Goal: Task Accomplishment & Management: Use online tool/utility

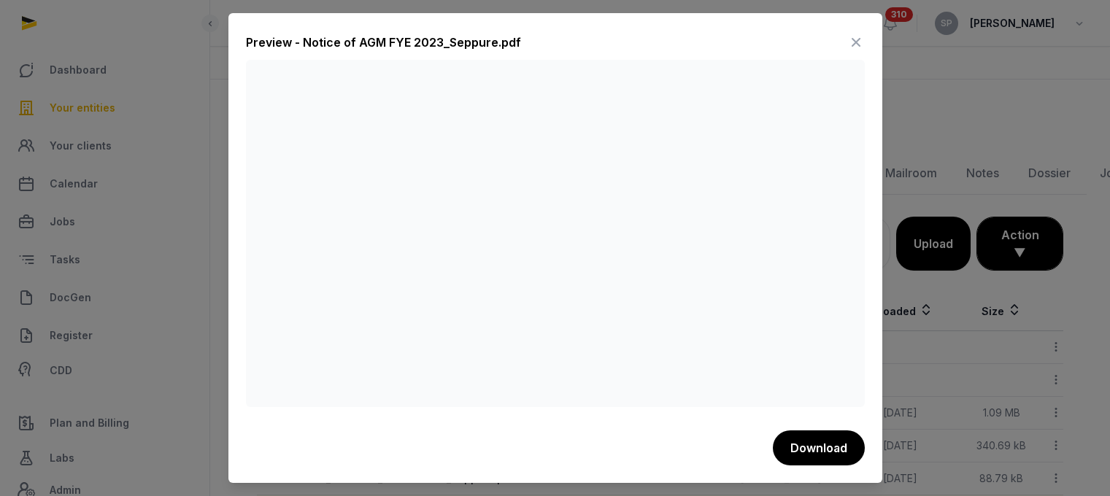
click at [853, 39] on icon at bounding box center [857, 42] width 18 height 23
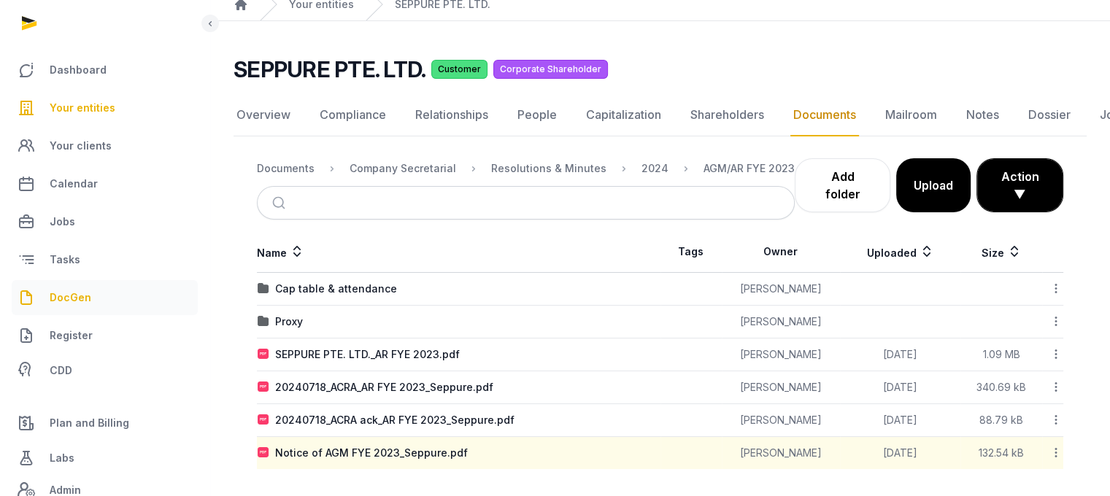
click at [85, 285] on link "DocGen" at bounding box center [105, 297] width 186 height 35
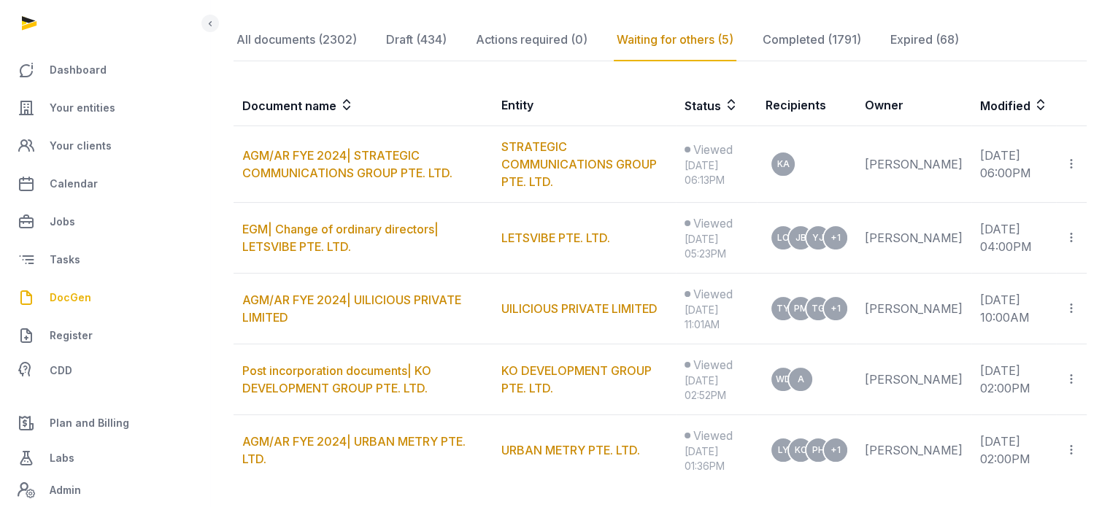
scroll to position [213, 0]
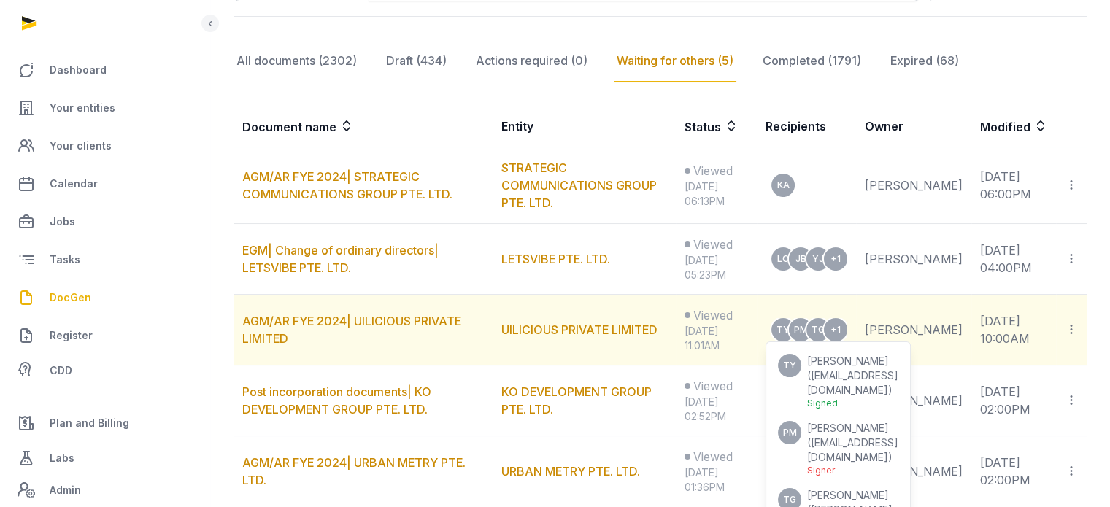
click at [856, 422] on span "PAUL THOMAS MEINSHAUSEN" at bounding box center [848, 428] width 82 height 12
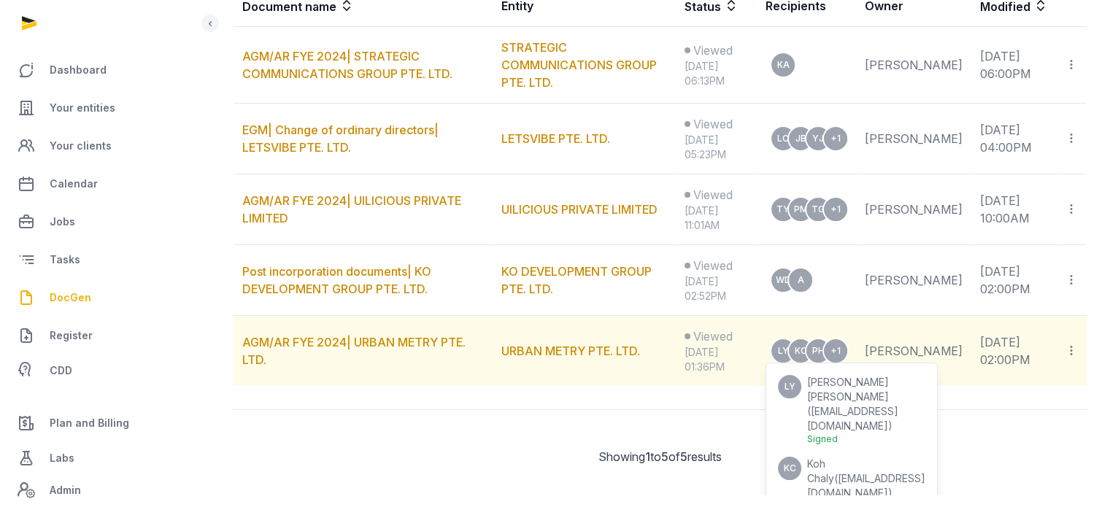
scroll to position [339, 0]
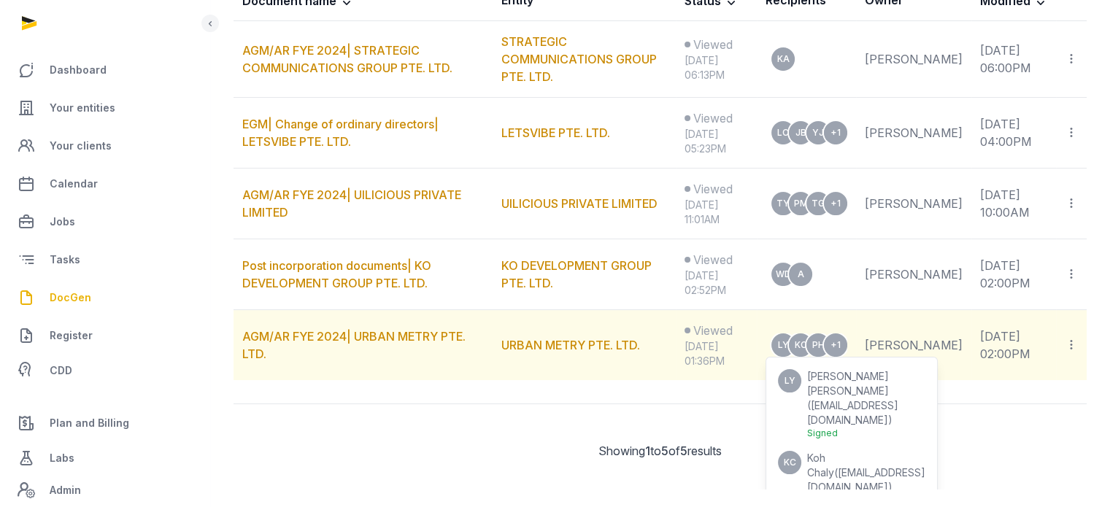
click at [850, 466] on span "chaly.koh@urbanmetry.com" at bounding box center [866, 479] width 118 height 27
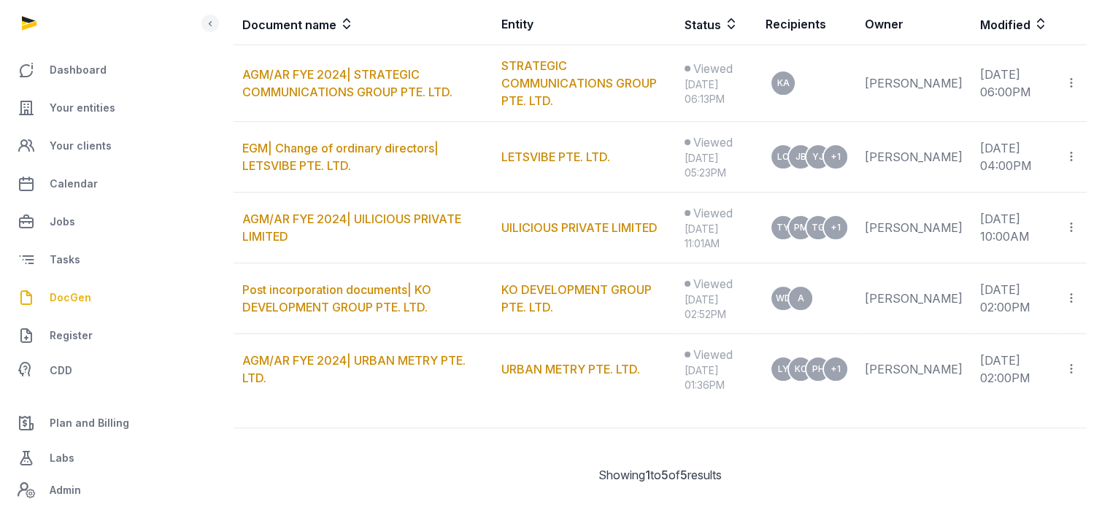
scroll to position [0, 0]
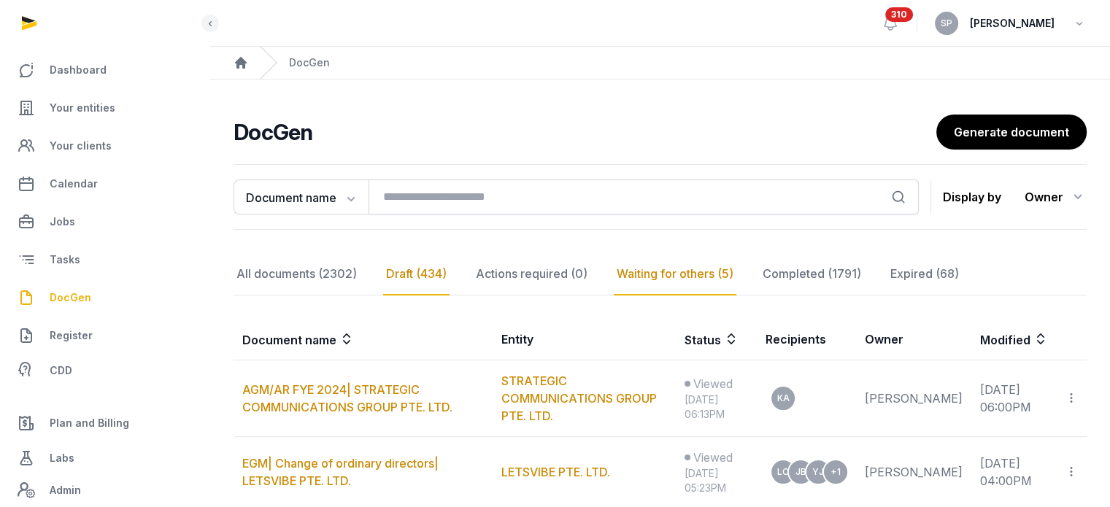
click at [473, 269] on div "Draft (434)" at bounding box center [532, 274] width 118 height 42
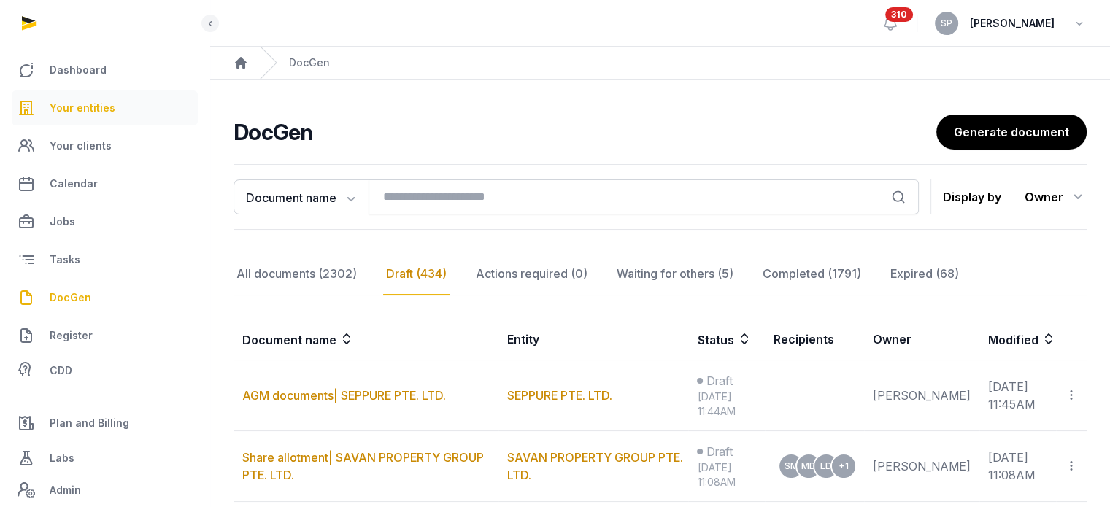
click at [128, 96] on link "Your entities" at bounding box center [105, 108] width 186 height 35
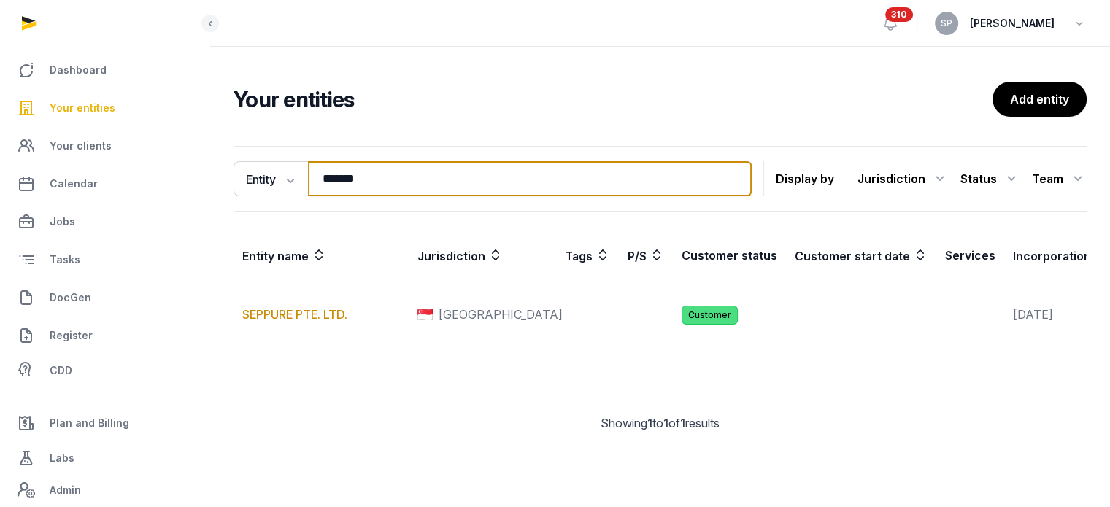
click at [393, 186] on input "*******" at bounding box center [530, 178] width 444 height 35
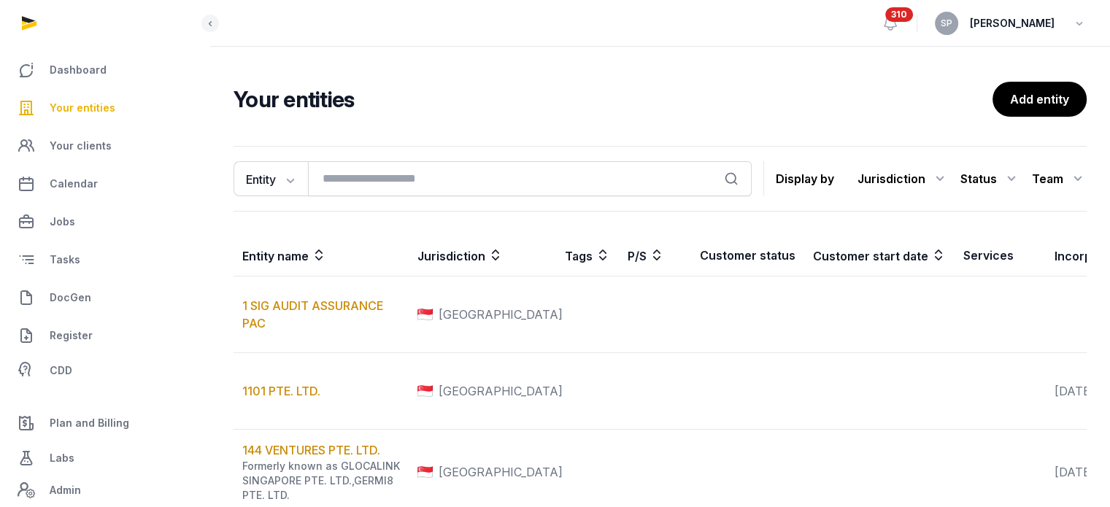
click at [97, 104] on span "Your entities" at bounding box center [83, 108] width 66 height 18
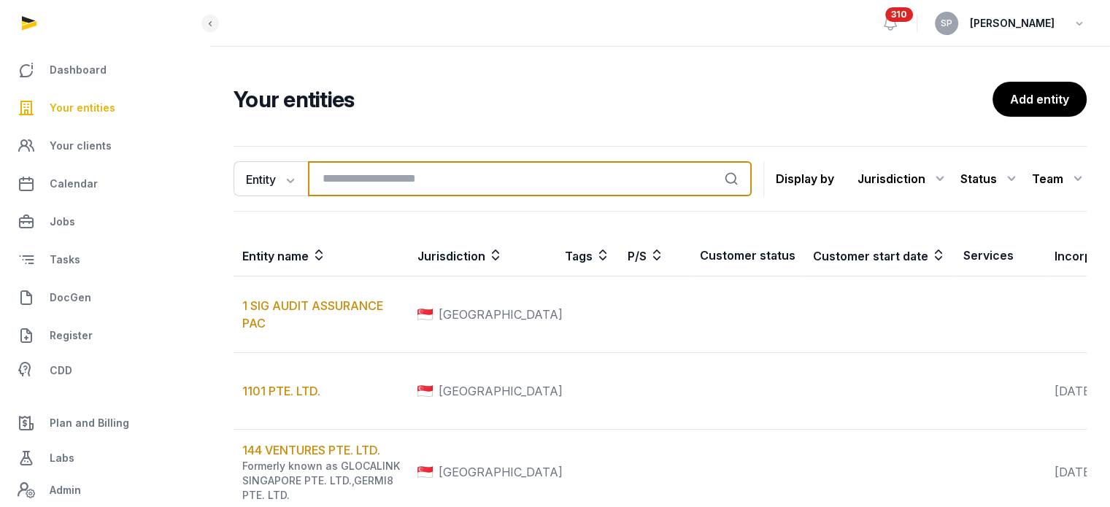
click at [347, 187] on input "search" at bounding box center [530, 178] width 444 height 35
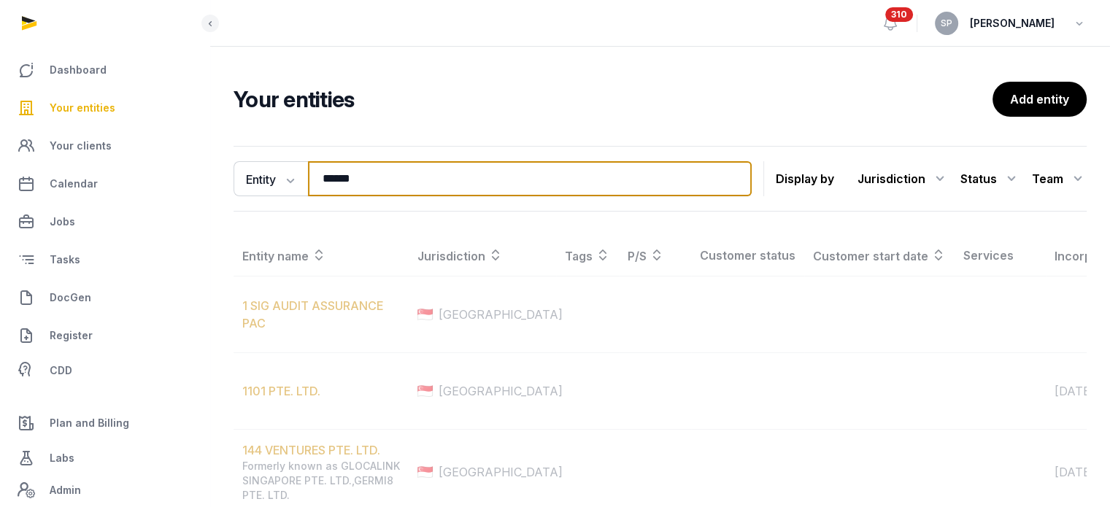
type input "******"
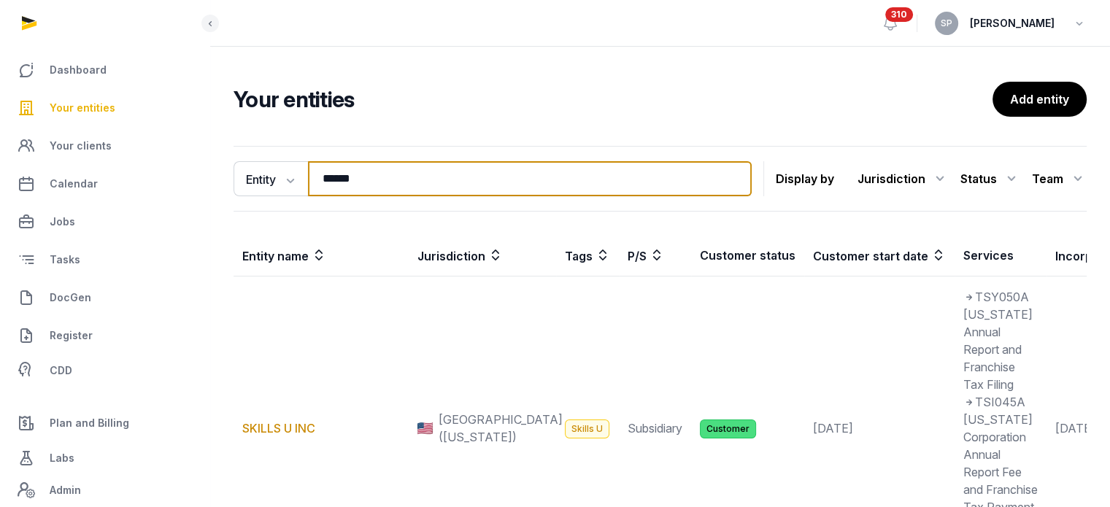
scroll to position [394, 0]
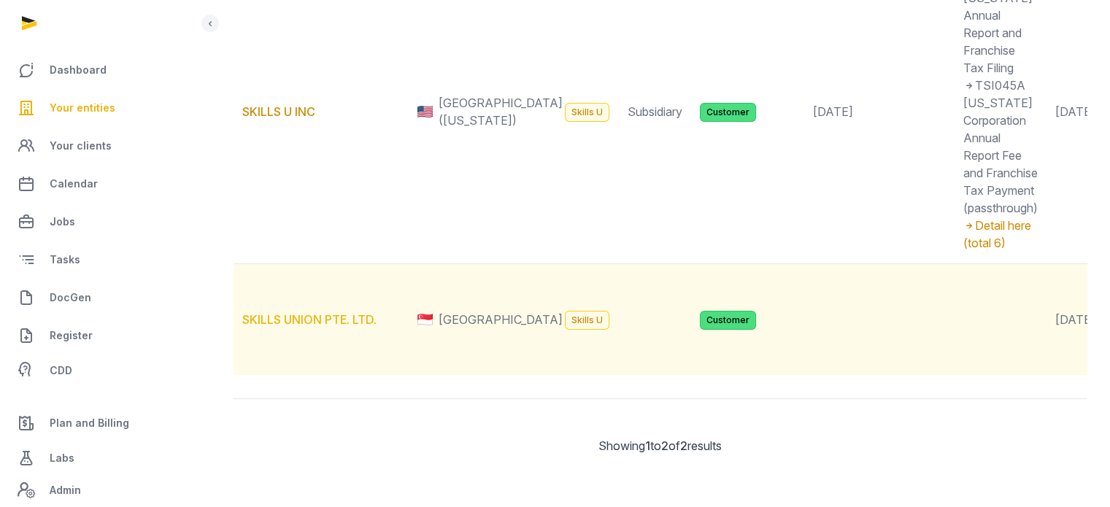
click at [360, 312] on link "SKILLS UNION PTE. LTD." at bounding box center [309, 319] width 134 height 15
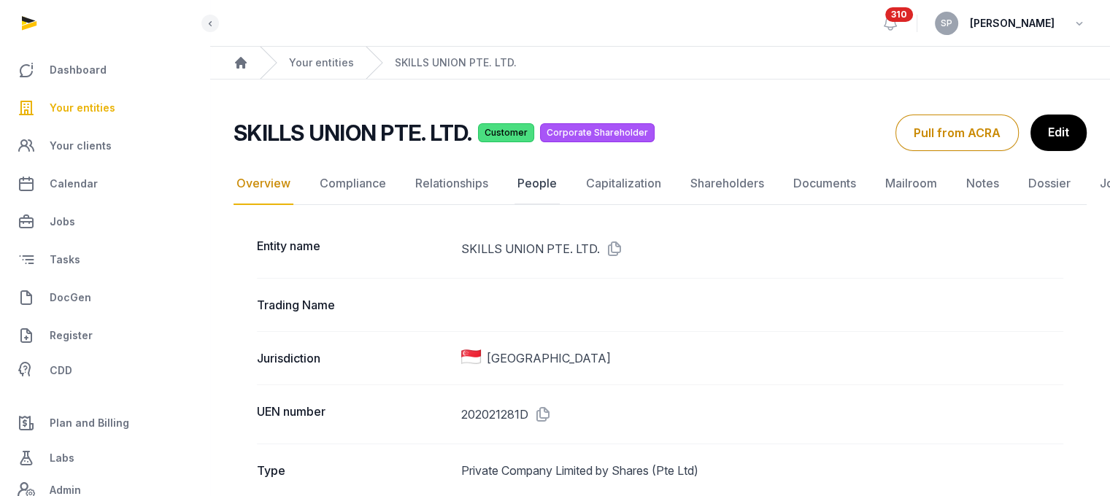
click at [544, 182] on link "People" at bounding box center [537, 184] width 45 height 42
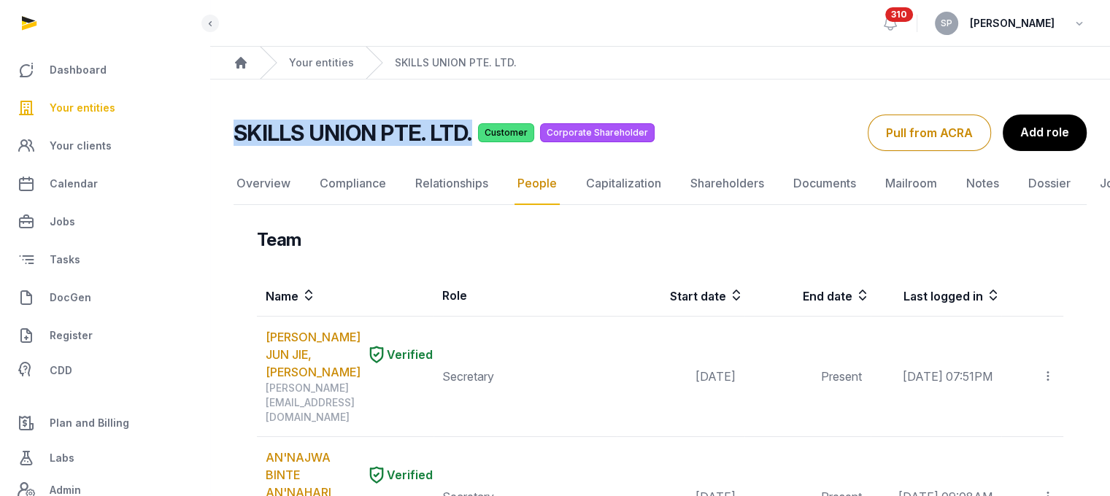
drag, startPoint x: 467, startPoint y: 142, endPoint x: 236, endPoint y: 141, distance: 231.4
click at [236, 141] on h2 "SKILLS UNION PTE. LTD." at bounding box center [353, 133] width 239 height 26
copy h2 "SKILLS UNION PTE. LTD."
click at [264, 175] on link "Overview" at bounding box center [264, 184] width 60 height 42
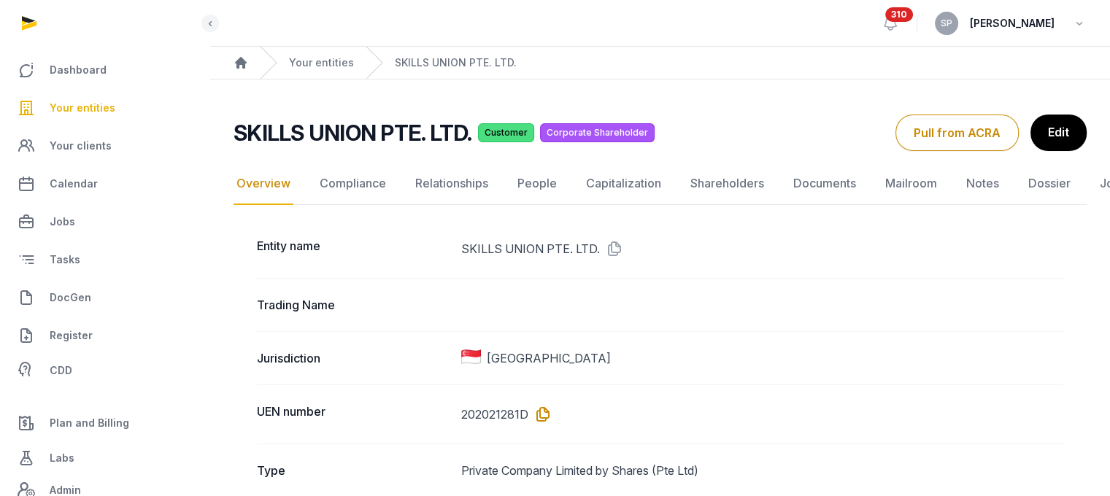
click at [542, 405] on icon at bounding box center [540, 414] width 23 height 23
click at [529, 180] on link "People" at bounding box center [537, 184] width 45 height 42
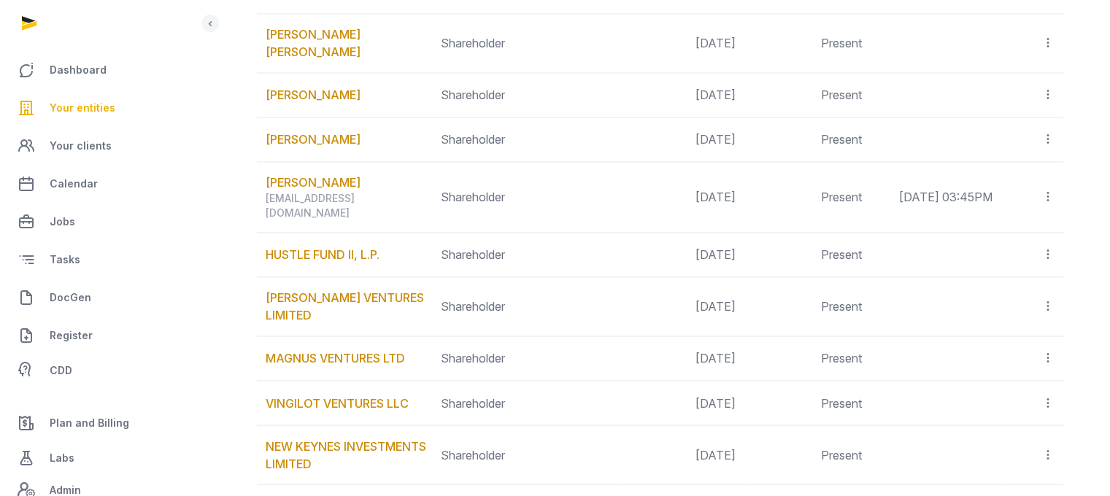
scroll to position [2406, 0]
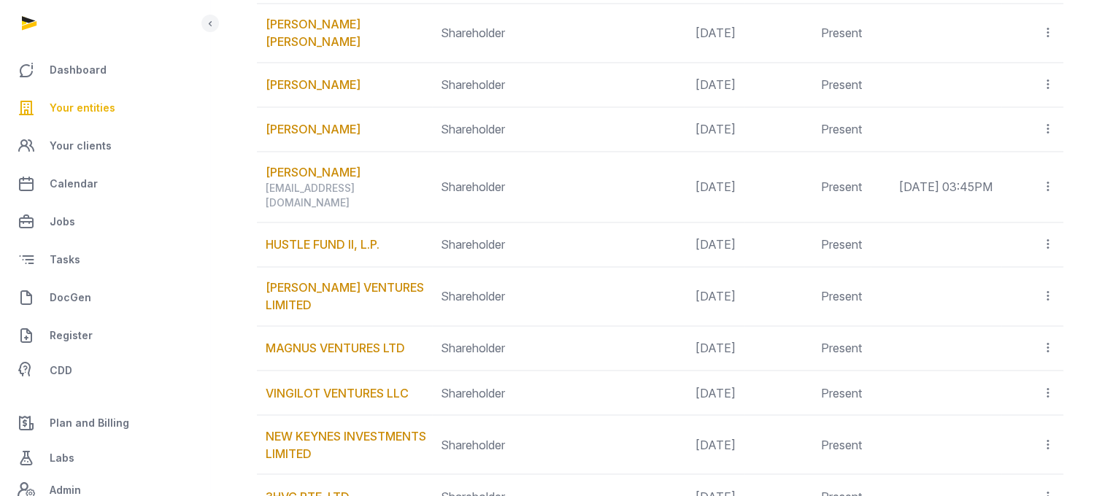
drag, startPoint x: 415, startPoint y: 396, endPoint x: 264, endPoint y: 410, distance: 151.7
copy link "MAGNUS AARON DANIEL"
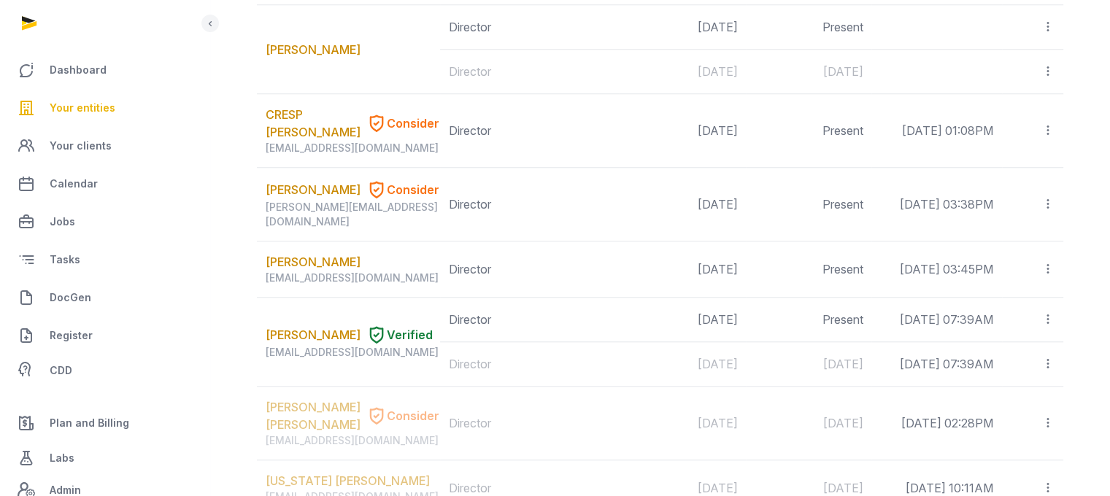
scroll to position [1280, 0]
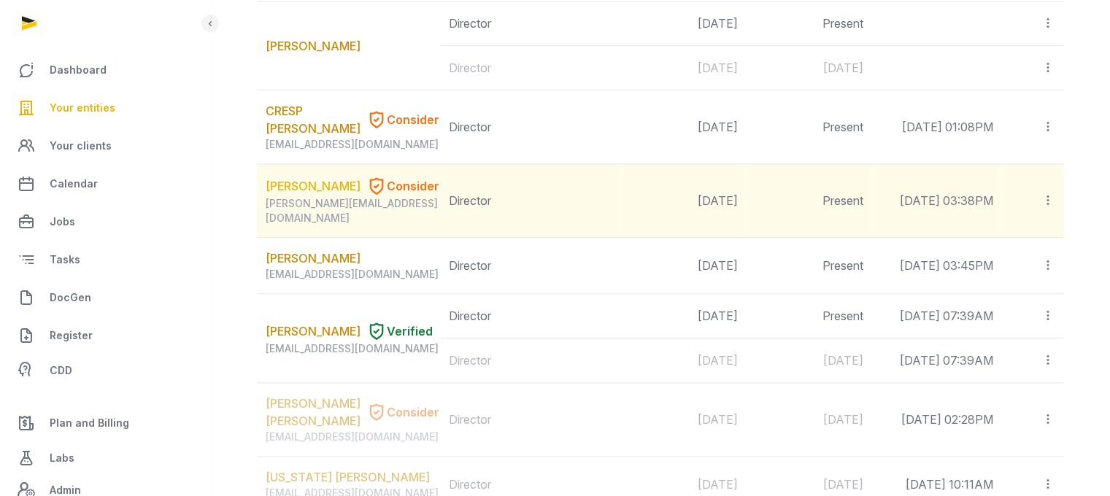
click at [328, 177] on link "[PERSON_NAME]" at bounding box center [313, 186] width 95 height 18
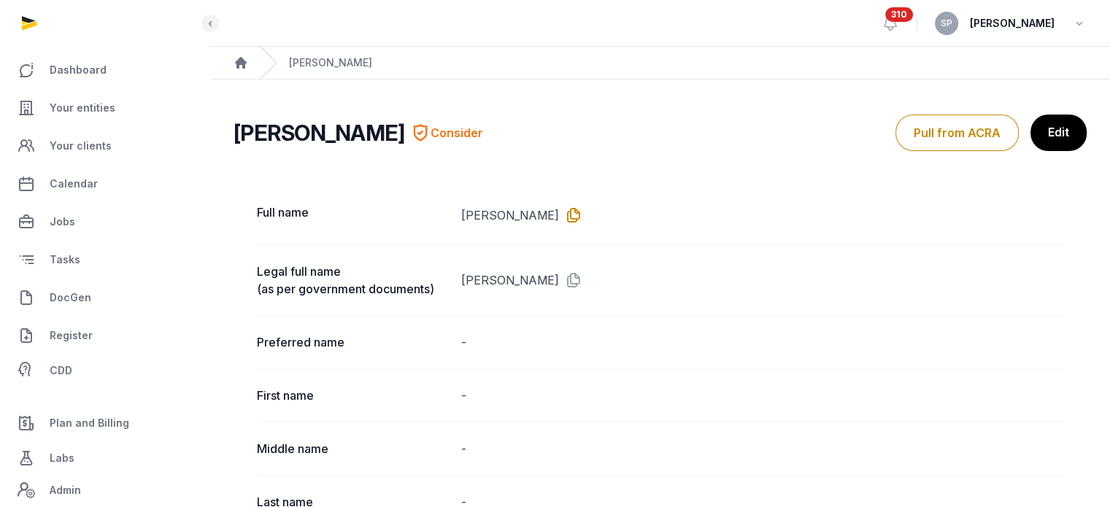
click at [583, 216] on icon at bounding box center [570, 215] width 23 height 23
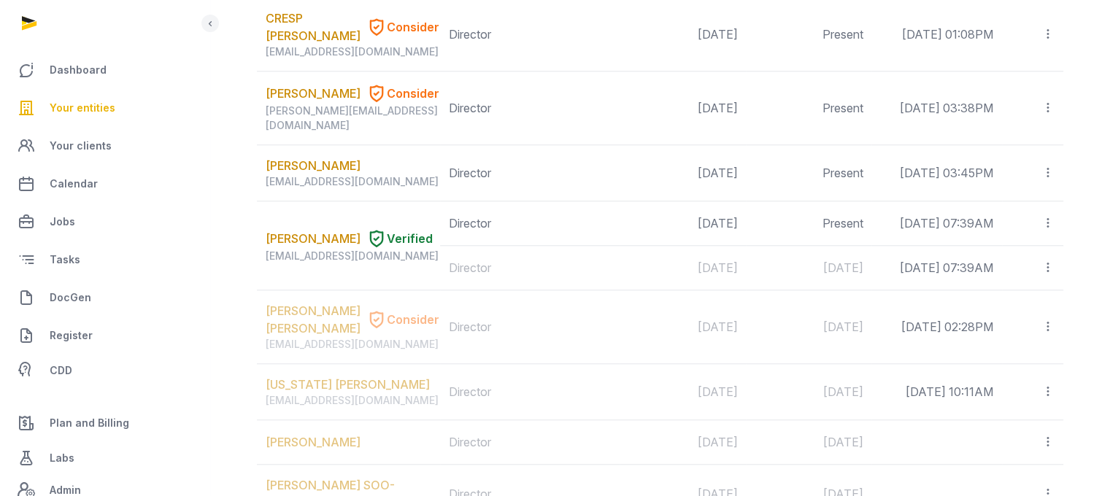
scroll to position [1475, 0]
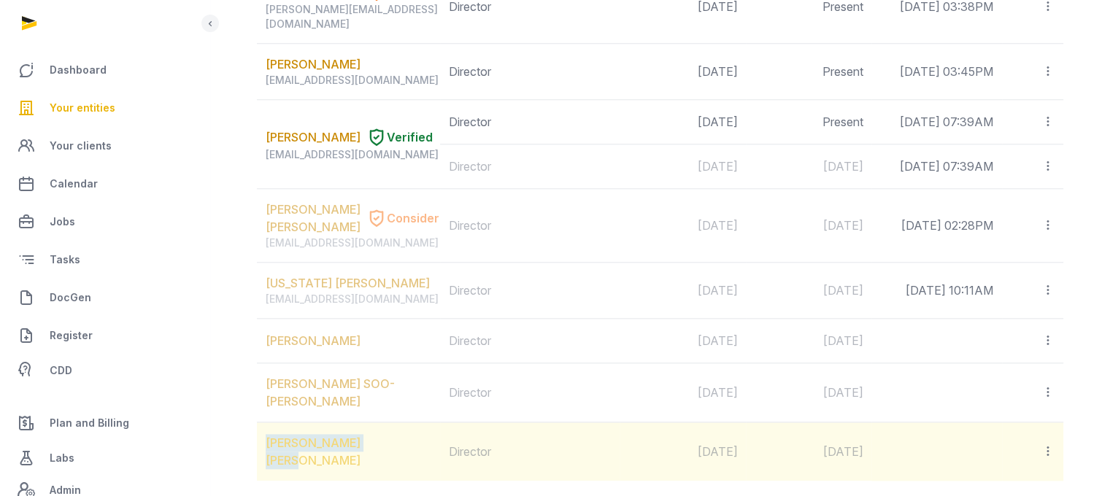
drag, startPoint x: 413, startPoint y: 348, endPoint x: 269, endPoint y: 345, distance: 144.6
click at [269, 434] on div "MOORE TIMOTHY DAVID" at bounding box center [353, 451] width 174 height 35
copy link "MOORE TIMOTHY DAVID"
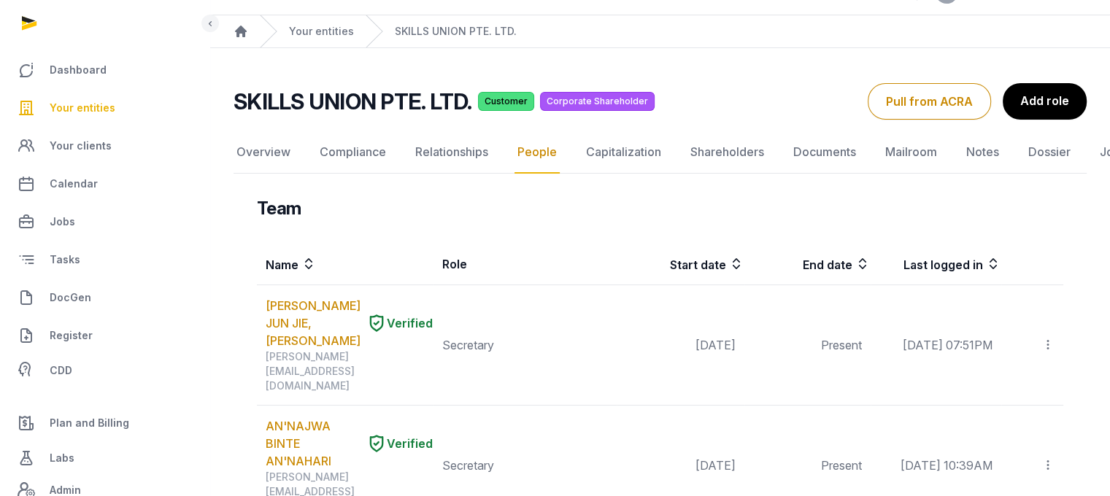
scroll to position [28, 0]
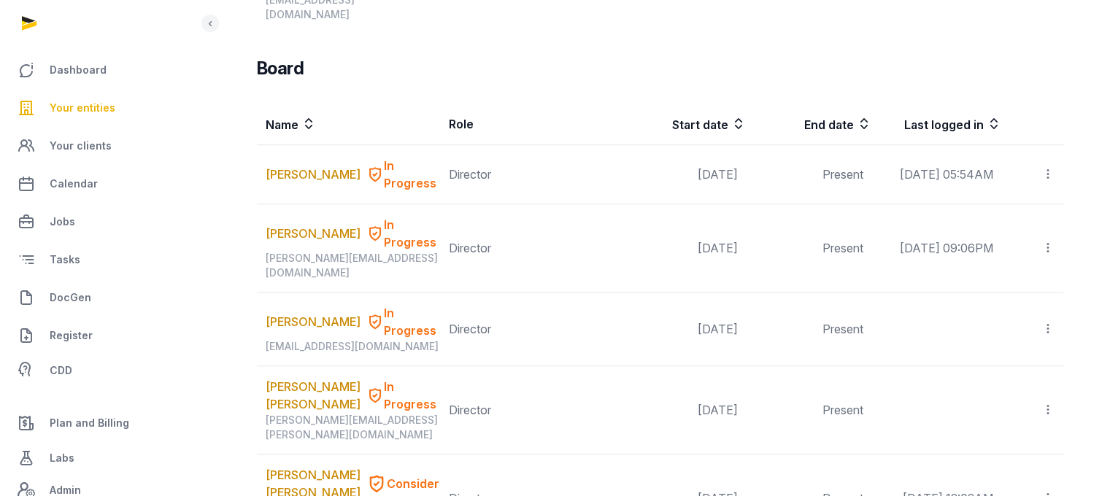
click at [53, 294] on span "DocGen" at bounding box center [71, 298] width 42 height 18
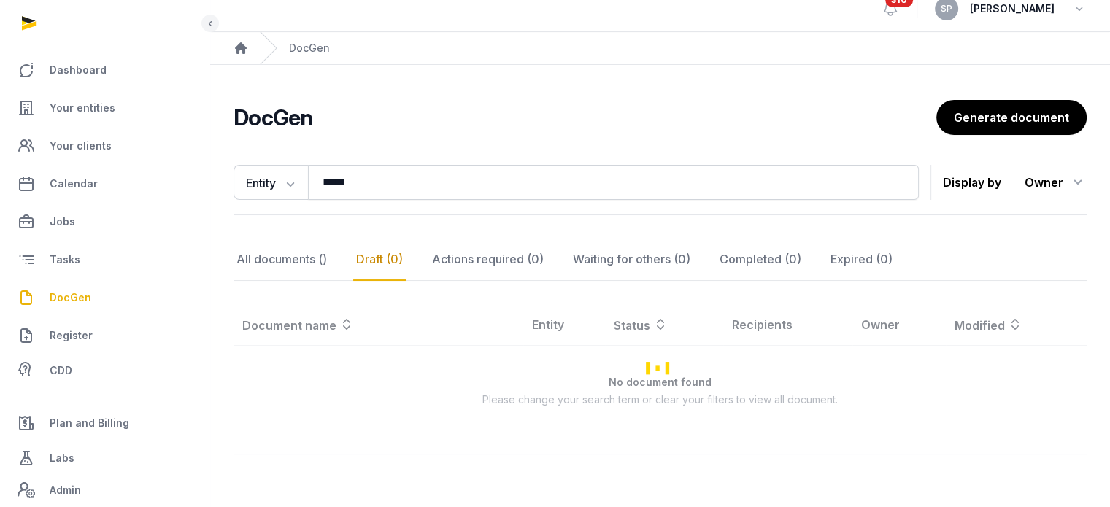
scroll to position [122, 0]
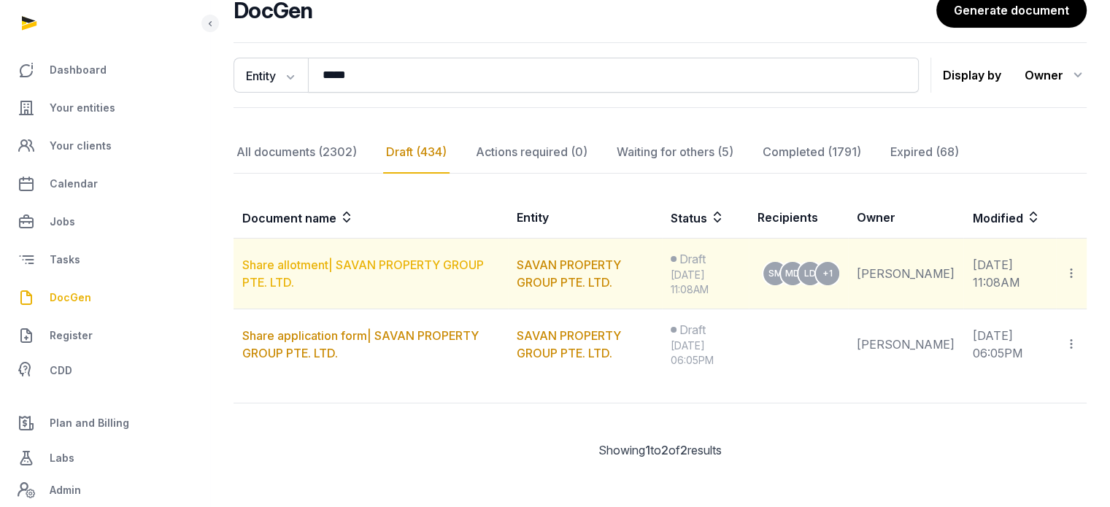
click at [436, 260] on link "Share allotment| SAVAN PROPERTY GROUP PTE. LTD." at bounding box center [363, 274] width 242 height 32
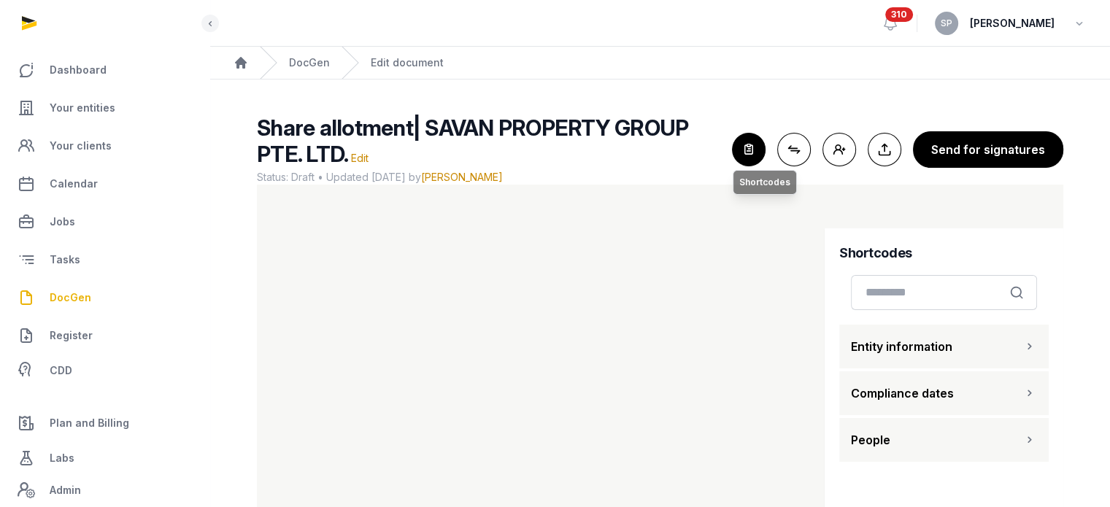
click at [761, 150] on icon "button" at bounding box center [749, 150] width 32 height 32
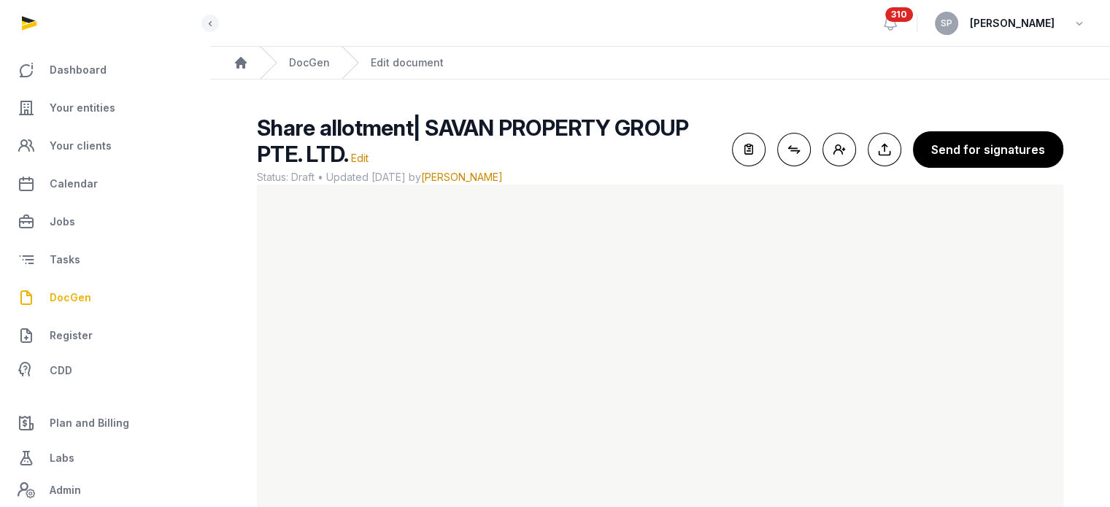
scroll to position [87, 0]
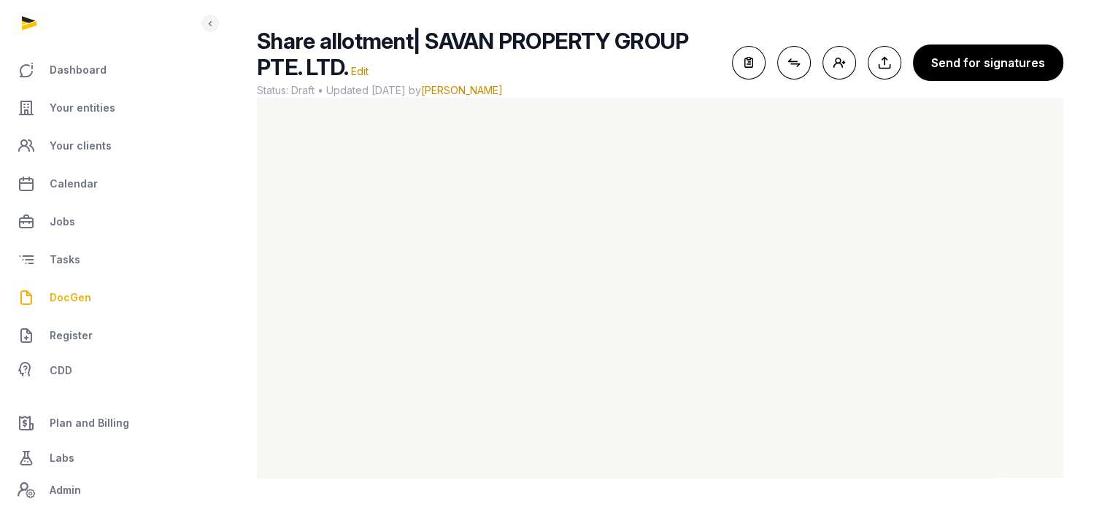
click at [1008, 39] on div "Share allotment| SAVAN PROPERTY GROUP PTE. LTD. Edit Status: Draft • Updated 20…" at bounding box center [660, 63] width 807 height 70
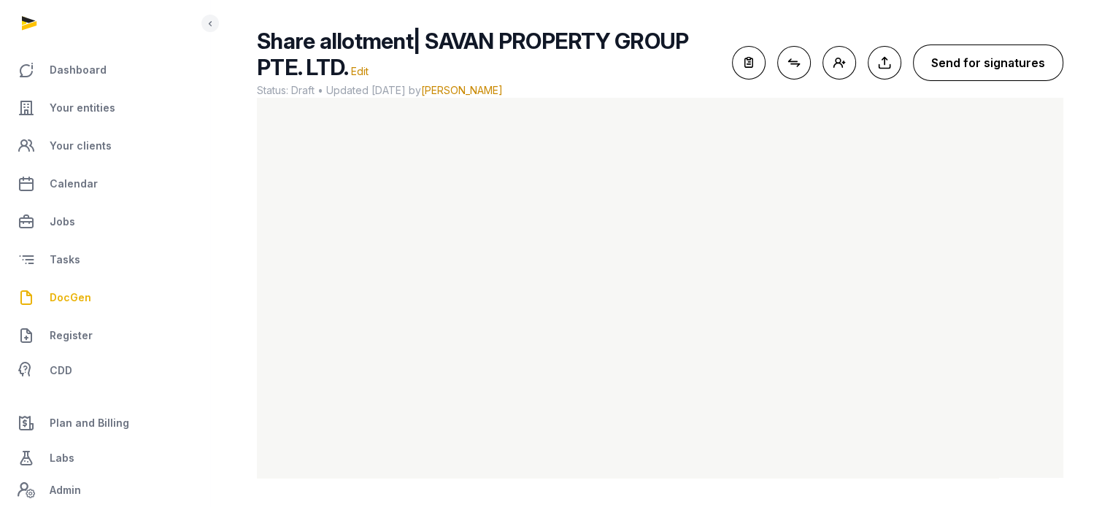
click at [1010, 57] on button "Send for signatures" at bounding box center [988, 63] width 150 height 36
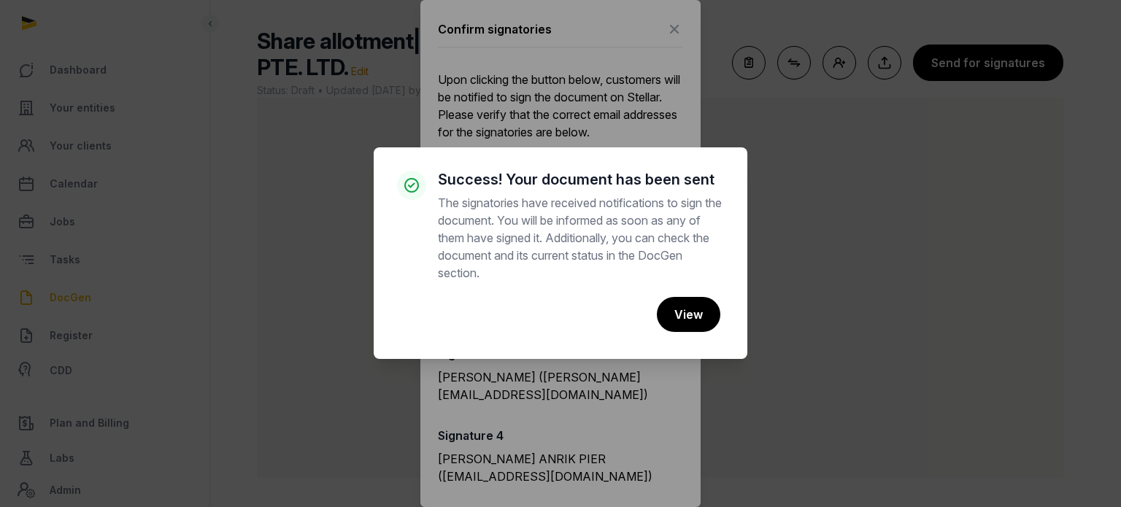
click at [716, 99] on div "× Success! Your document has been sent The signatories have received notificati…" at bounding box center [560, 253] width 1121 height 507
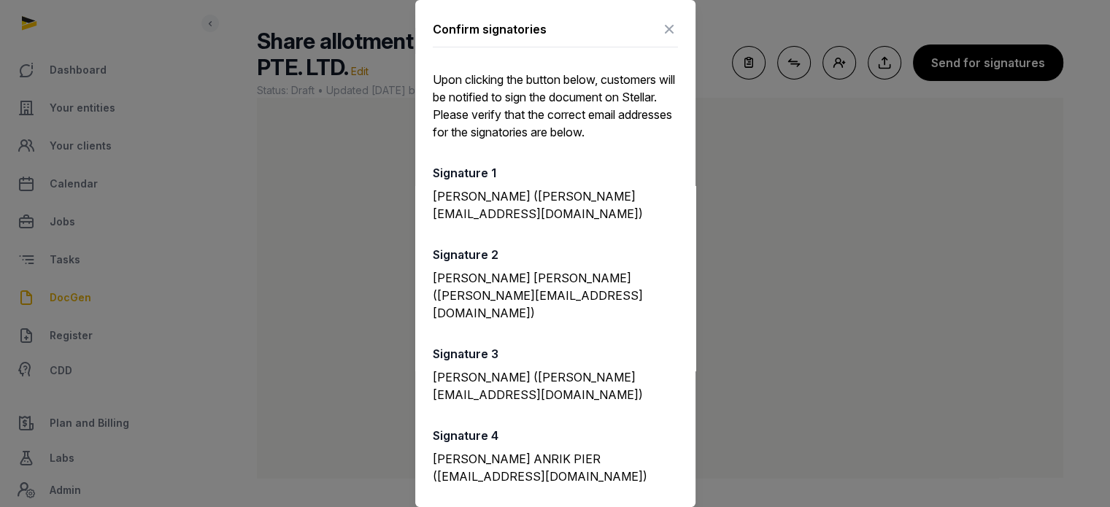
scroll to position [1, 0]
click at [661, 34] on icon at bounding box center [670, 28] width 18 height 23
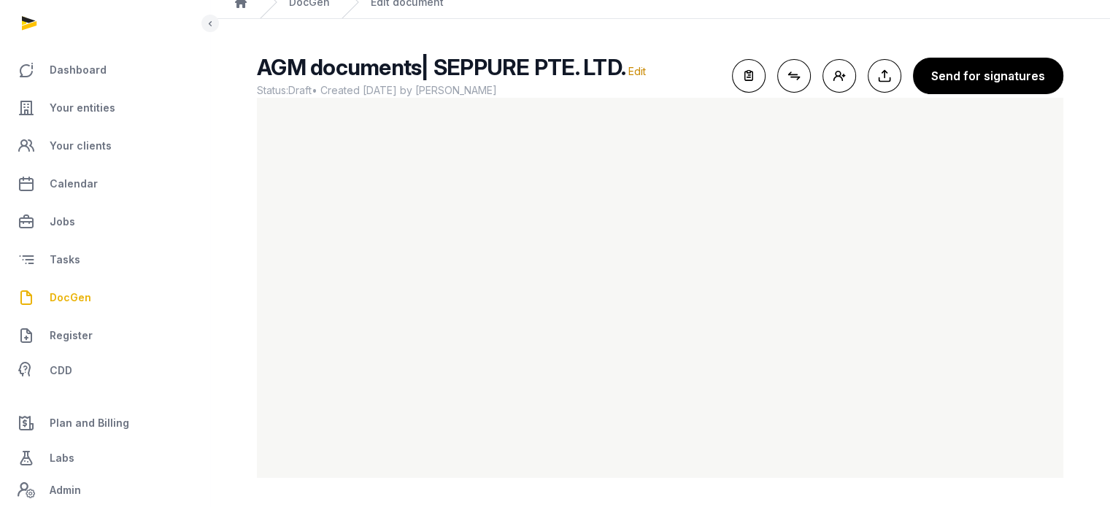
click at [80, 107] on span "Your entities" at bounding box center [83, 108] width 66 height 18
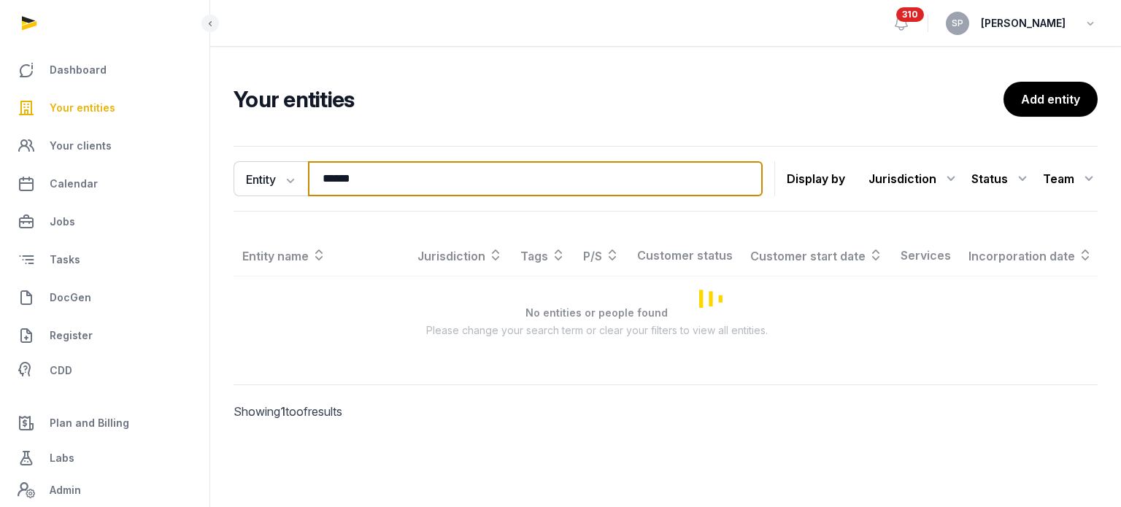
click at [371, 185] on input "******" at bounding box center [535, 178] width 455 height 35
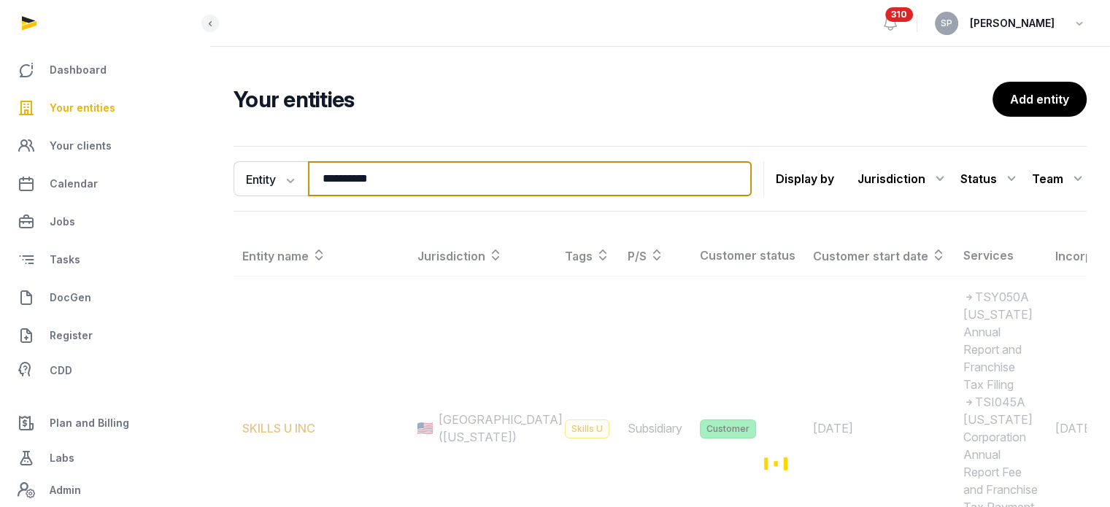
type input "**********"
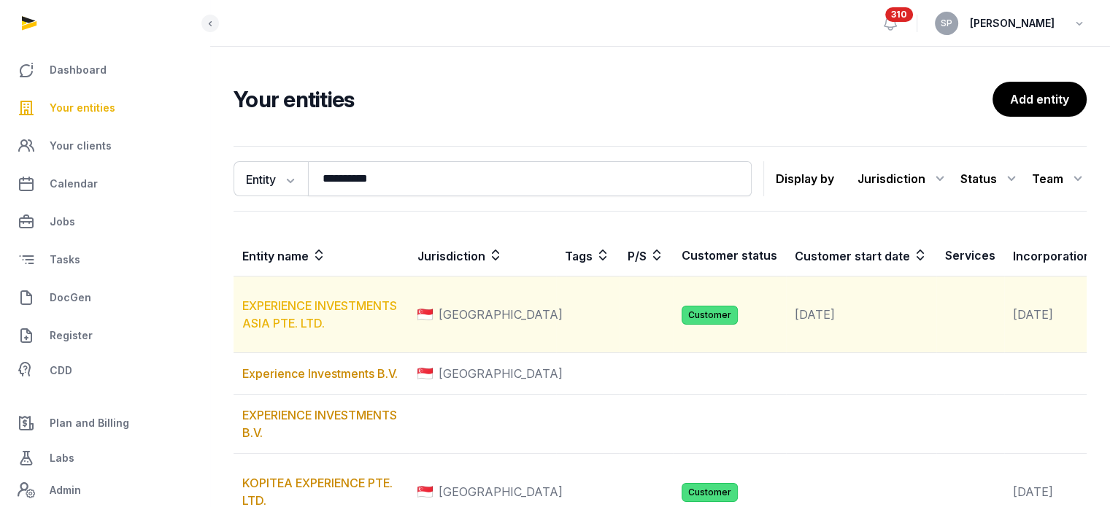
click at [351, 319] on link "EXPERIENCE INVESTMENTS ASIA PTE. LTD." at bounding box center [319, 315] width 155 height 32
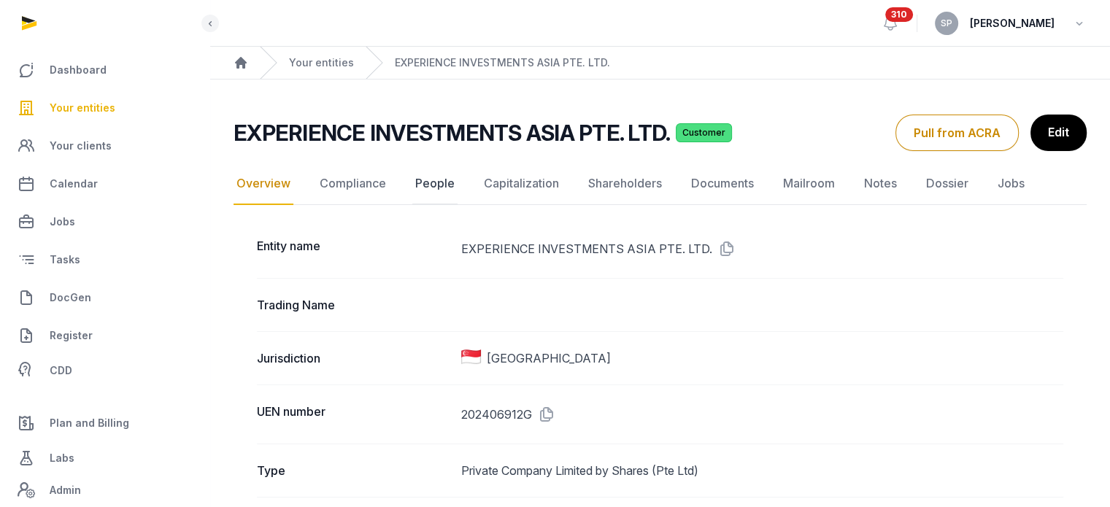
click at [440, 180] on link "People" at bounding box center [434, 184] width 45 height 42
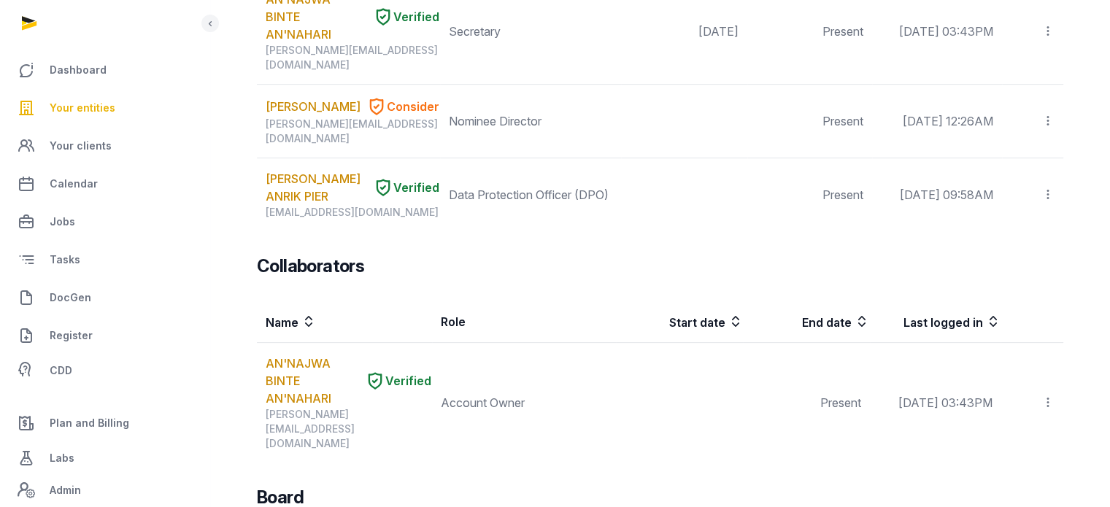
scroll to position [888, 0]
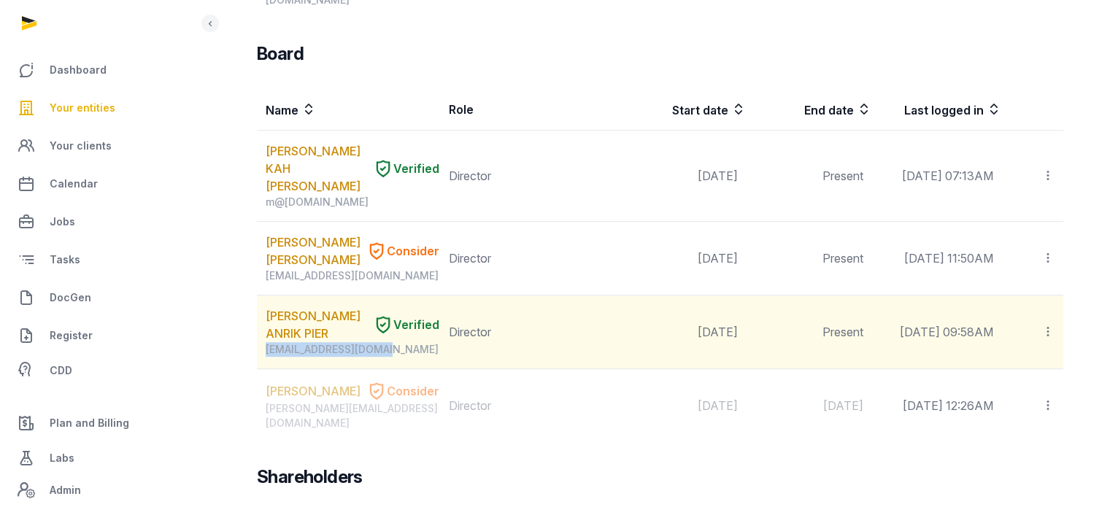
drag, startPoint x: 385, startPoint y: 242, endPoint x: 264, endPoint y: 245, distance: 121.9
click at [264, 296] on td "TROOST ANRIK PIER Verified anriktroost@gmail.com" at bounding box center [348, 333] width 183 height 74
copy div "[EMAIL_ADDRESS][DOMAIN_NAME]"
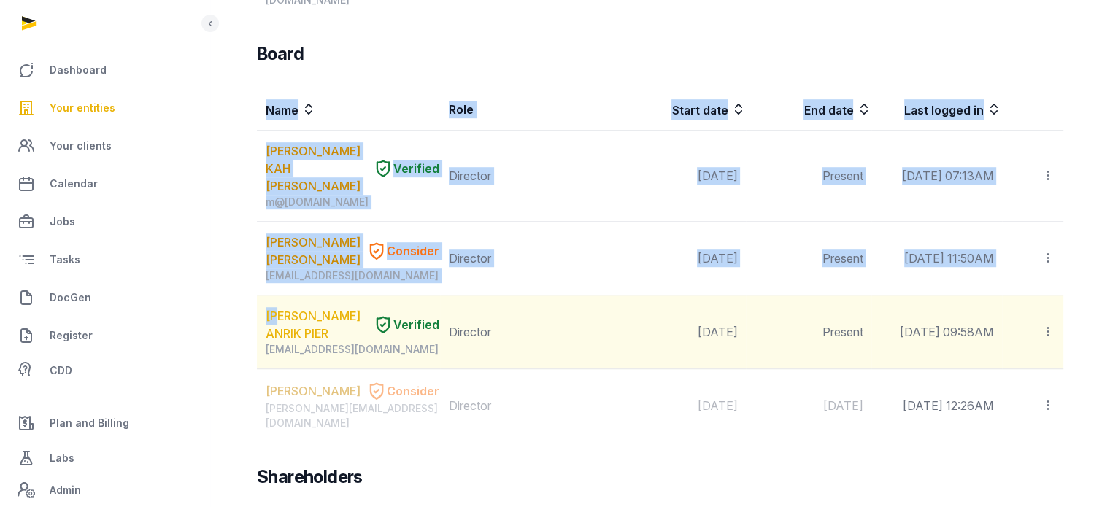
drag, startPoint x: 256, startPoint y: 187, endPoint x: 285, endPoint y: 211, distance: 37.3
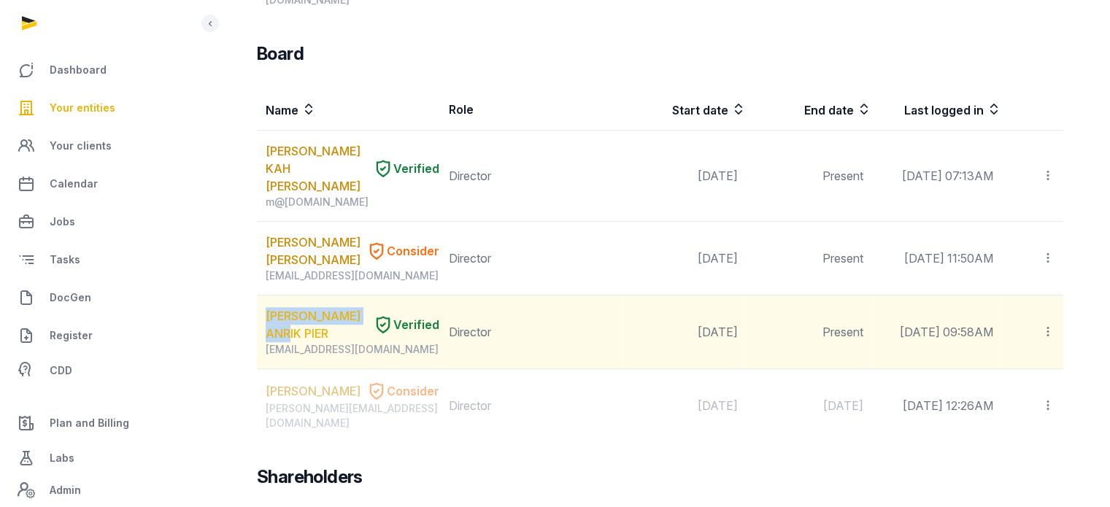
drag, startPoint x: 261, startPoint y: 193, endPoint x: 299, endPoint y: 218, distance: 45.8
click at [299, 296] on td "TROOST ANRIK PIER Verified anriktroost@gmail.com" at bounding box center [348, 333] width 183 height 74
copy link "[PERSON_NAME] ANRIK PIER"
drag, startPoint x: 388, startPoint y: 244, endPoint x: 260, endPoint y: 242, distance: 127.8
click at [260, 296] on td "TROOST ANRIK PIER Verified anriktroost@gmail.com" at bounding box center [348, 333] width 183 height 74
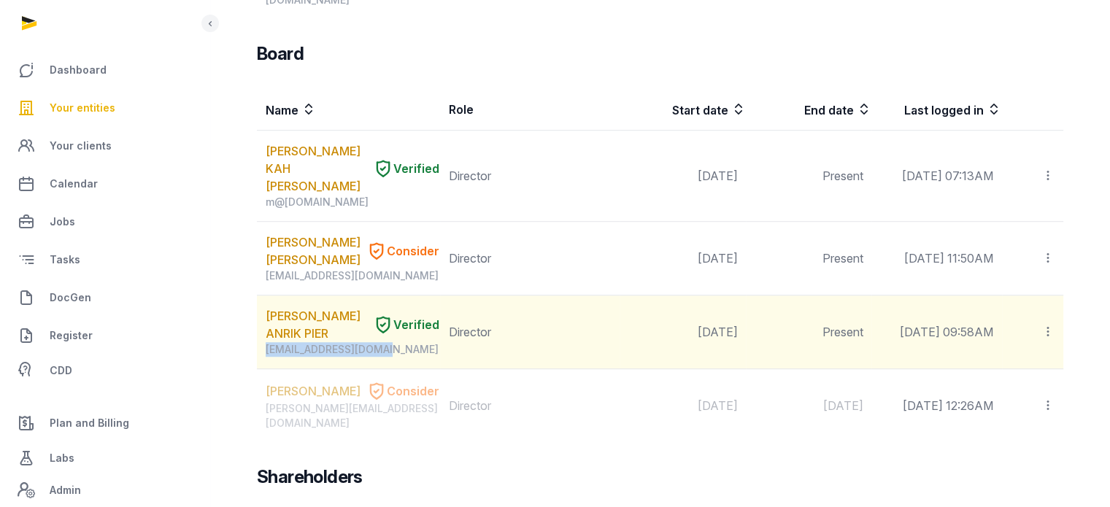
copy div "[EMAIL_ADDRESS][DOMAIN_NAME]"
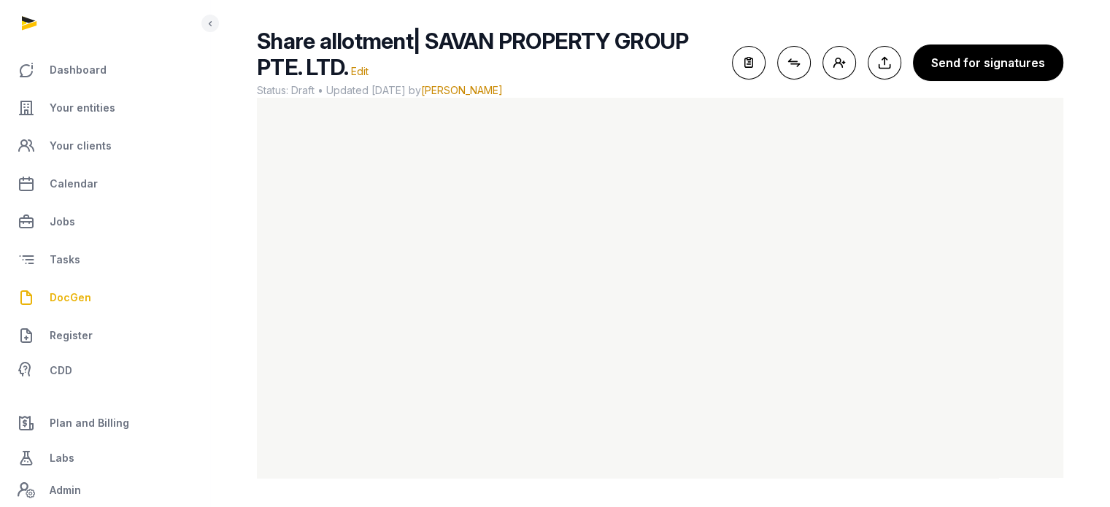
scroll to position [87, 0]
click at [99, 101] on span "Your entities" at bounding box center [83, 108] width 66 height 18
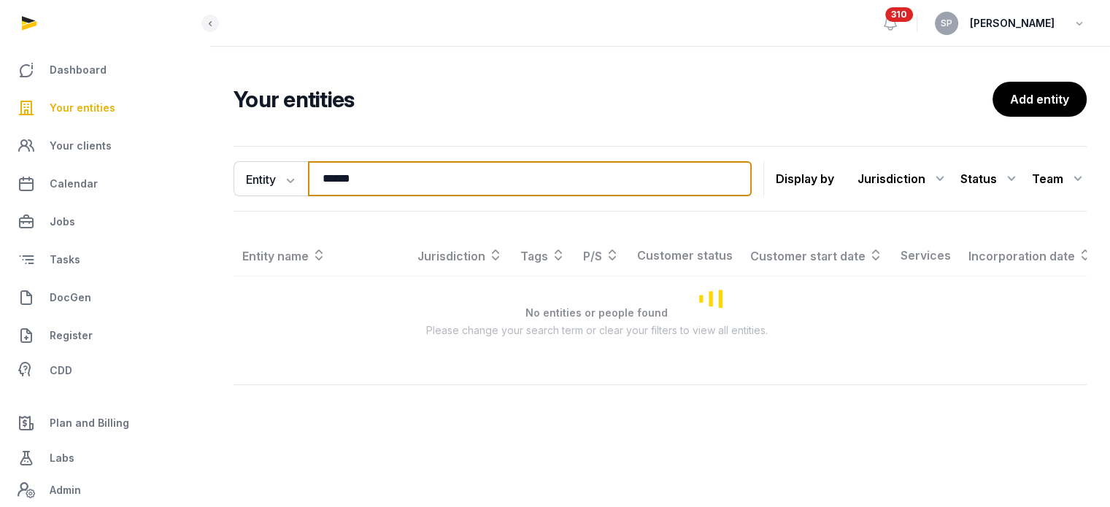
click at [389, 183] on input "******" at bounding box center [530, 178] width 444 height 35
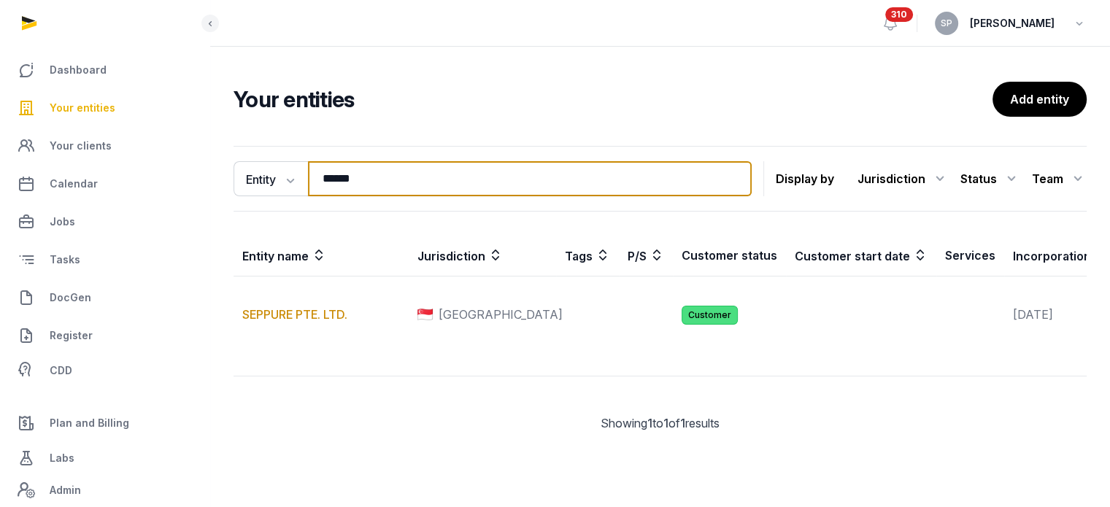
click at [389, 183] on input "******" at bounding box center [530, 178] width 444 height 35
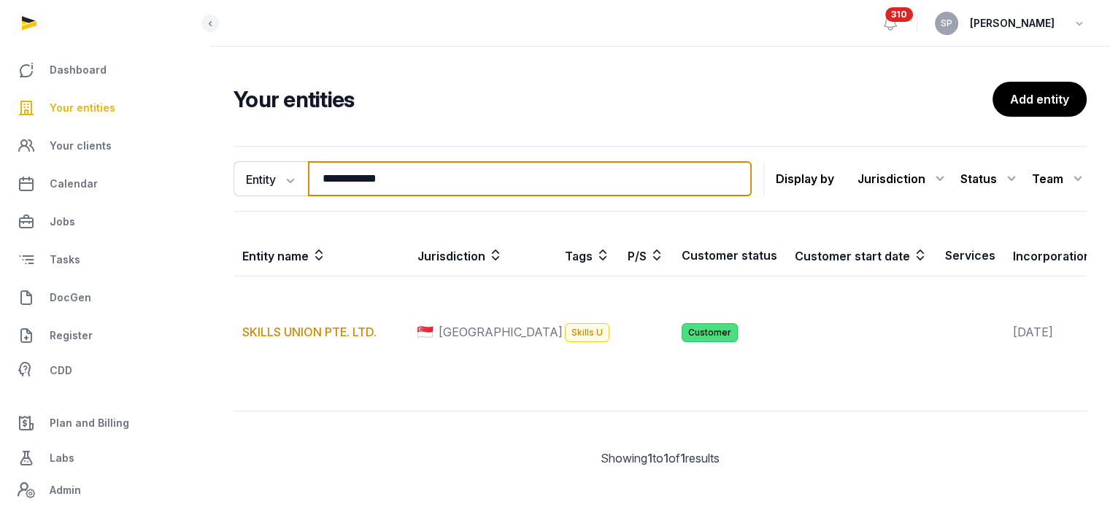
type input "**********"
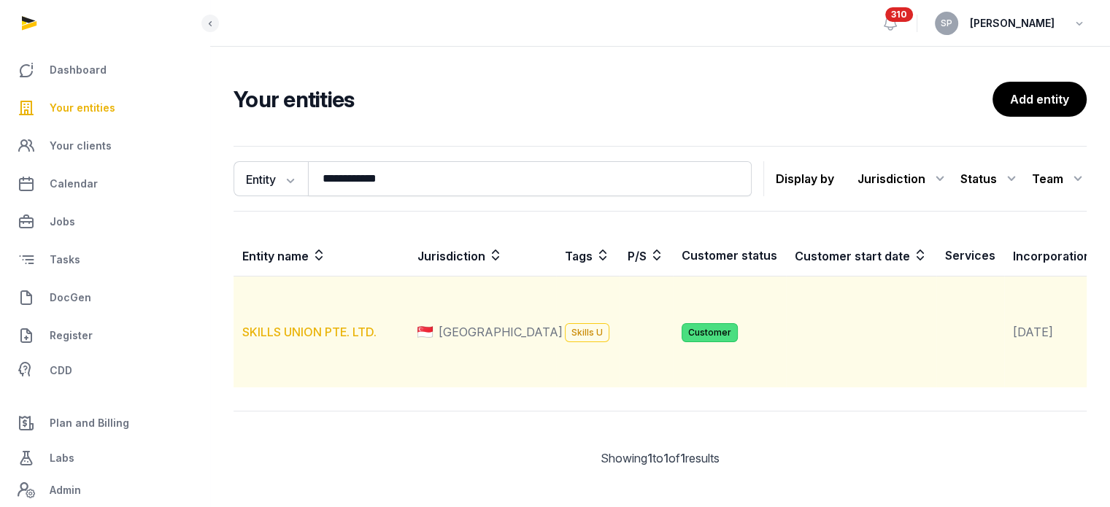
click at [326, 339] on link "SKILLS UNION PTE. LTD." at bounding box center [309, 332] width 134 height 15
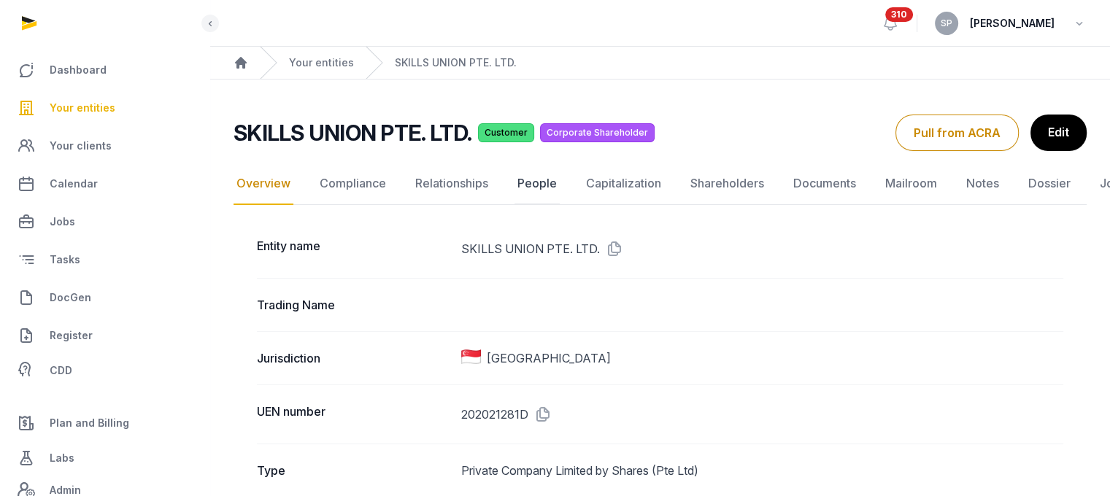
click at [531, 186] on link "People" at bounding box center [537, 184] width 45 height 42
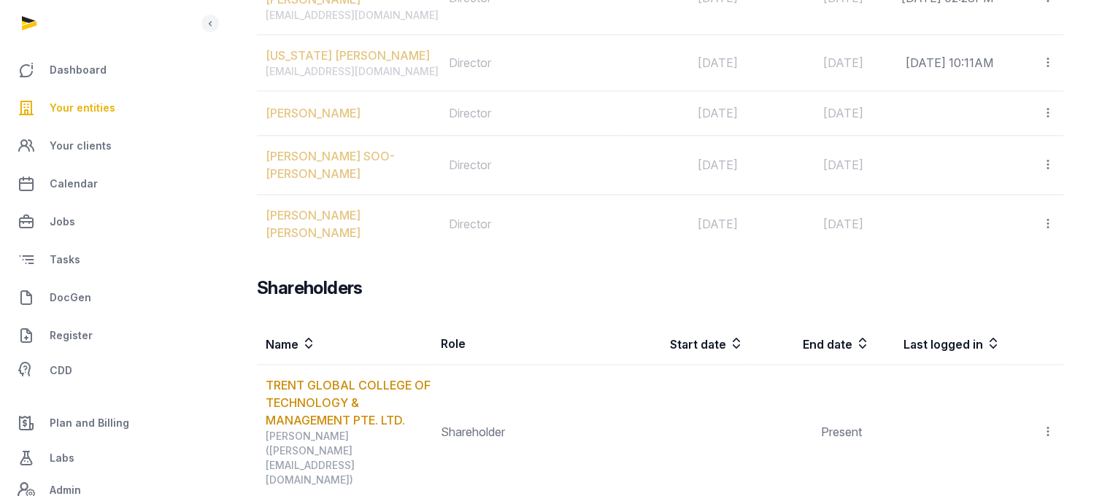
scroll to position [1710, 0]
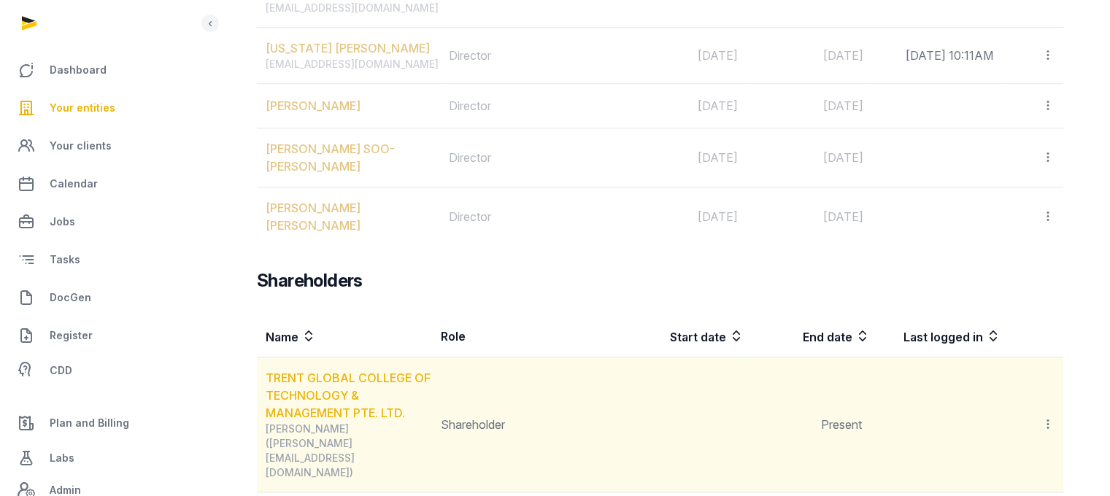
click at [347, 371] on link "TRENT GLOBAL COLLEGE OF TECHNOLOGY & MANAGEMENT PTE. LTD." at bounding box center [348, 396] width 165 height 50
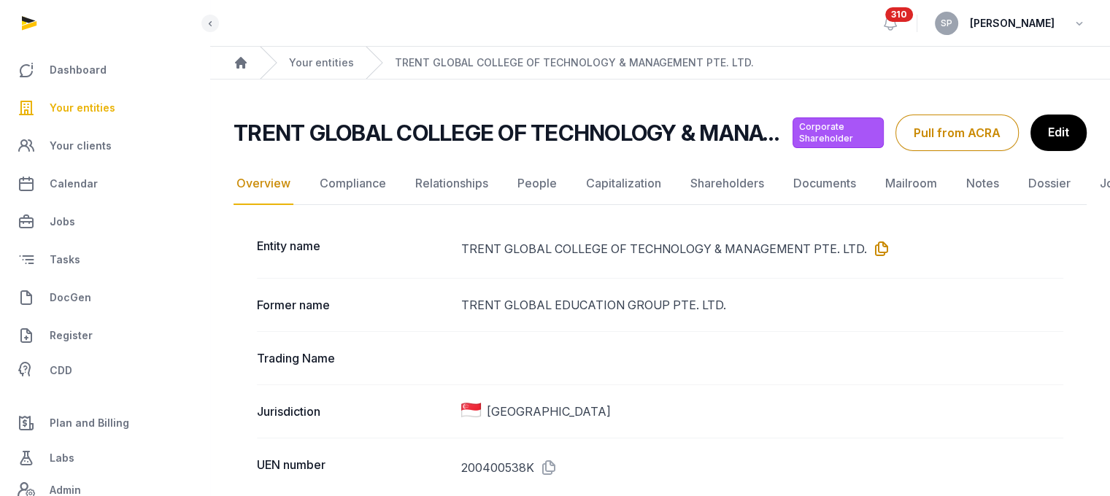
click at [884, 249] on icon at bounding box center [878, 248] width 23 height 23
click at [547, 461] on icon at bounding box center [545, 467] width 23 height 23
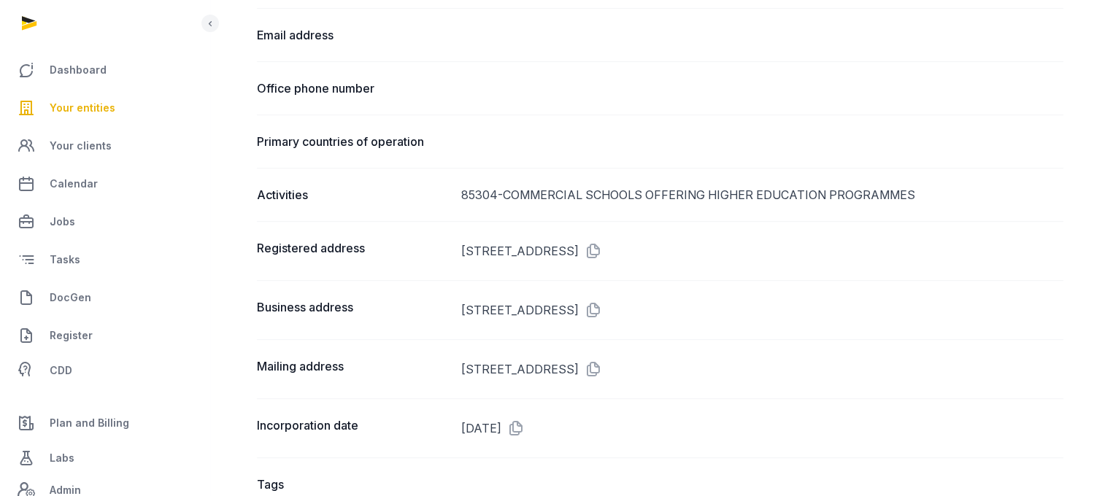
scroll to position [832, 0]
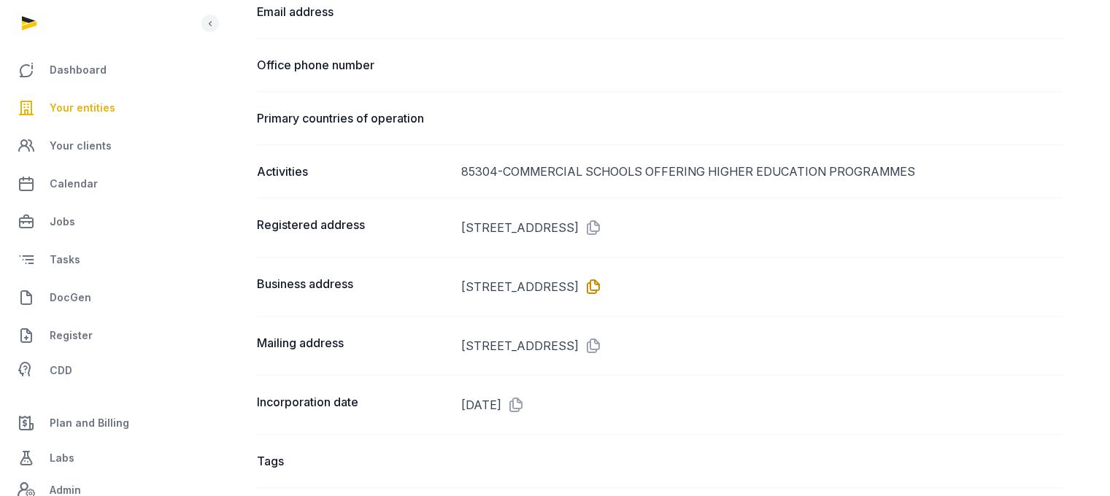
click at [602, 278] on icon at bounding box center [590, 286] width 23 height 23
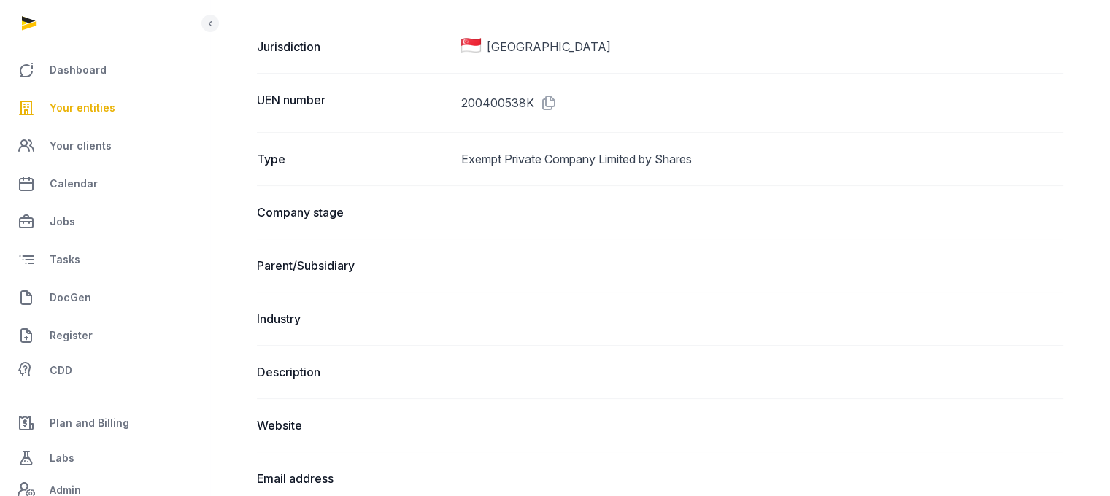
scroll to position [0, 0]
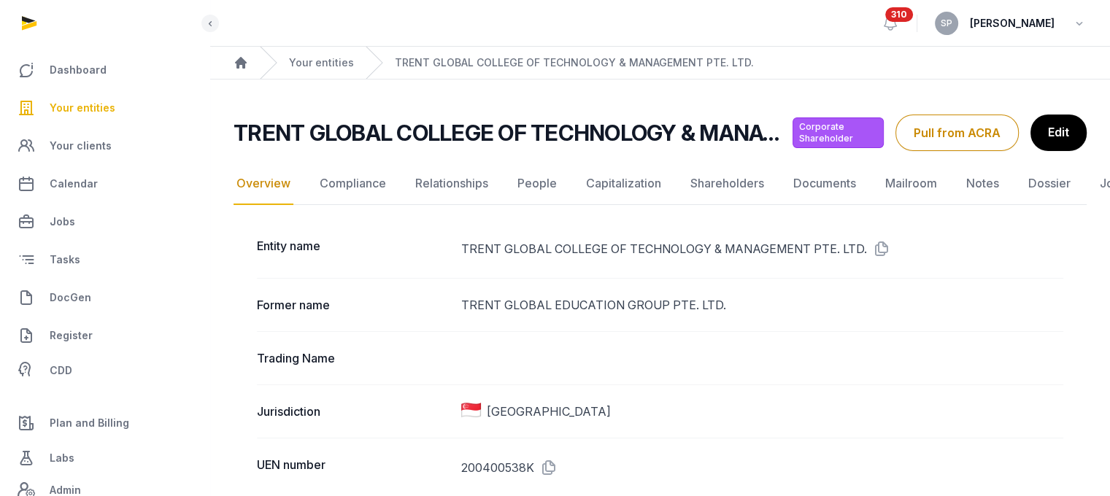
click at [102, 101] on span "Your entities" at bounding box center [83, 108] width 66 height 18
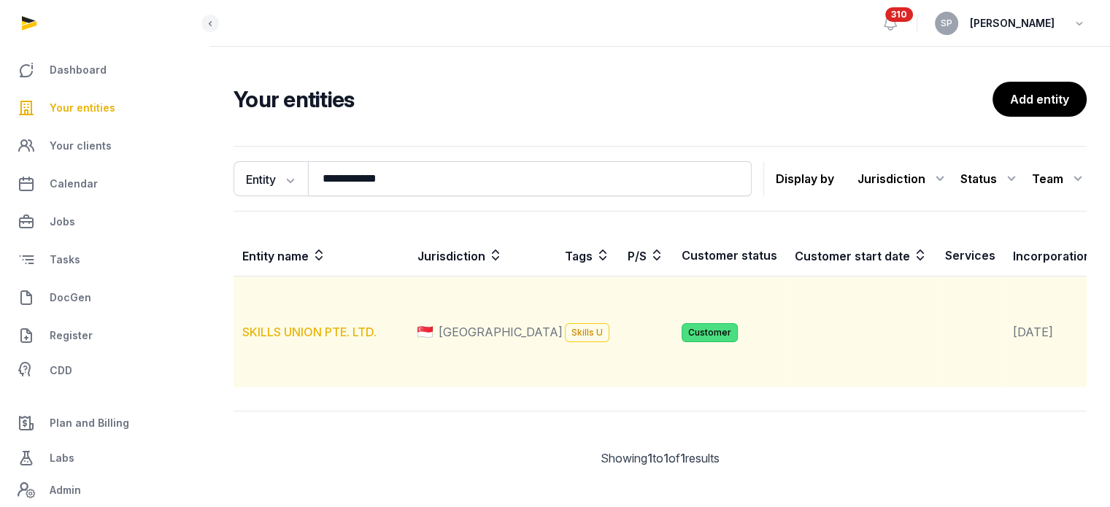
click at [345, 339] on link "SKILLS UNION PTE. LTD." at bounding box center [309, 332] width 134 height 15
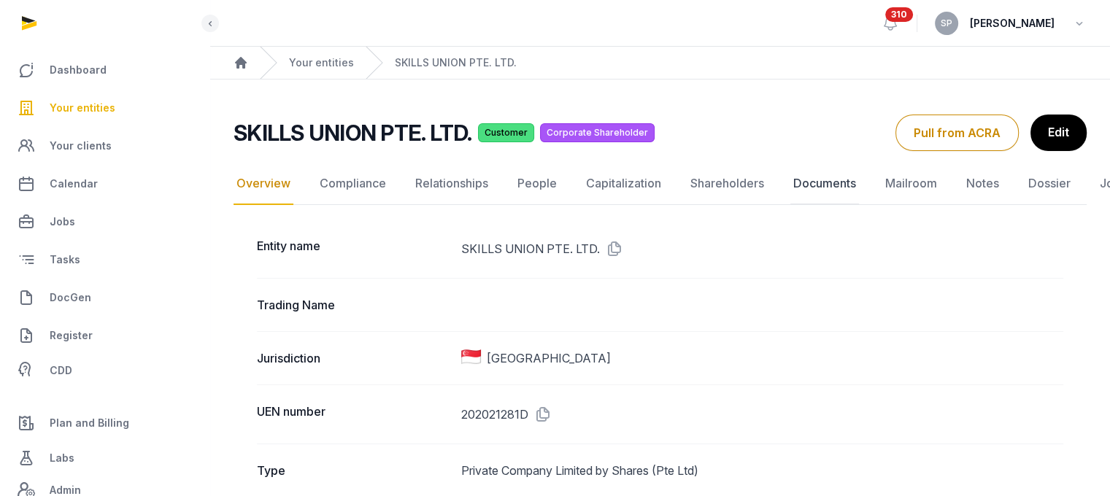
click at [812, 180] on link "Documents" at bounding box center [825, 184] width 69 height 42
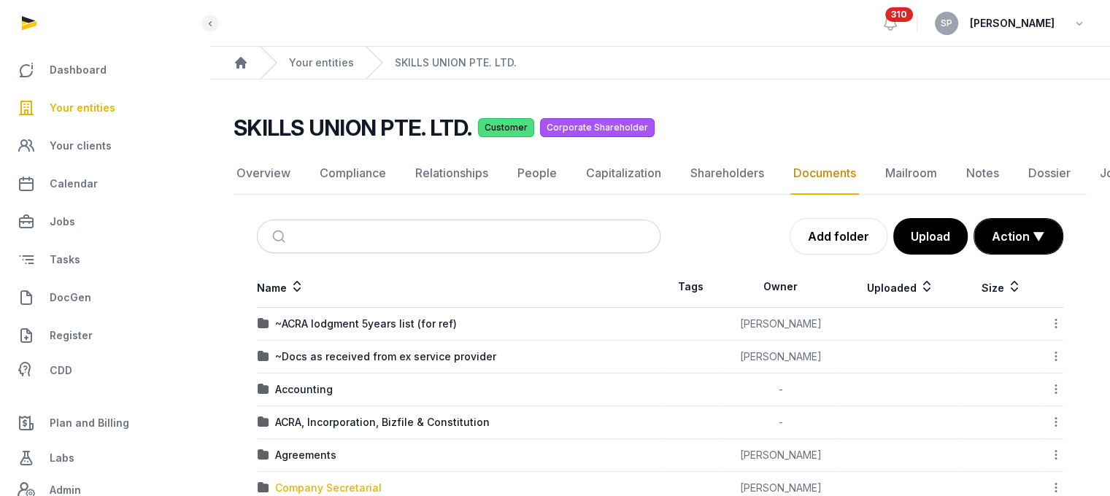
click at [350, 493] on div "Company Secretarial" at bounding box center [328, 488] width 107 height 15
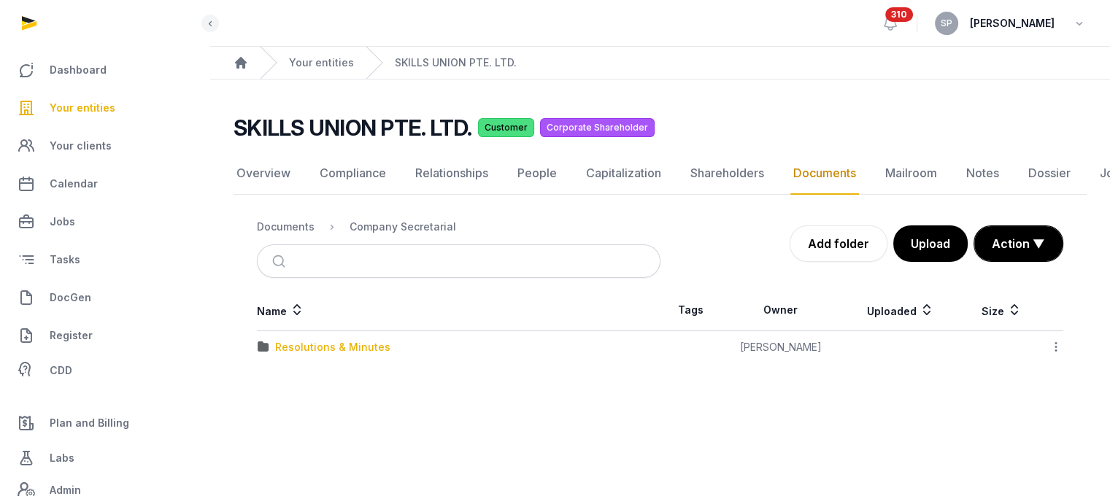
click at [359, 341] on div "Resolutions & Minutes" at bounding box center [332, 347] width 115 height 15
click at [833, 242] on link "Add folder" at bounding box center [839, 244] width 98 height 36
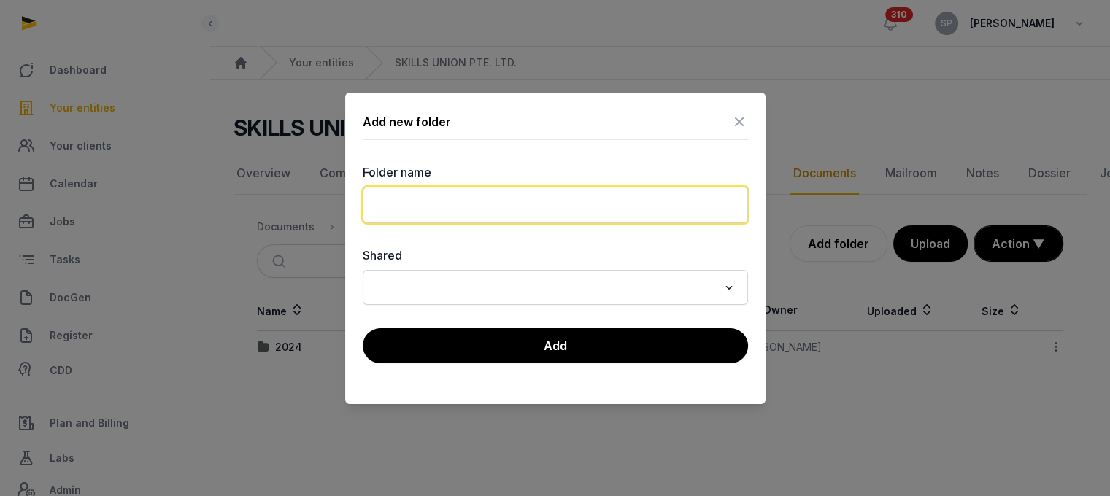
click at [470, 213] on input "text" at bounding box center [555, 205] width 385 height 36
type input "****"
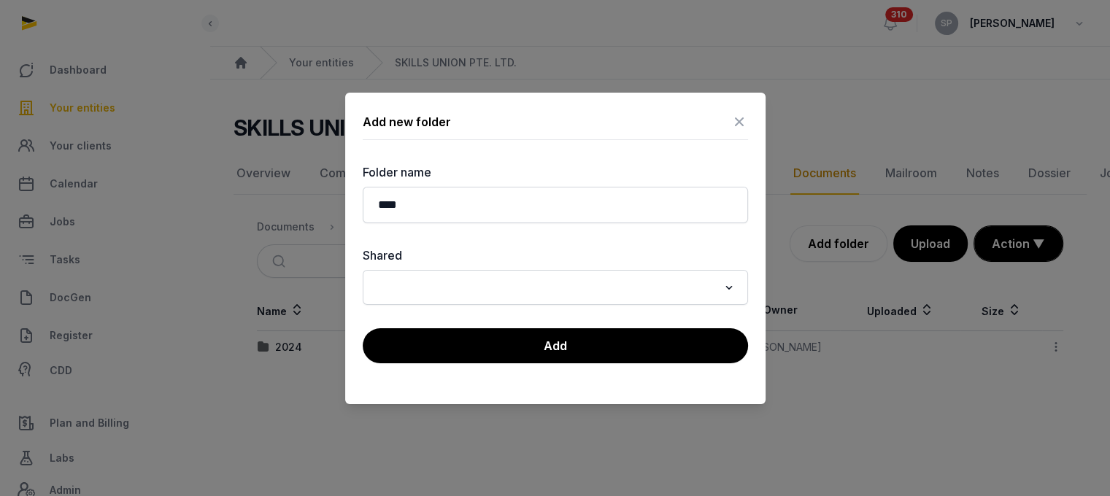
click at [490, 326] on div "Add new folder Folder name **** Shared Loading... Add" at bounding box center [555, 249] width 420 height 312
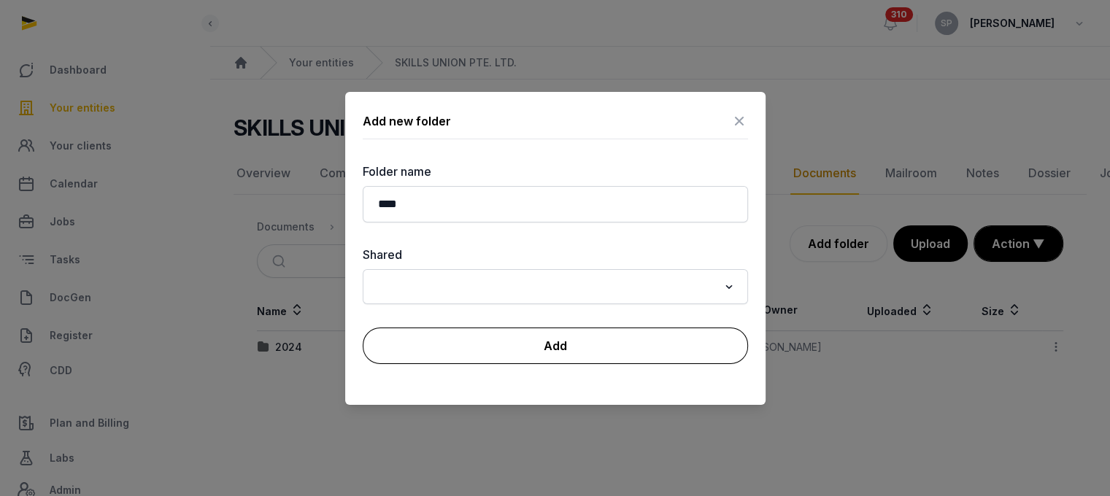
click at [495, 335] on button "Add" at bounding box center [555, 346] width 385 height 36
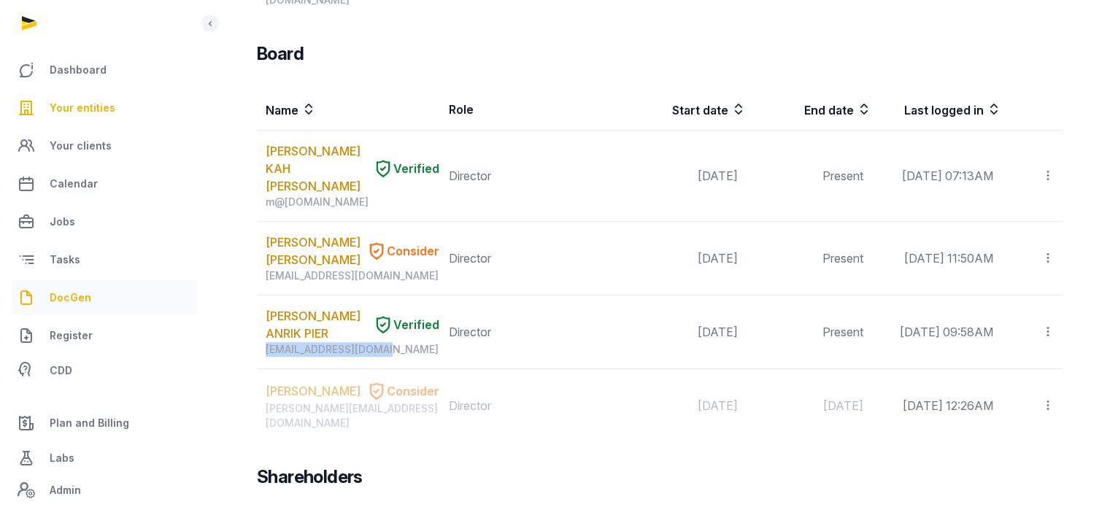
scroll to position [888, 0]
click at [82, 300] on span "DocGen" at bounding box center [71, 298] width 42 height 18
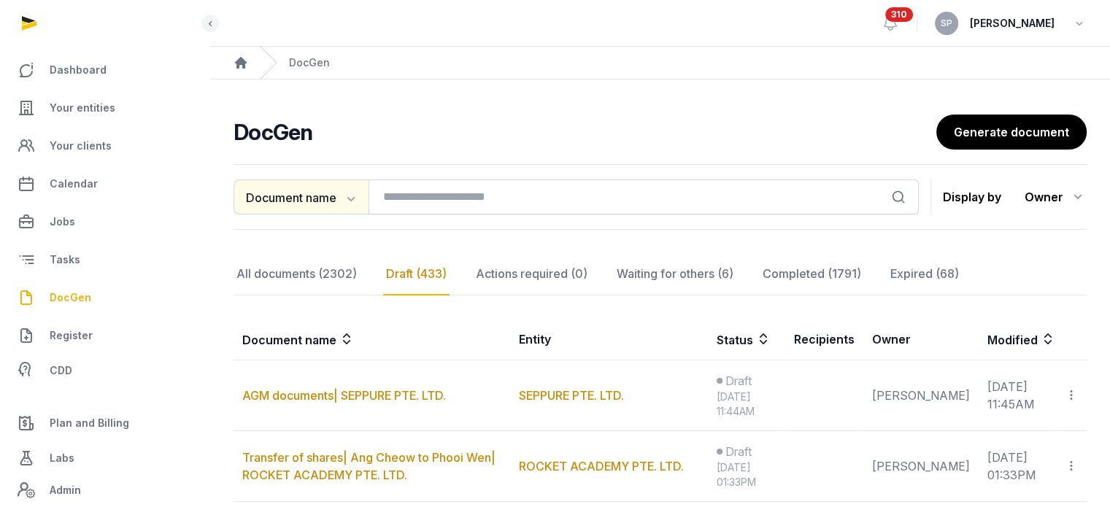
click at [356, 199] on icon "button" at bounding box center [349, 198] width 15 height 15
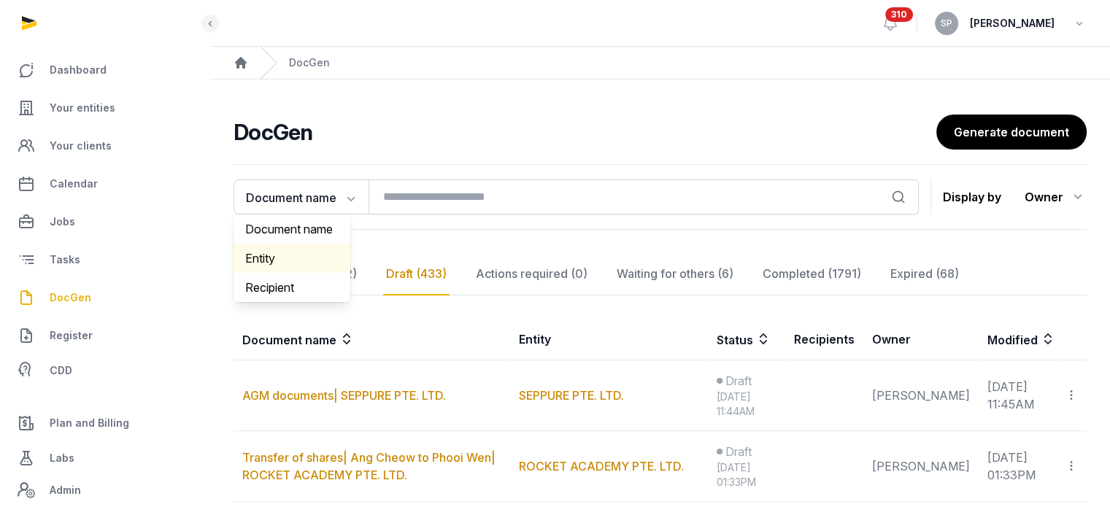
click at [321, 249] on div "Entity" at bounding box center [292, 258] width 117 height 29
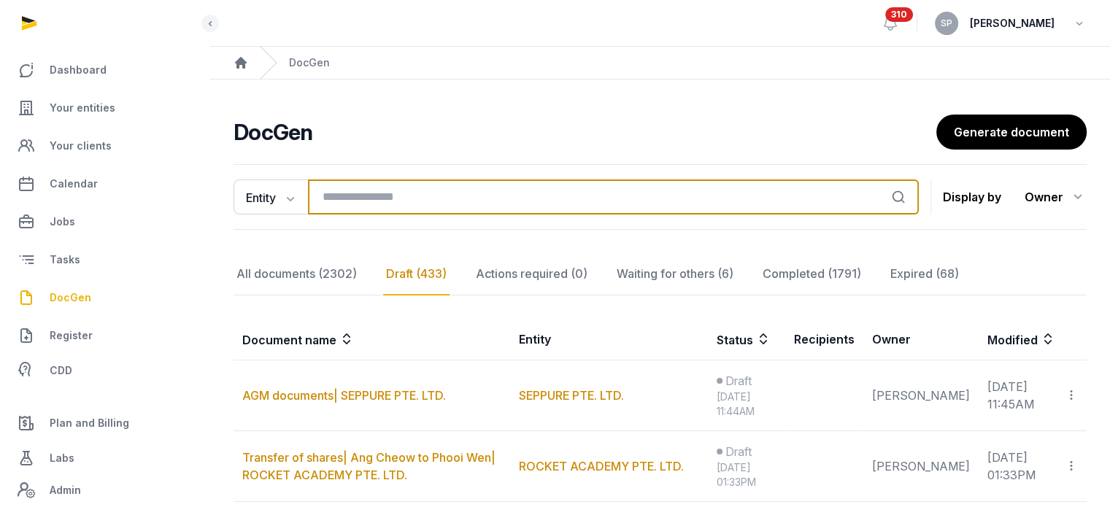
click at [400, 198] on input "search" at bounding box center [613, 197] width 611 height 35
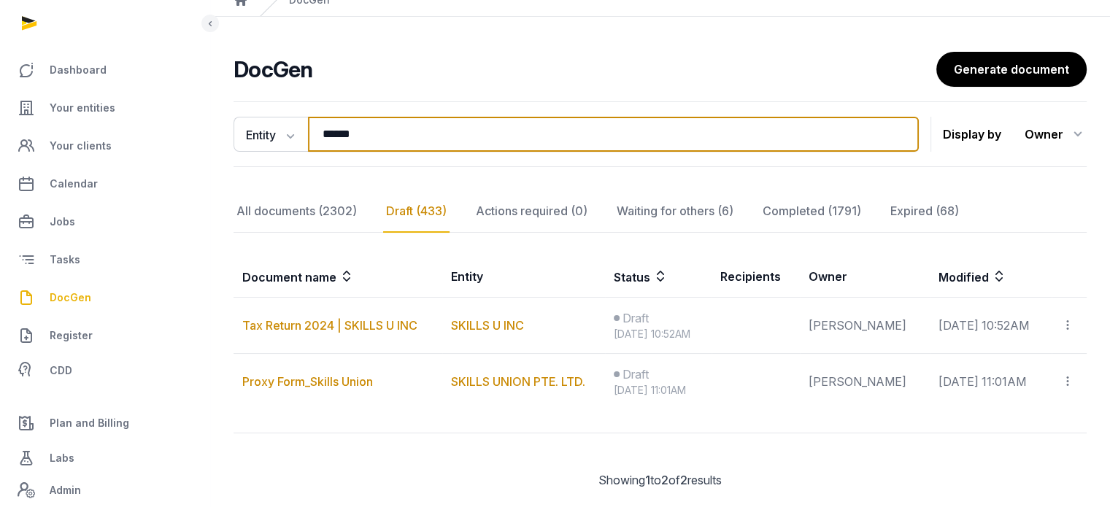
scroll to position [93, 0]
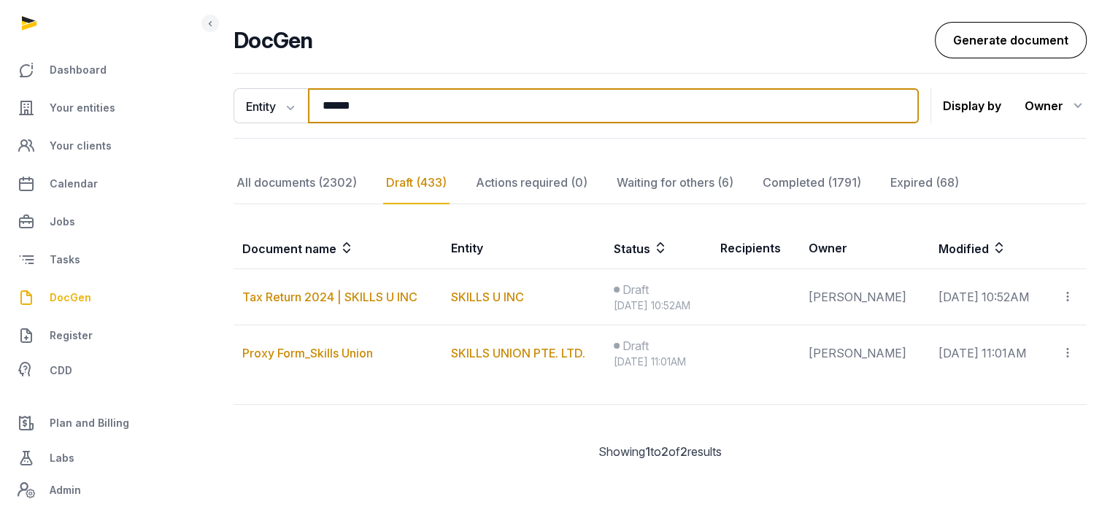
type input "******"
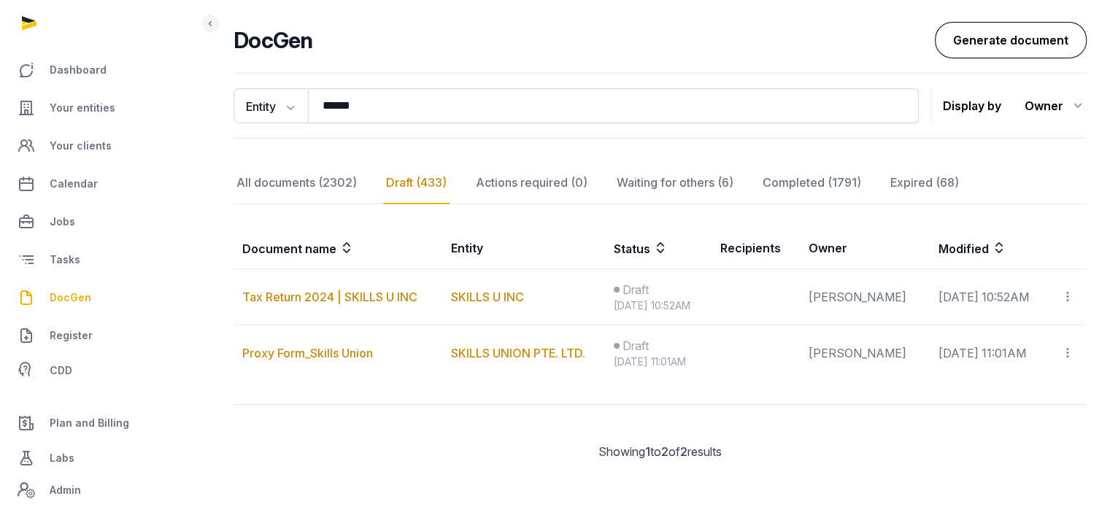
click at [1007, 33] on link "Generate document" at bounding box center [1011, 40] width 152 height 36
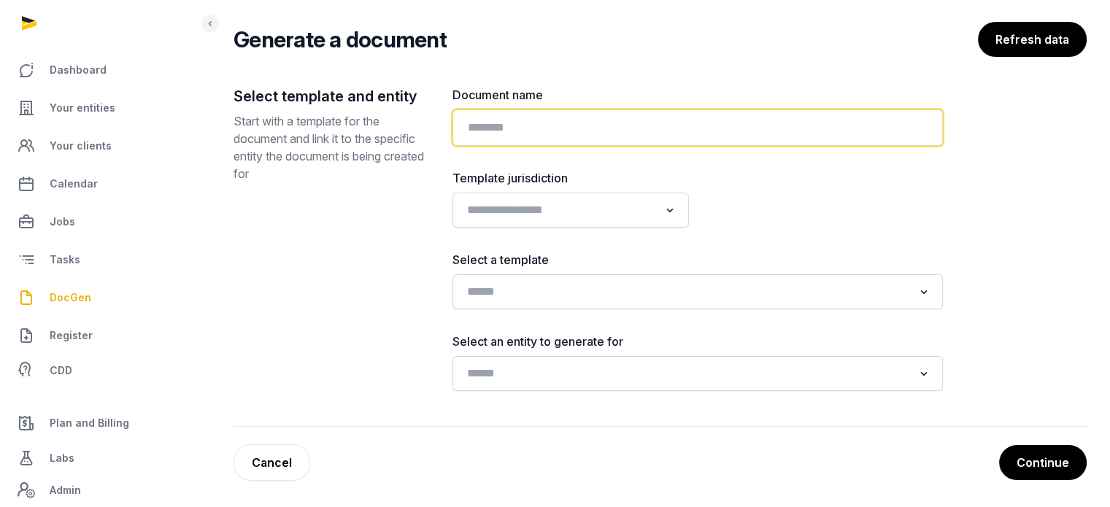
click at [571, 129] on input "text" at bounding box center [698, 127] width 491 height 36
paste input "**********"
type input "**********"
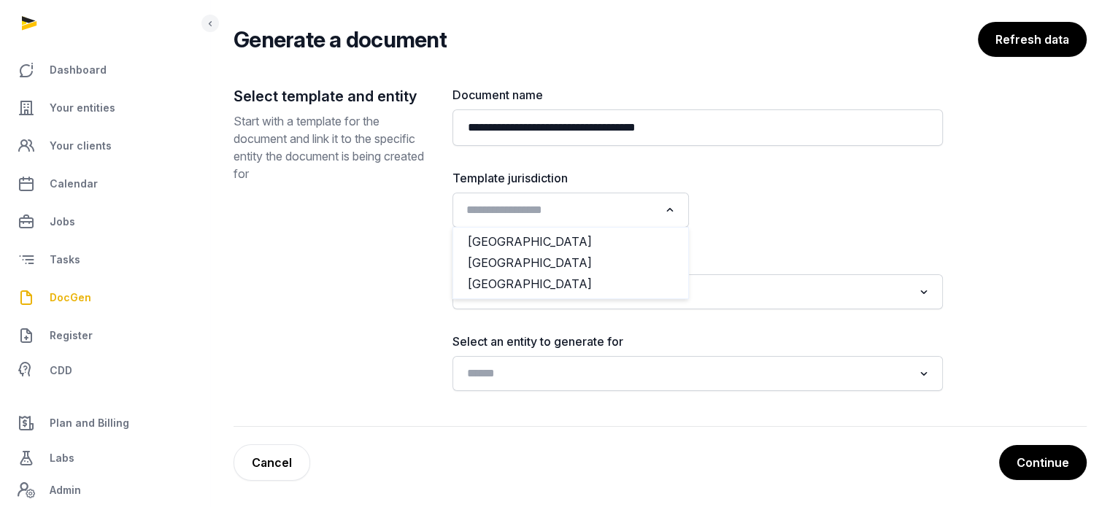
click at [608, 214] on input "Search for option" at bounding box center [560, 210] width 198 height 20
click at [566, 262] on li "[GEOGRAPHIC_DATA]" at bounding box center [570, 263] width 235 height 21
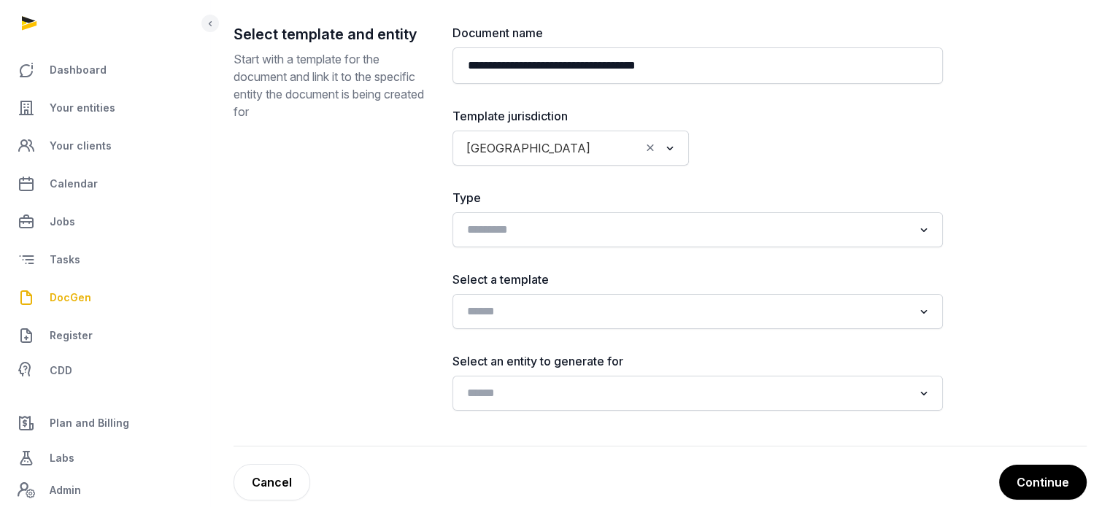
scroll to position [176, 0]
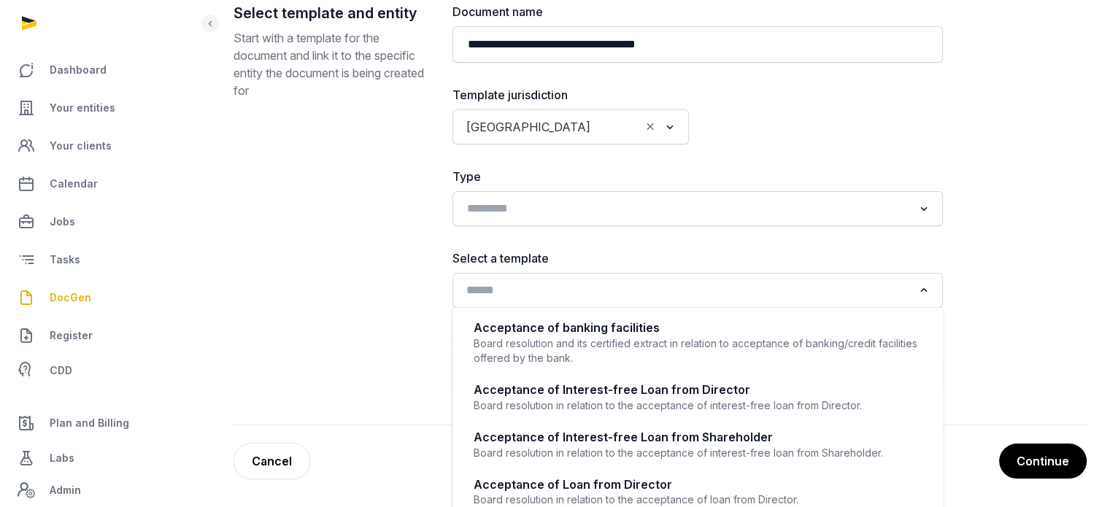
click at [669, 283] on input "Search for option" at bounding box center [687, 290] width 452 height 20
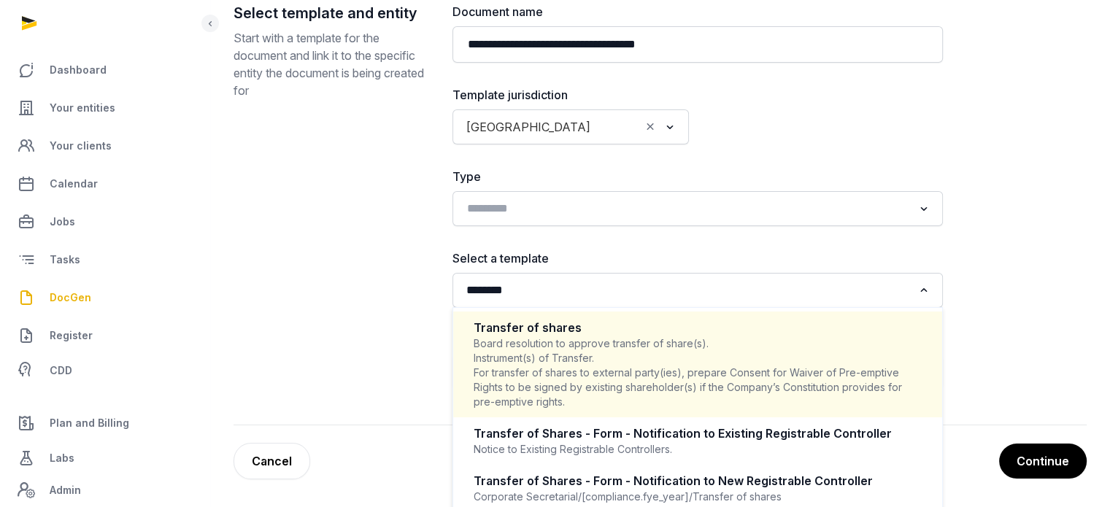
click at [666, 399] on div "Board resolution to approve transfer of share(s). Instrument(s) of Transfer. Fo…" at bounding box center [698, 373] width 448 height 73
type input "********"
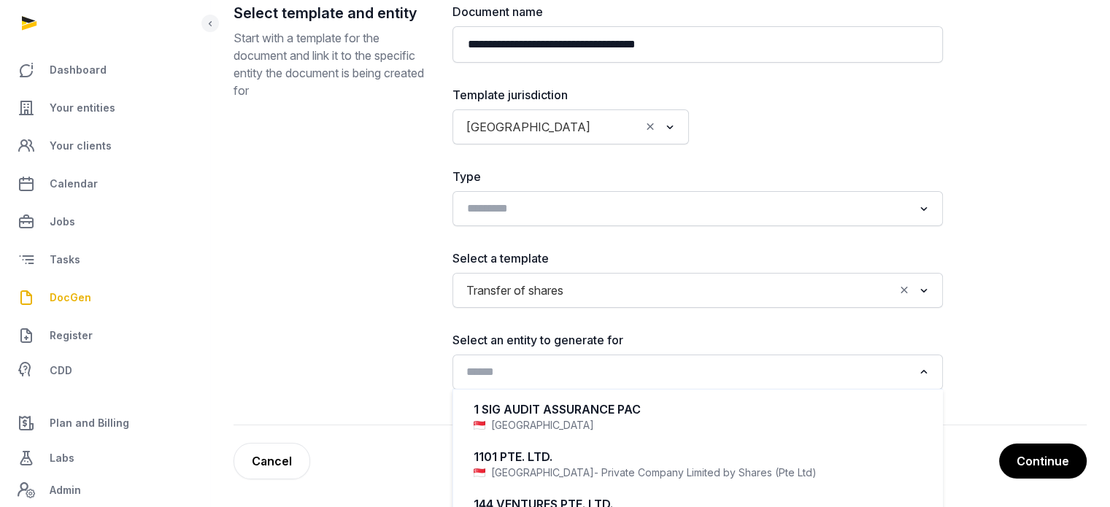
click at [658, 383] on div "Loading..." at bounding box center [698, 372] width 476 height 26
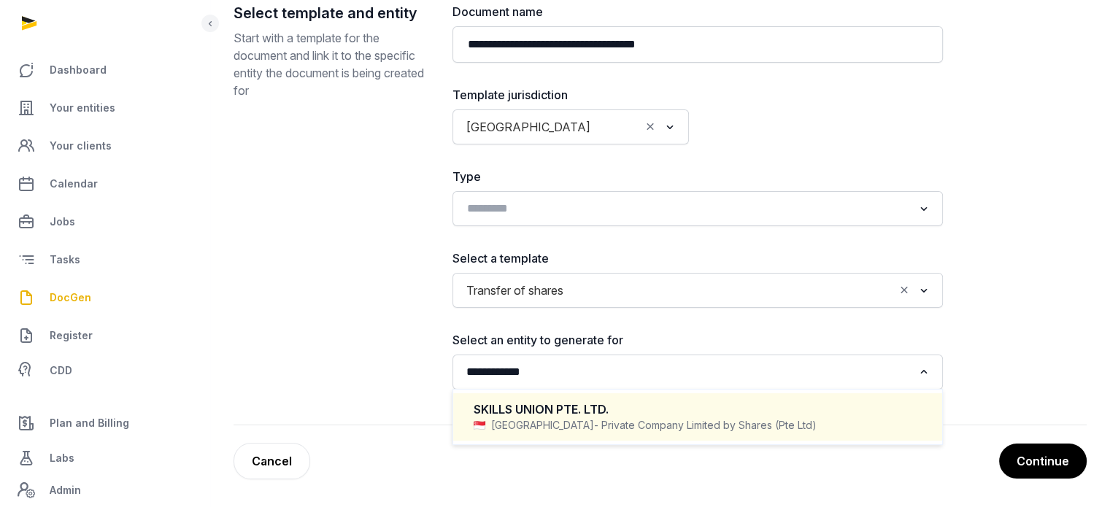
click at [607, 407] on div "SKILLS UNION PTE. LTD." at bounding box center [698, 409] width 448 height 17
type input "**********"
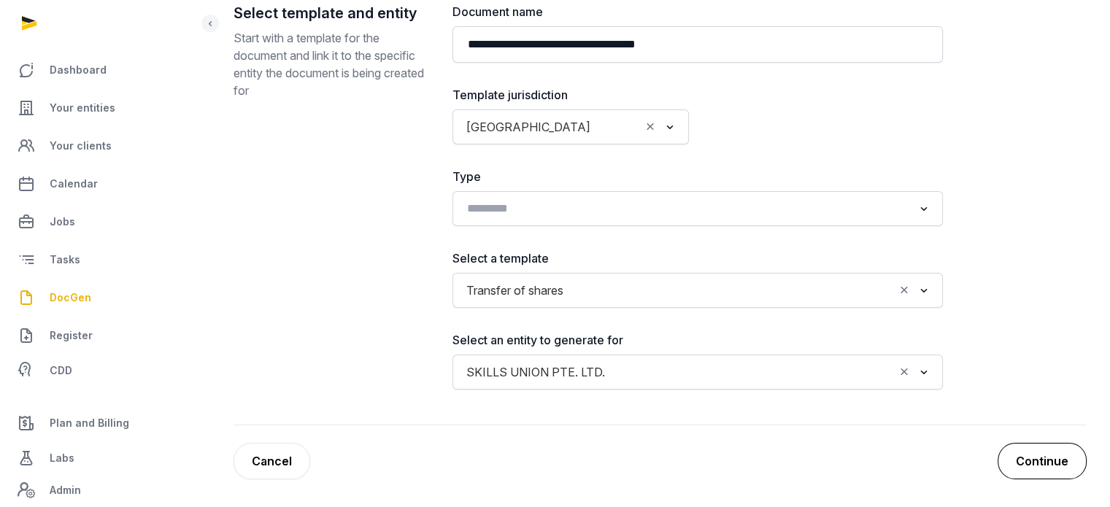
click at [1047, 467] on button "Continue" at bounding box center [1042, 461] width 89 height 36
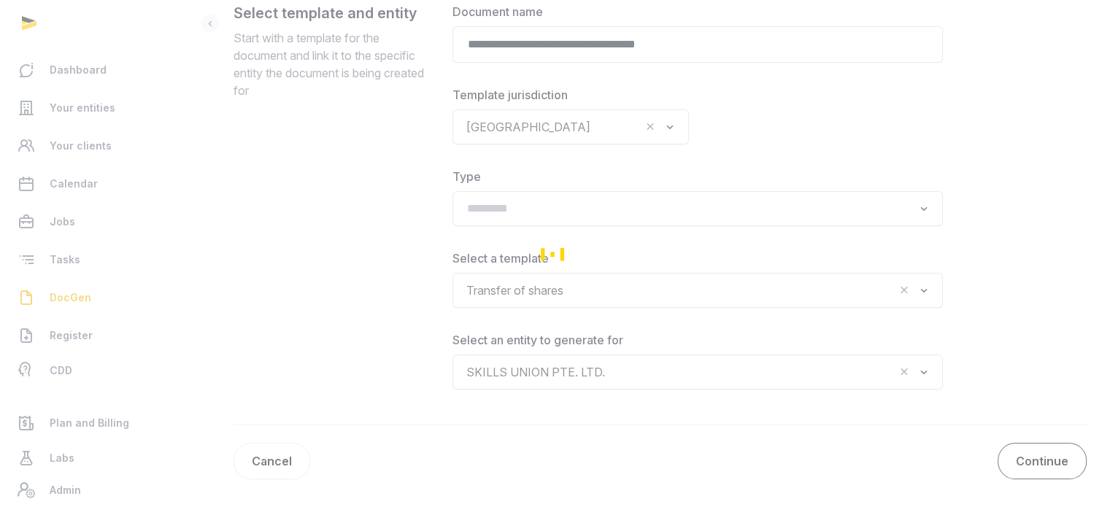
scroll to position [110, 0]
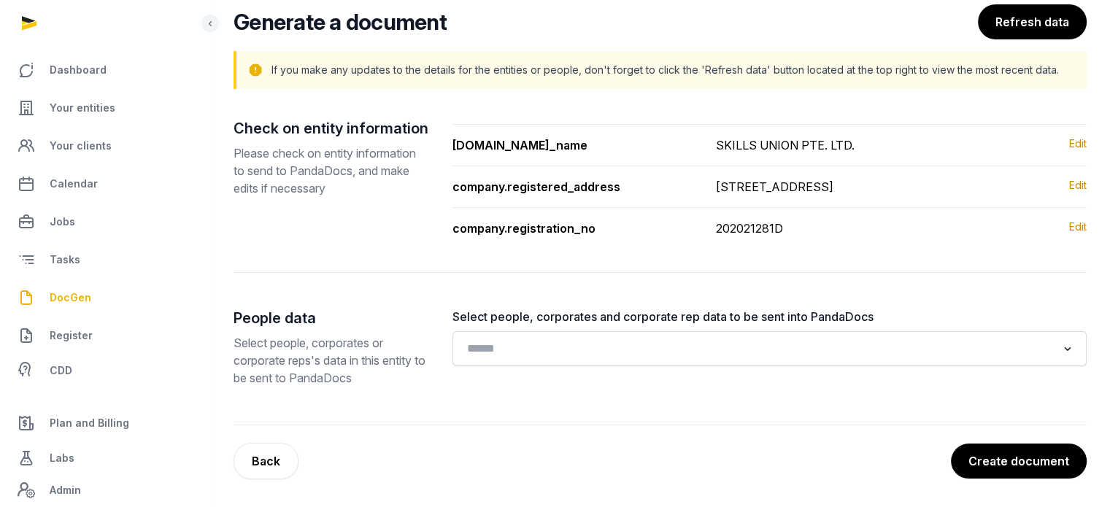
click at [1047, 467] on button "Create document" at bounding box center [1019, 461] width 136 height 35
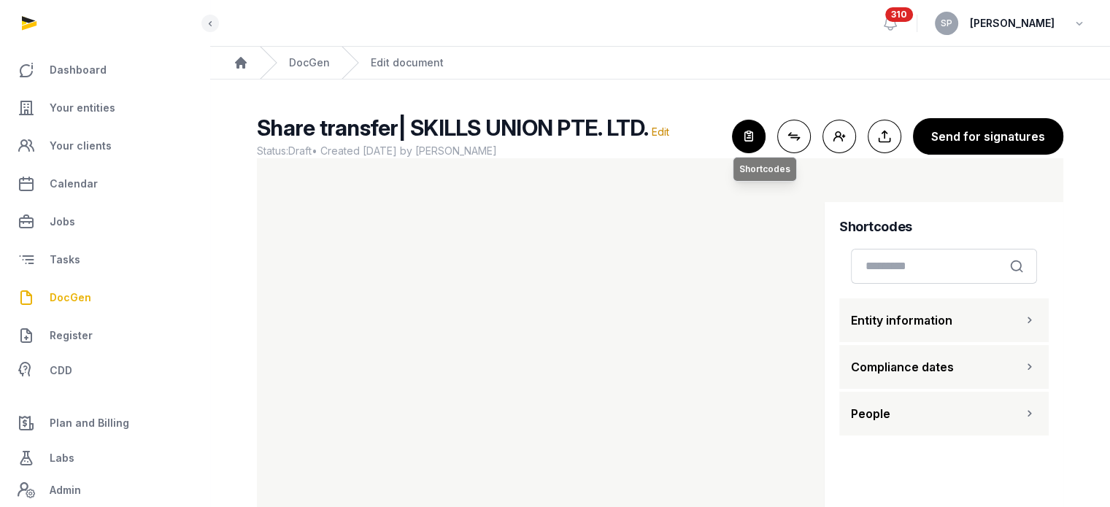
click at [748, 137] on icon "button" at bounding box center [749, 136] width 32 height 32
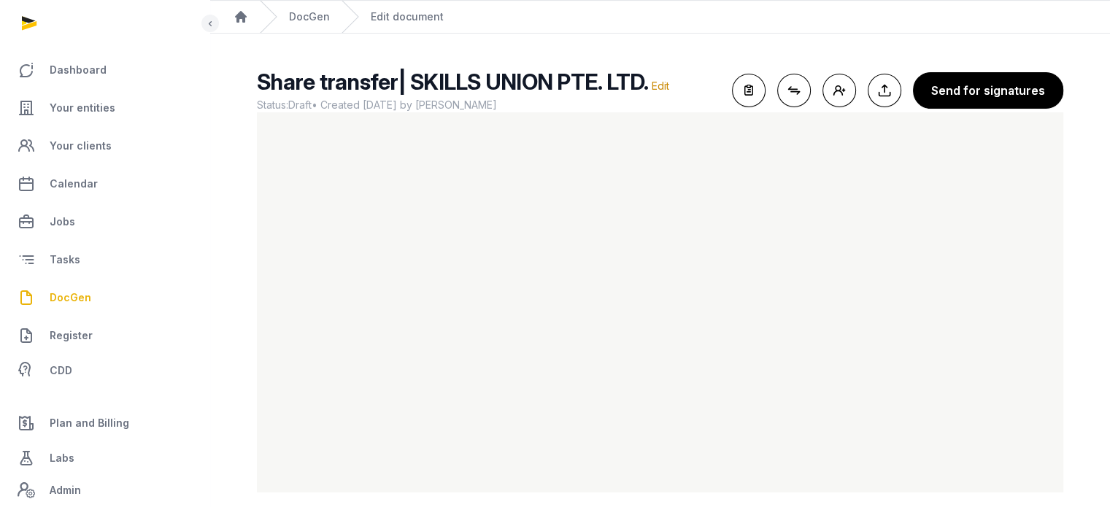
scroll to position [61, 0]
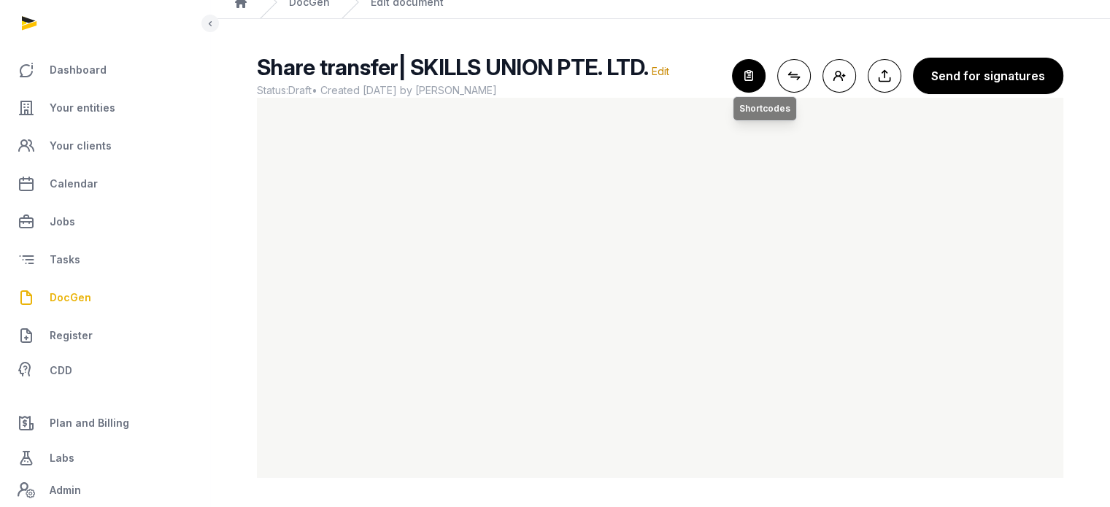
click at [752, 72] on icon "button" at bounding box center [749, 76] width 32 height 32
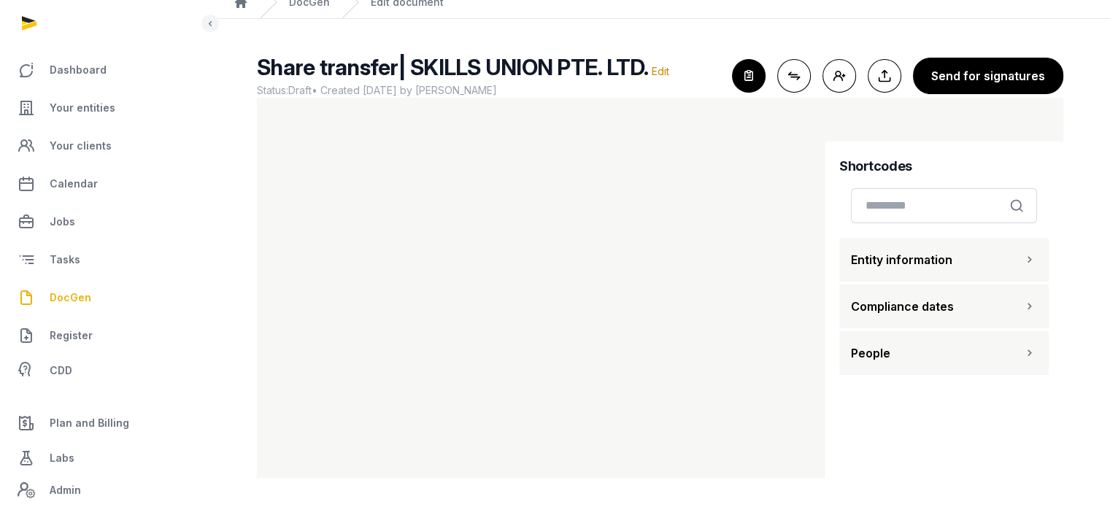
click at [956, 349] on button "People" at bounding box center [944, 353] width 210 height 44
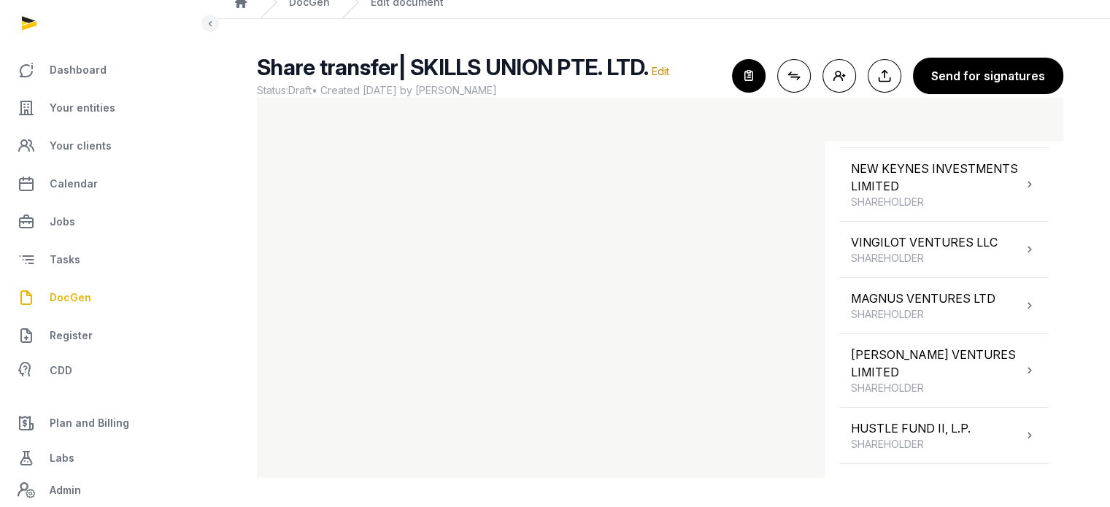
scroll to position [280, 0]
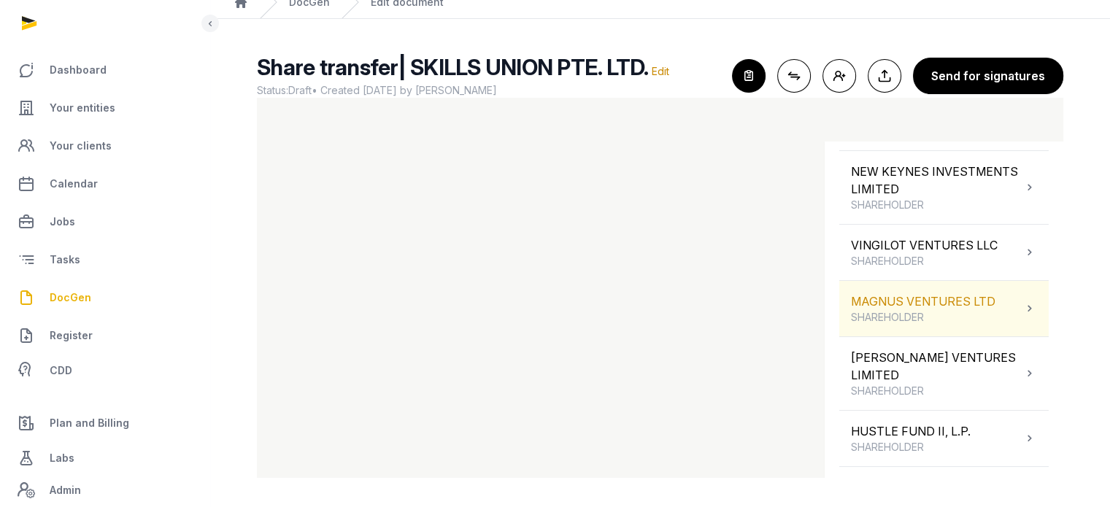
click at [962, 329] on div "MAGNUS VENTURES LTD SHAREHOLDER" at bounding box center [944, 308] width 210 height 55
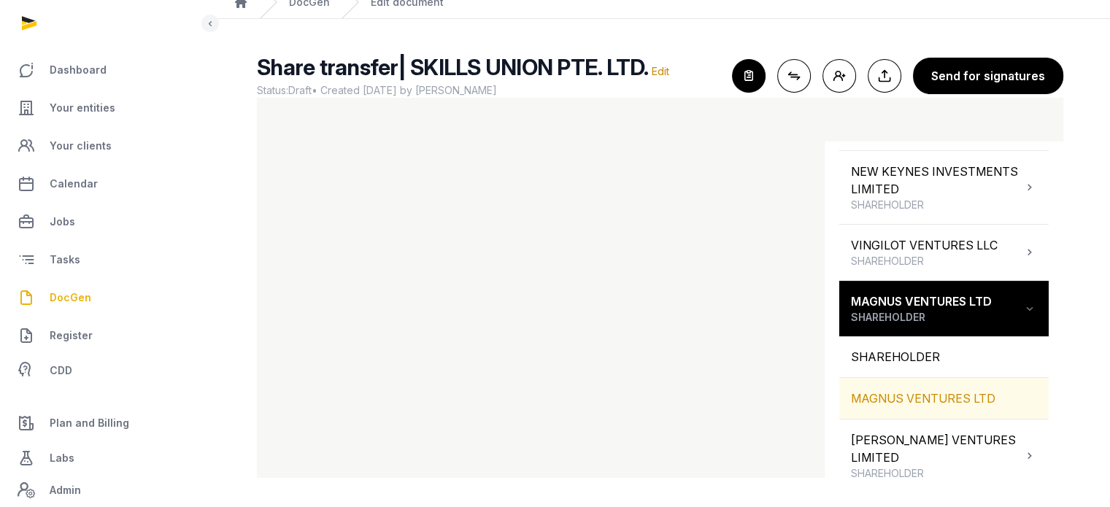
click at [936, 398] on div "MAGNUS VENTURES LTD" at bounding box center [944, 398] width 210 height 41
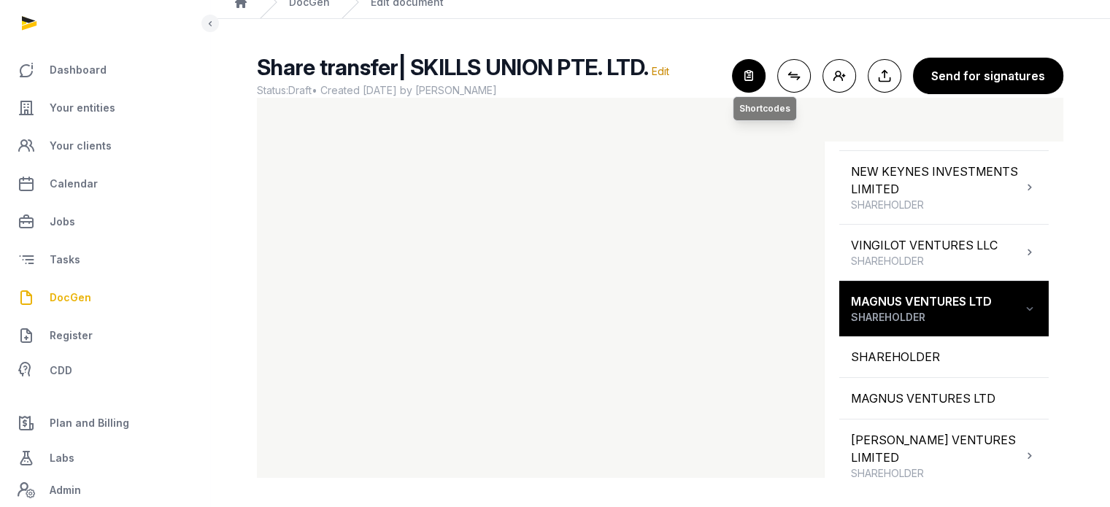
click at [752, 79] on icon "button" at bounding box center [749, 76] width 32 height 32
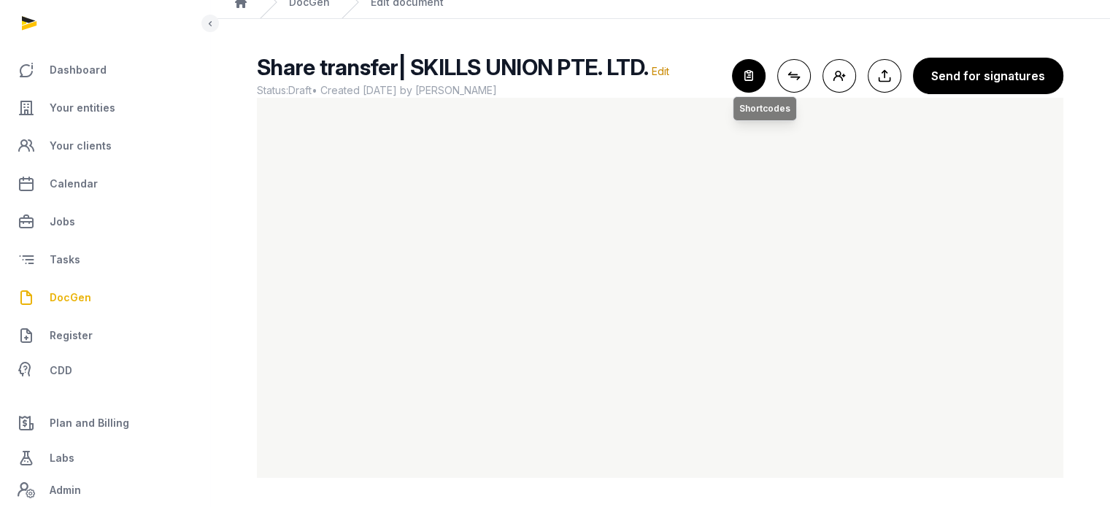
click at [760, 60] on icon "button" at bounding box center [749, 76] width 32 height 32
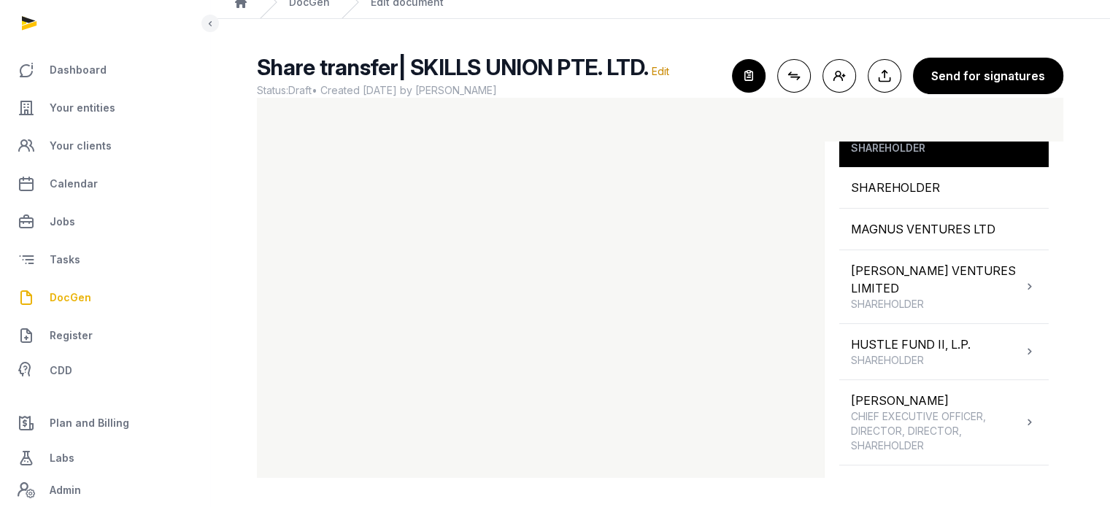
scroll to position [456, 0]
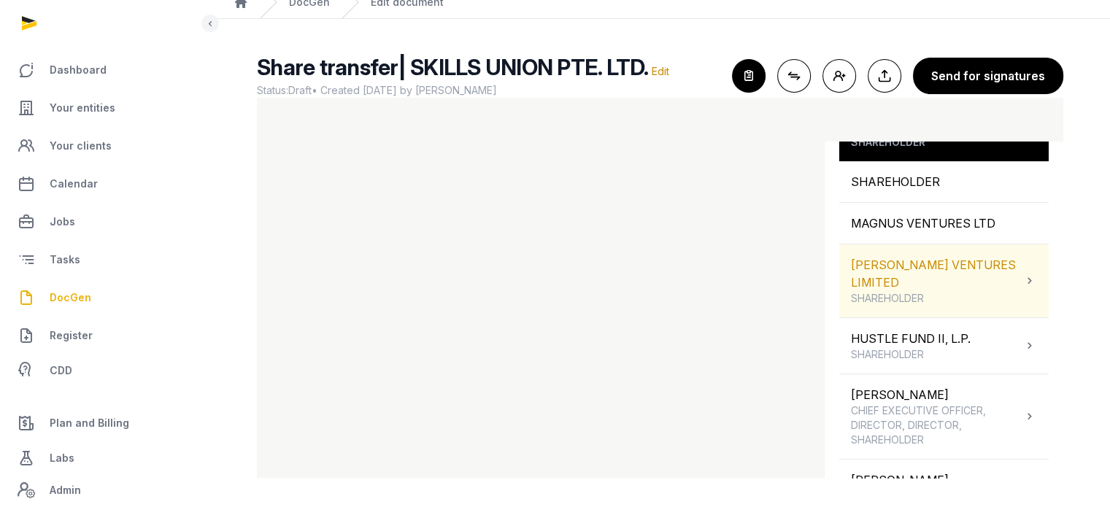
click at [948, 291] on span "SHAREHOLDER" at bounding box center [937, 298] width 172 height 15
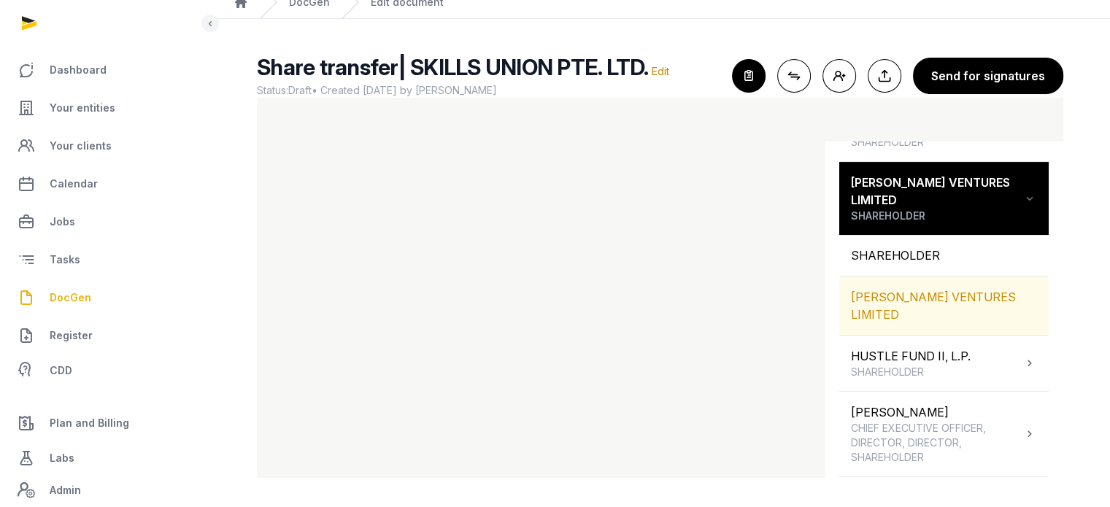
click at [952, 277] on div "[PERSON_NAME] VENTURES LIMITED" at bounding box center [944, 306] width 210 height 58
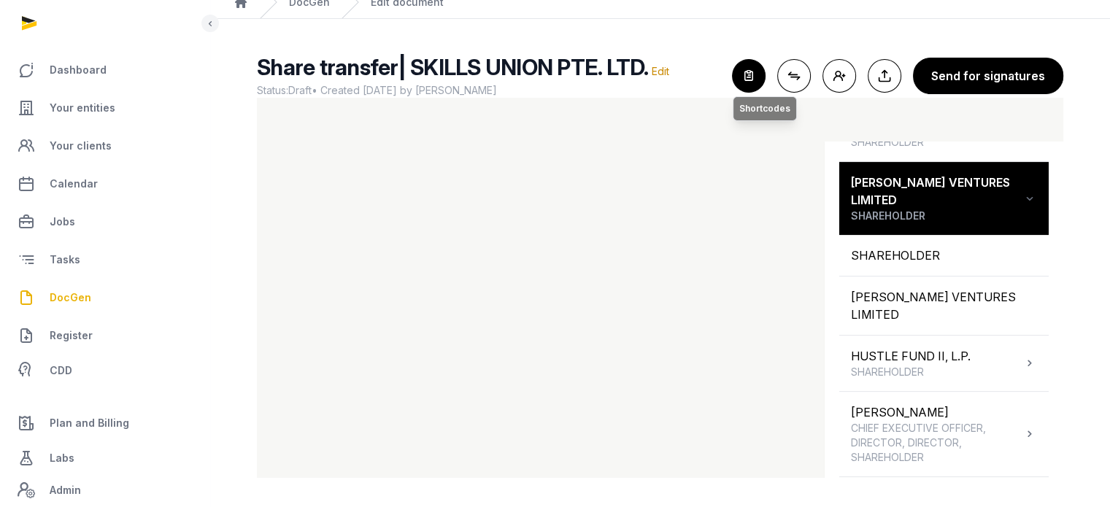
click at [760, 66] on icon "button" at bounding box center [749, 76] width 32 height 32
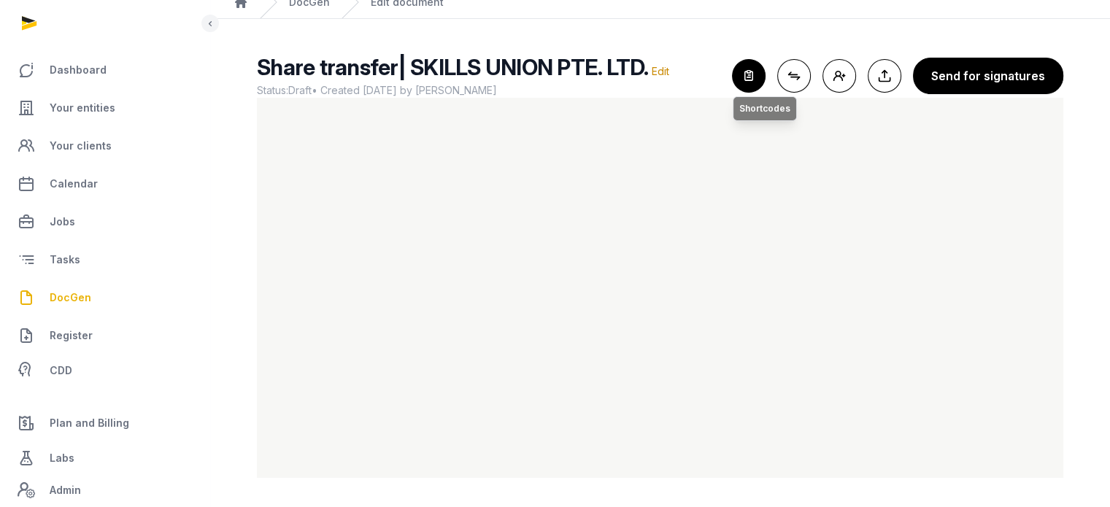
click at [752, 72] on icon "button" at bounding box center [749, 76] width 32 height 32
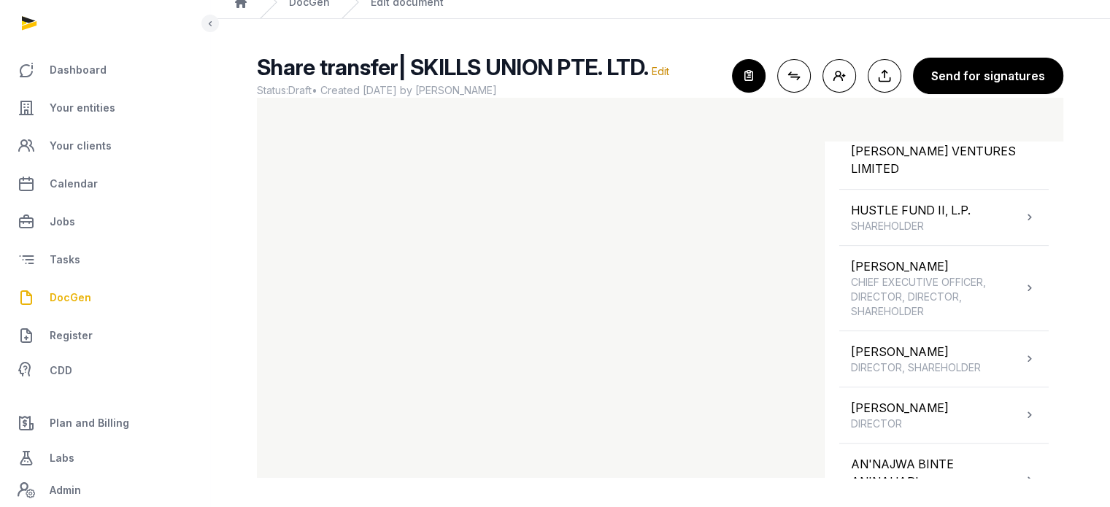
scroll to position [607, 0]
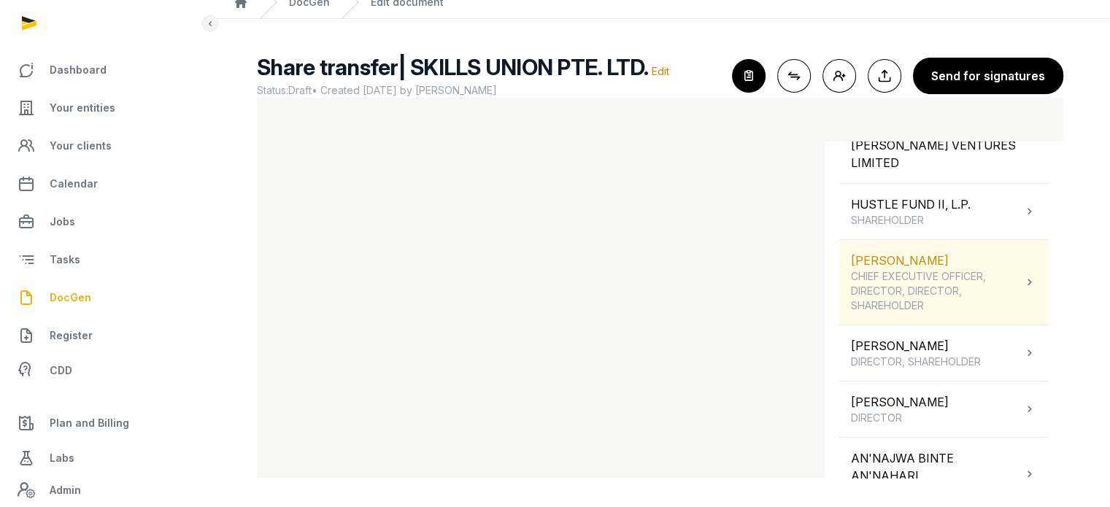
click at [1023, 272] on div at bounding box center [1030, 282] width 15 height 20
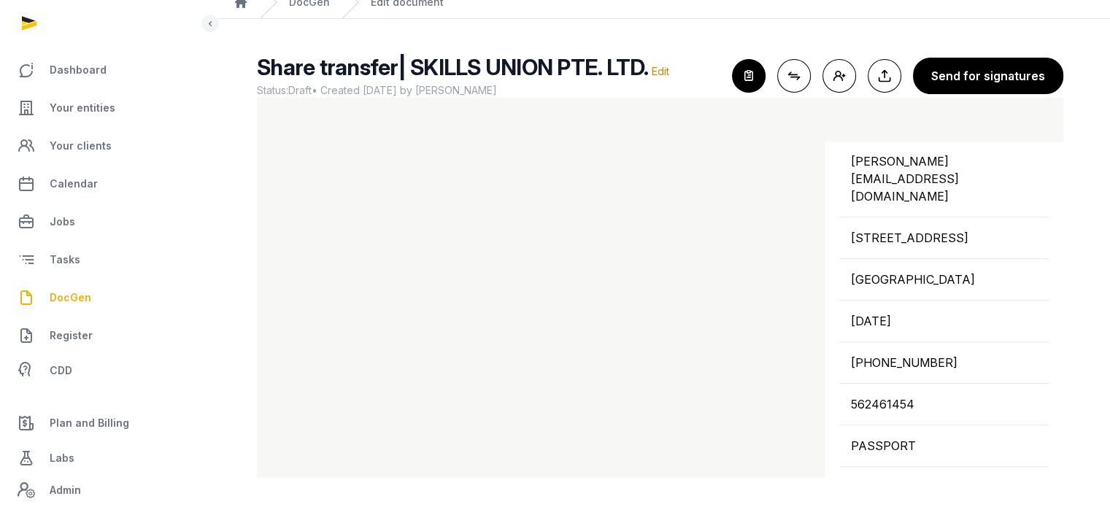
scroll to position [908, 0]
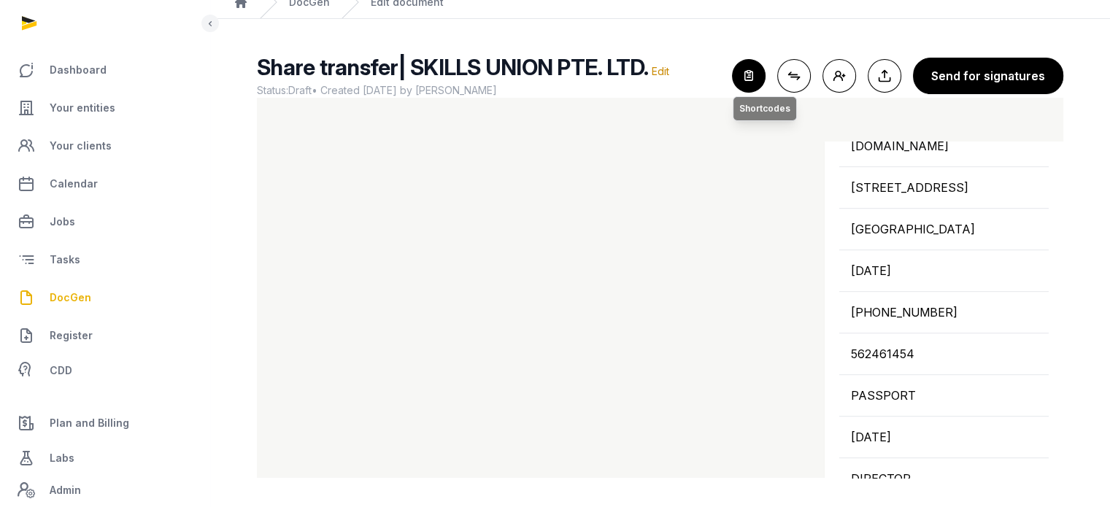
click at [765, 72] on icon "button" at bounding box center [749, 76] width 32 height 32
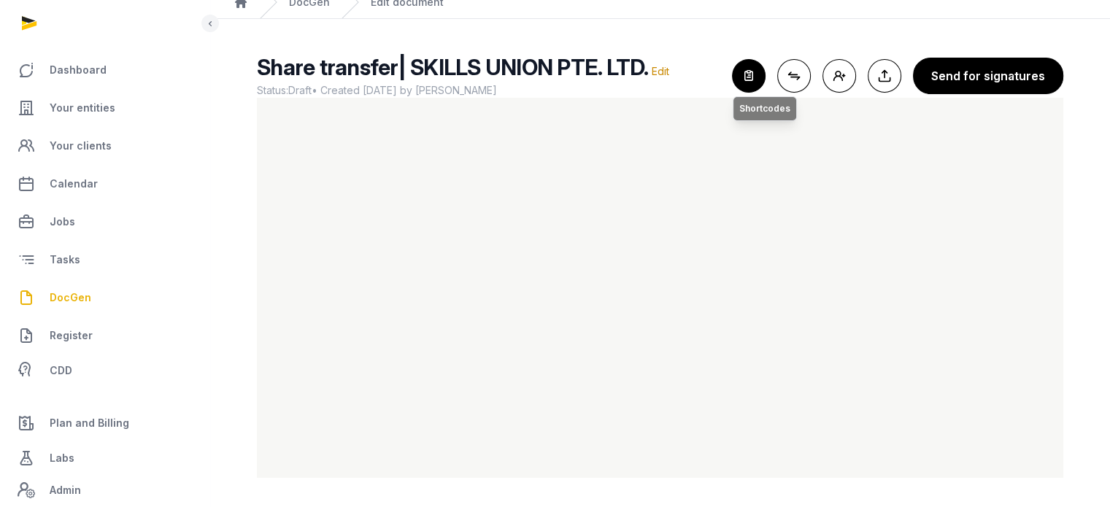
click at [758, 80] on icon "button" at bounding box center [749, 76] width 32 height 32
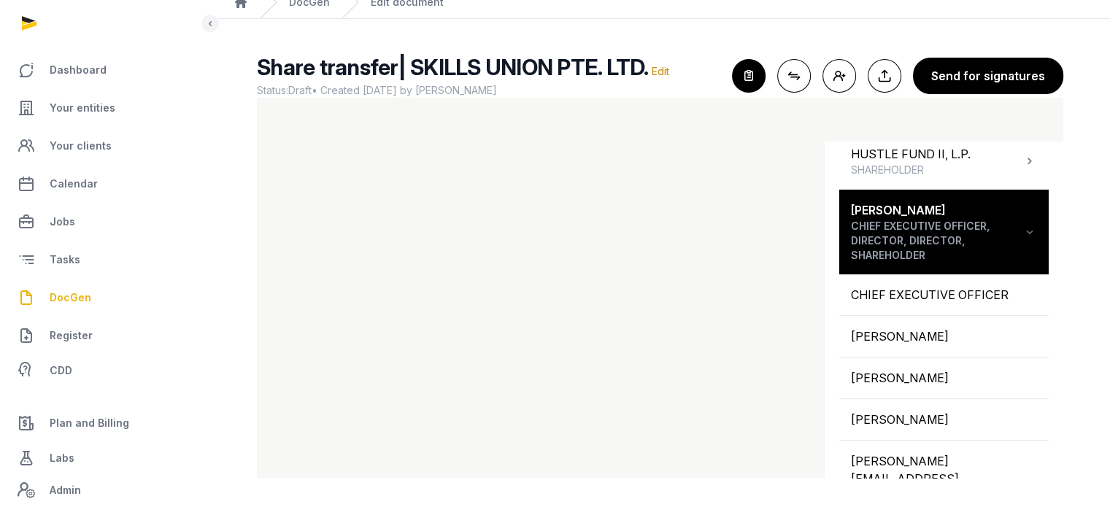
scroll to position [581, 0]
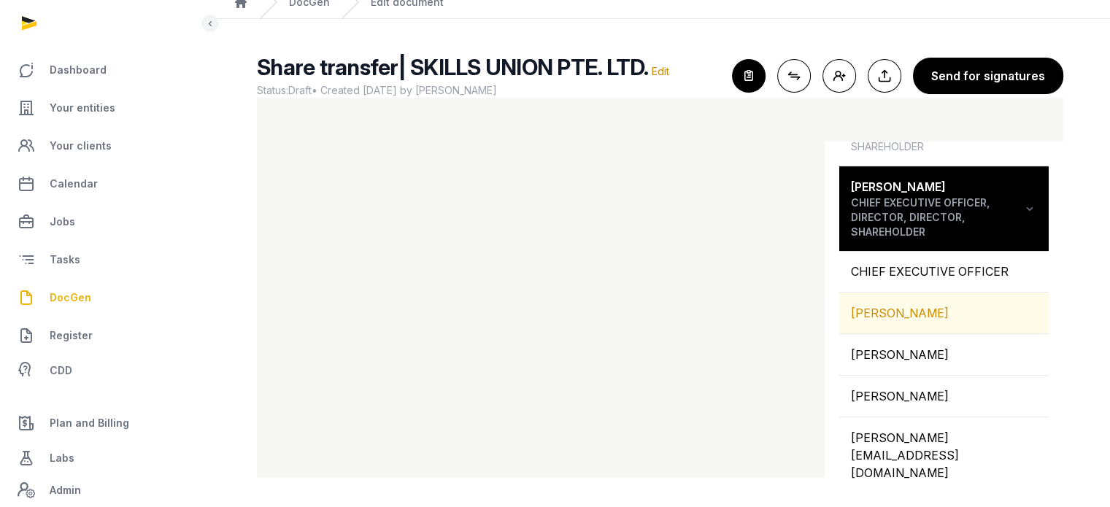
click at [928, 297] on div "[PERSON_NAME]" at bounding box center [944, 313] width 210 height 41
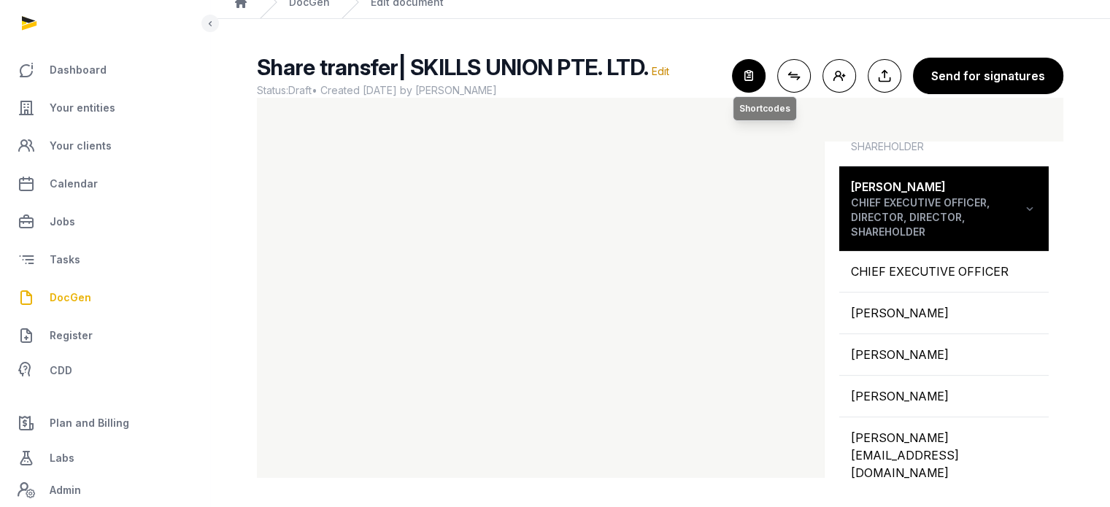
click at [758, 81] on icon "button" at bounding box center [749, 76] width 32 height 32
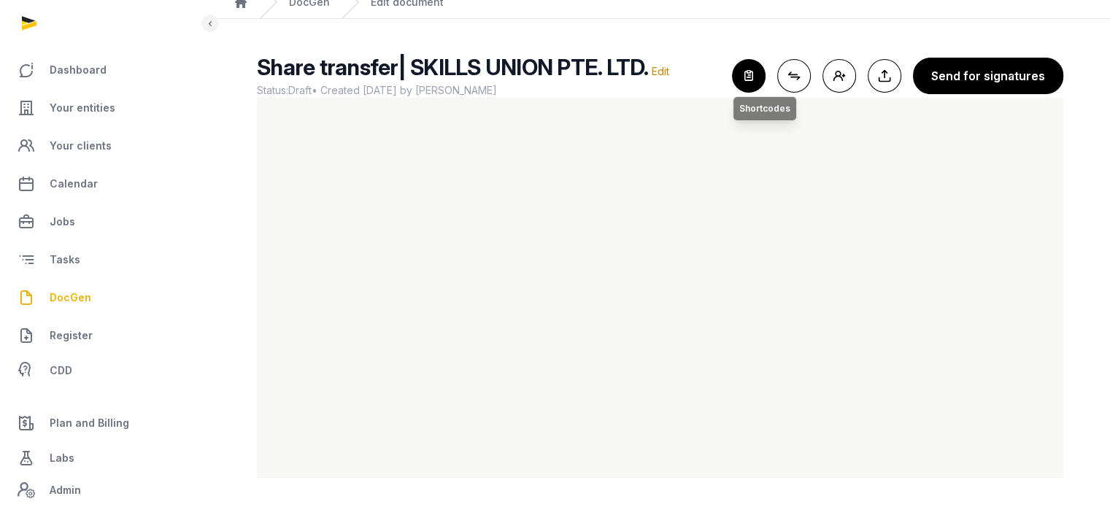
click at [739, 89] on icon "button" at bounding box center [749, 76] width 32 height 32
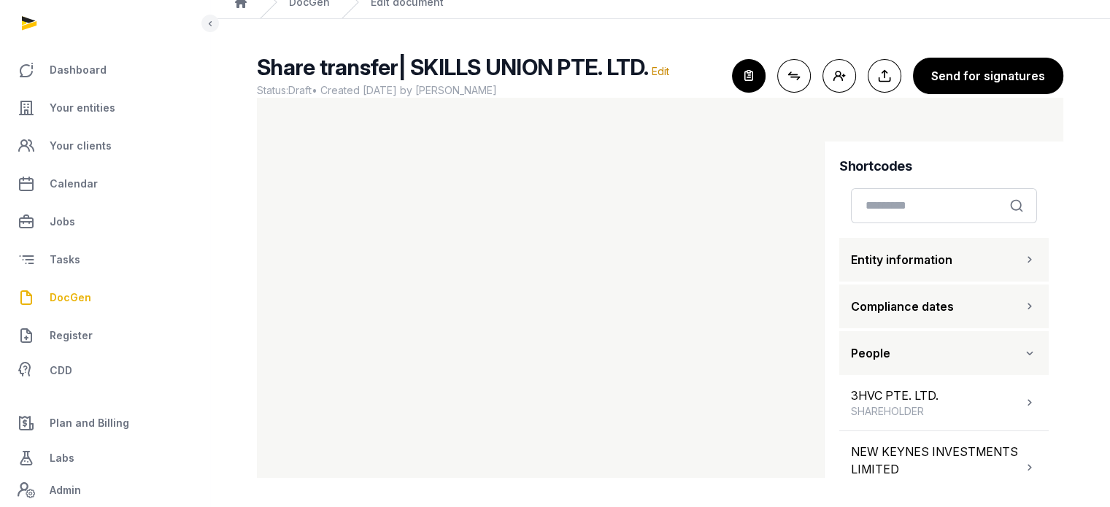
click at [952, 257] on button "Entity information" at bounding box center [944, 260] width 210 height 44
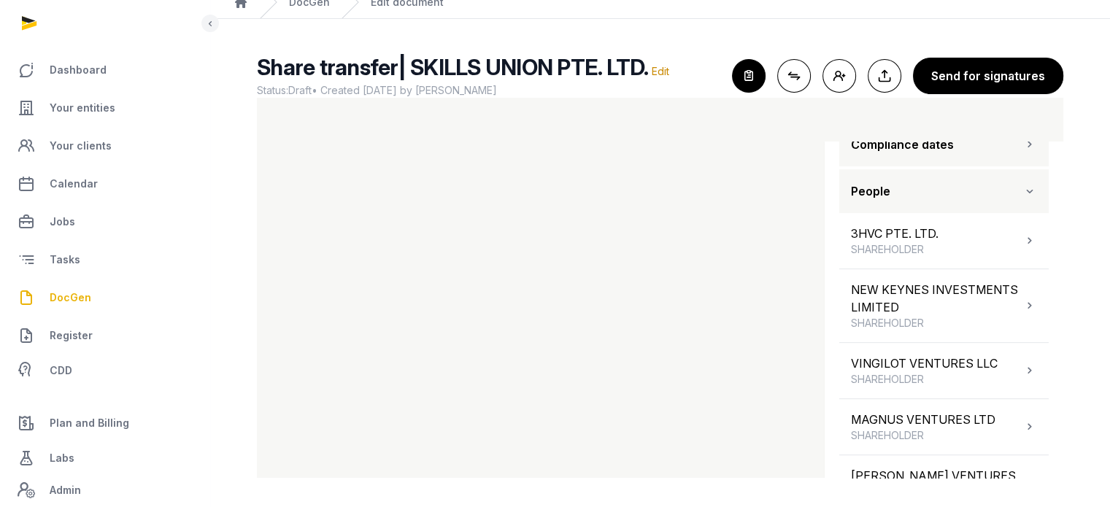
scroll to position [610, 0]
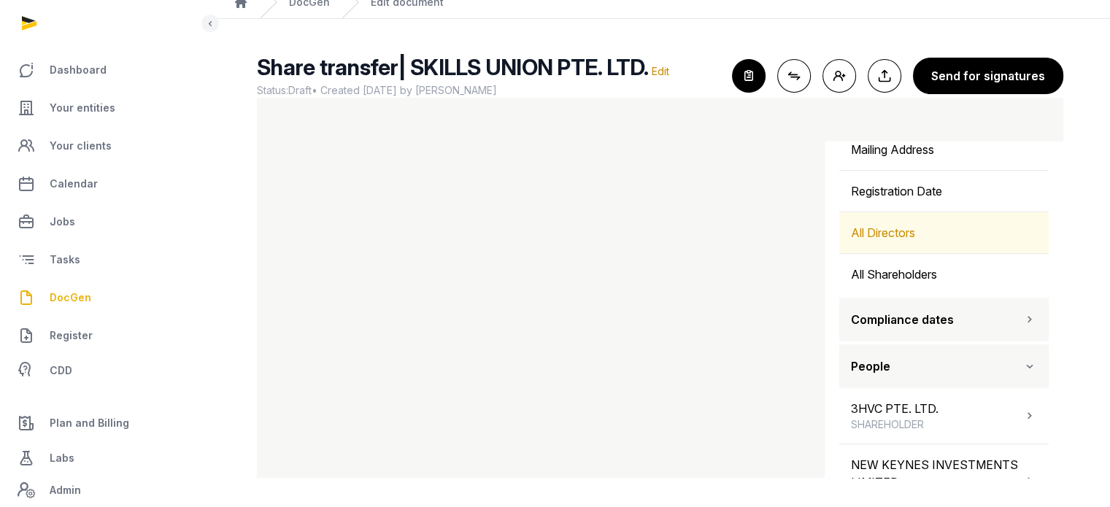
click at [912, 232] on div "All Directors" at bounding box center [944, 232] width 210 height 41
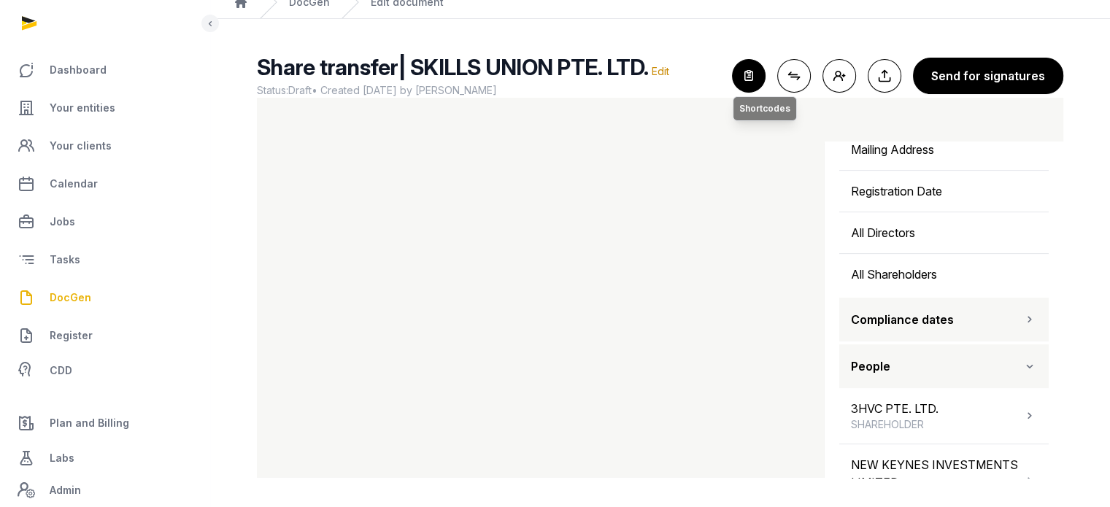
click at [752, 81] on icon "button" at bounding box center [749, 76] width 32 height 32
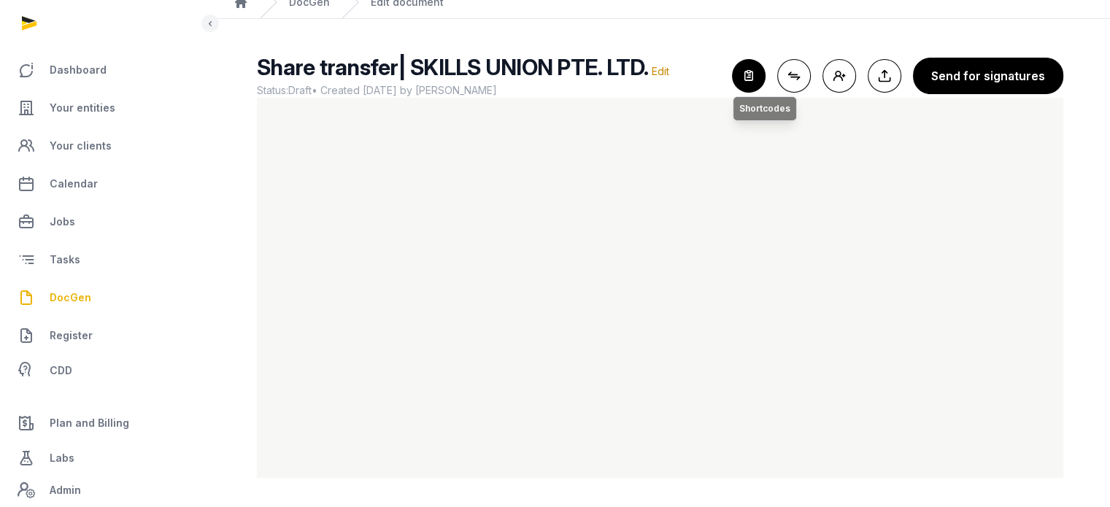
click at [765, 66] on icon "button" at bounding box center [749, 76] width 32 height 32
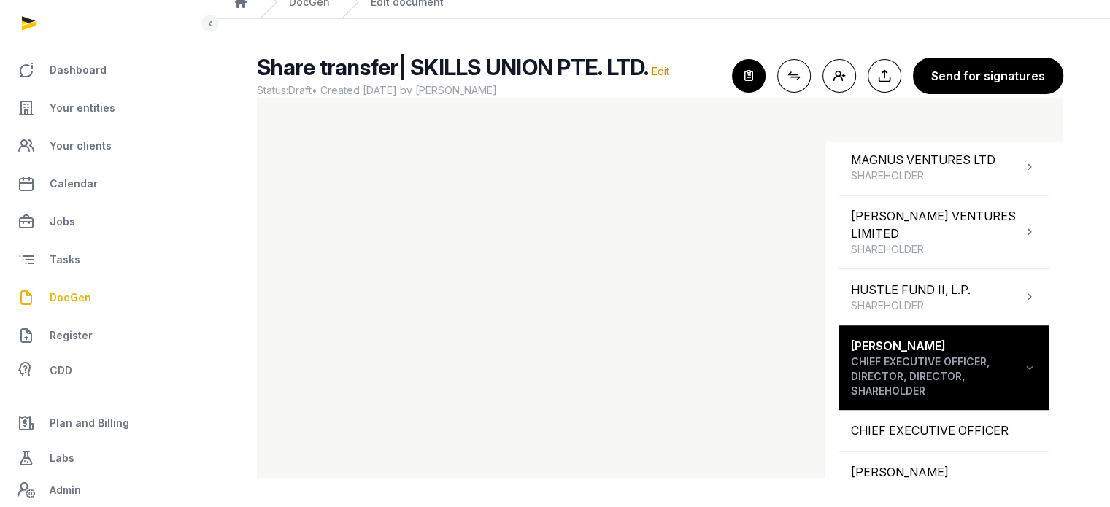
scroll to position [1055, 0]
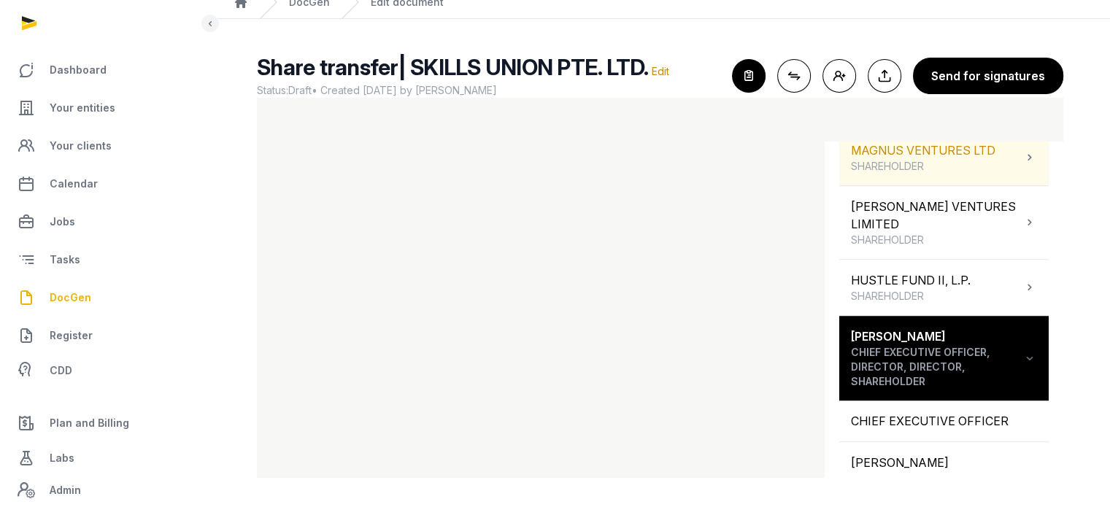
click at [994, 162] on div "MAGNUS VENTURES LTD SHAREHOLDER" at bounding box center [944, 157] width 210 height 55
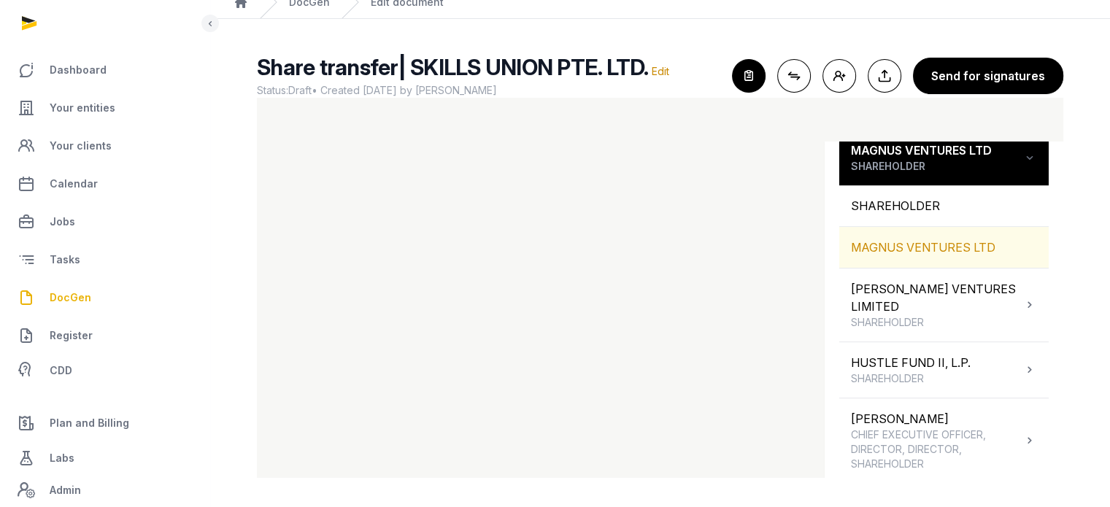
click at [926, 250] on div "MAGNUS VENTURES LTD" at bounding box center [944, 247] width 210 height 41
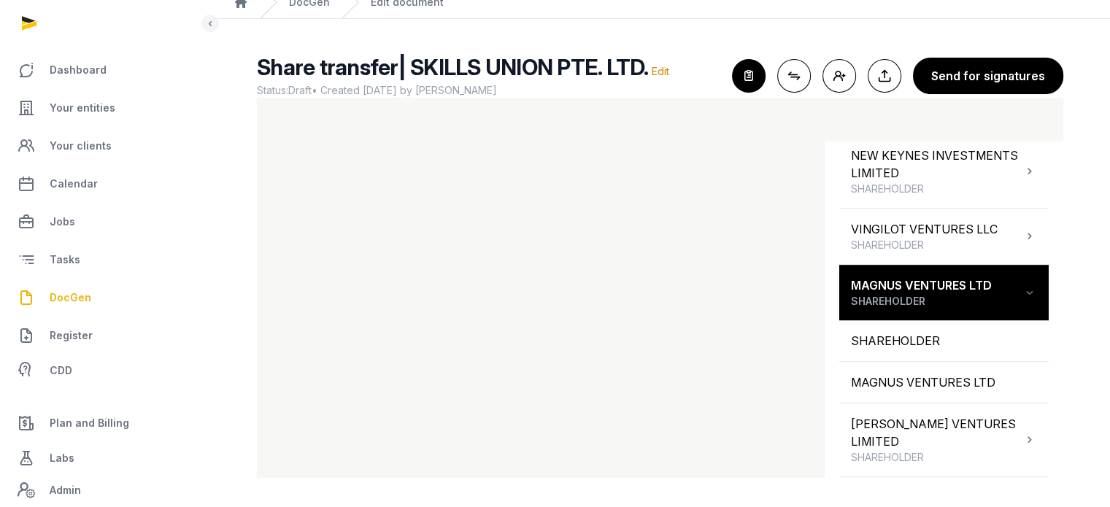
scroll to position [915, 0]
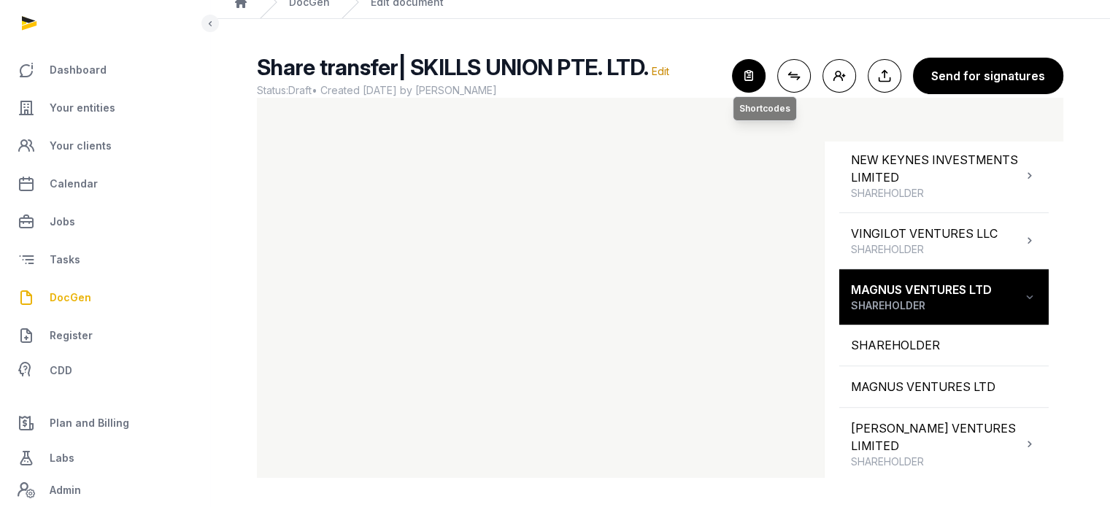
click at [750, 69] on icon "button" at bounding box center [749, 76] width 32 height 32
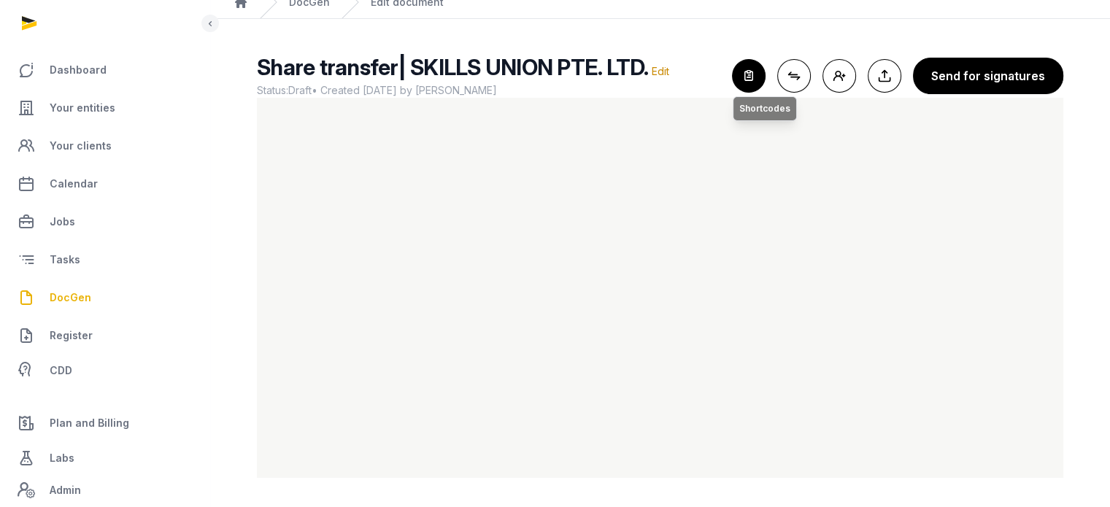
click at [757, 82] on icon "button" at bounding box center [749, 76] width 32 height 32
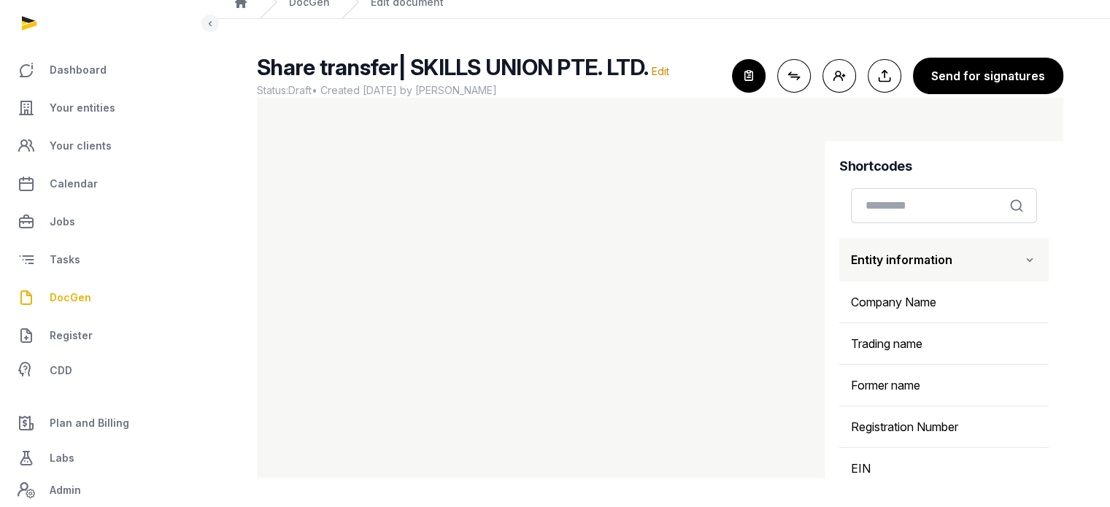
click at [1023, 259] on icon "button" at bounding box center [1030, 260] width 15 height 18
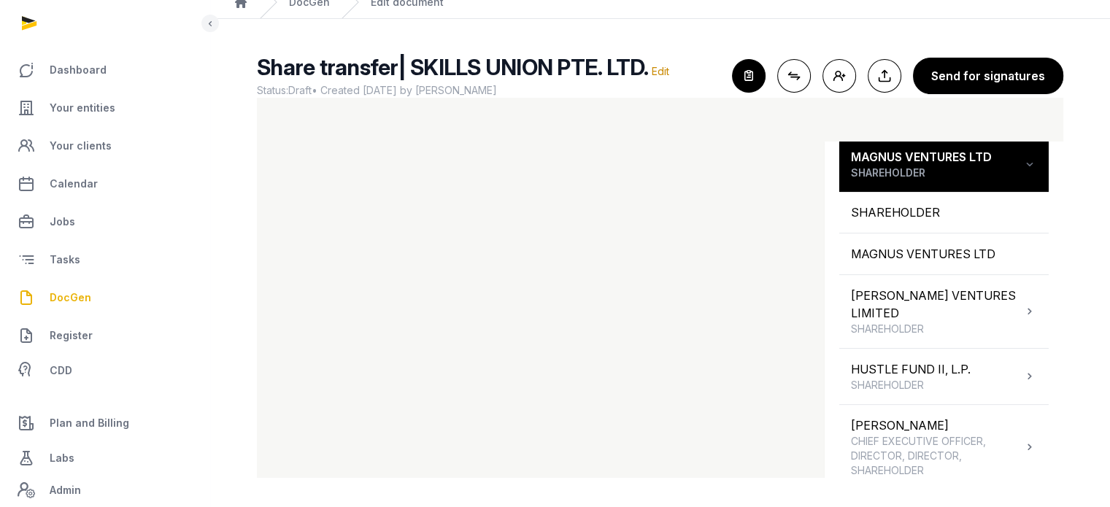
scroll to position [164, 0]
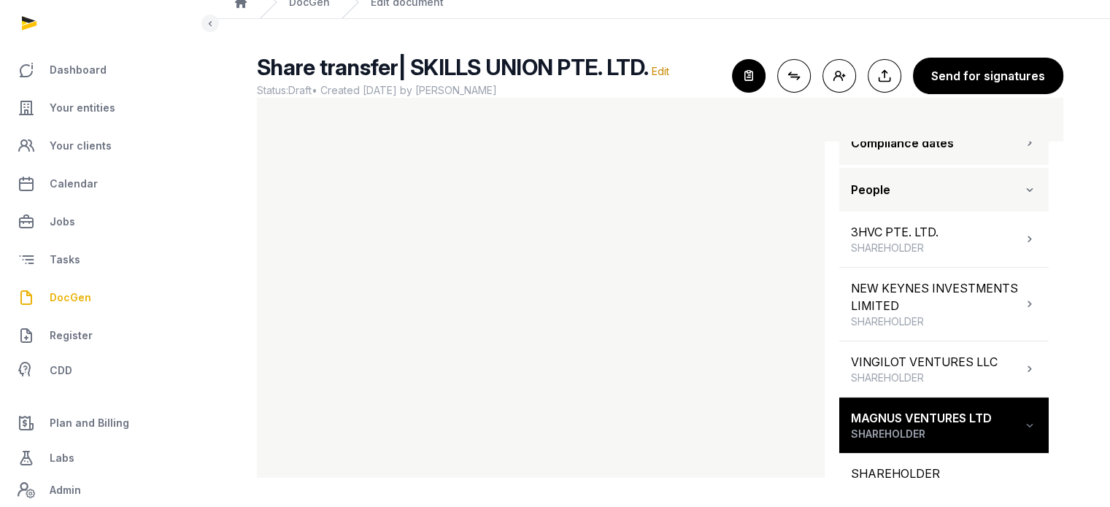
click at [1023, 186] on icon "button" at bounding box center [1030, 190] width 15 height 18
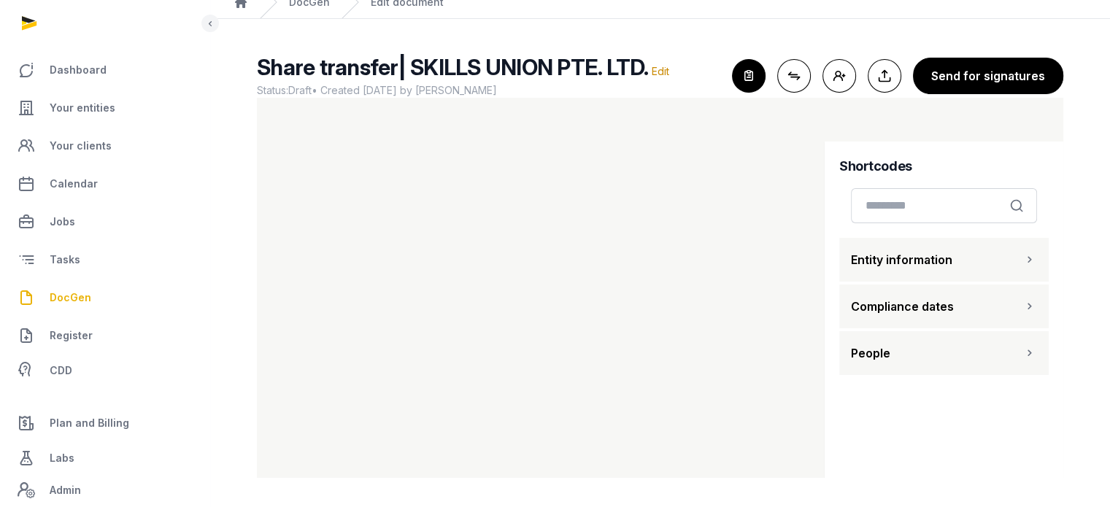
click at [1012, 371] on button "People" at bounding box center [944, 353] width 210 height 44
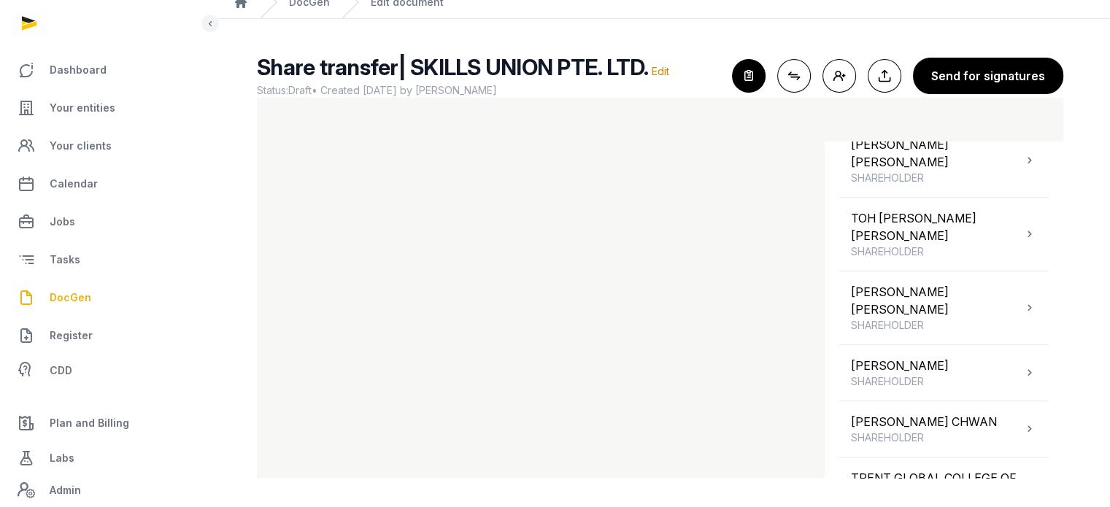
scroll to position [1236, 0]
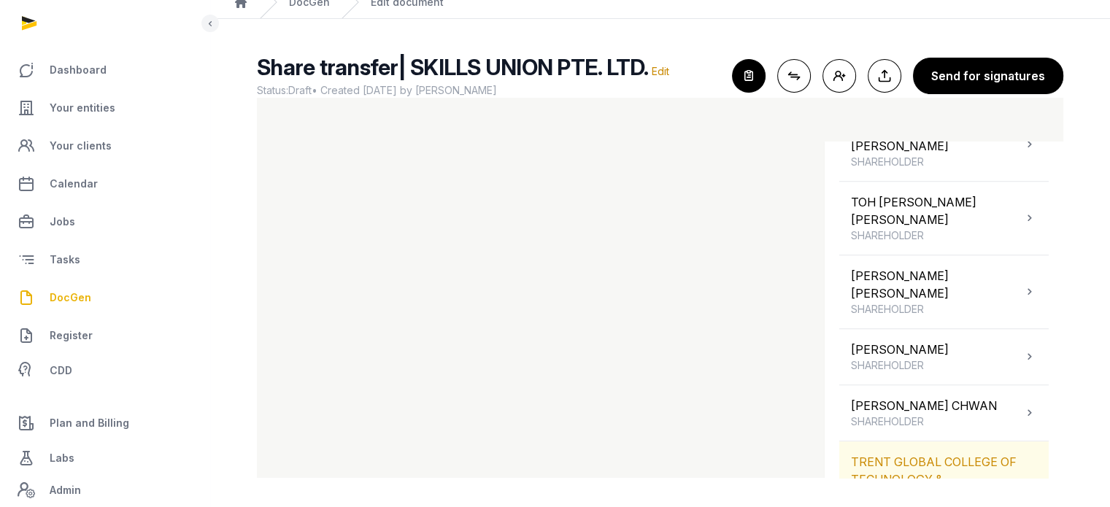
click at [1023, 478] on icon at bounding box center [1030, 487] width 15 height 18
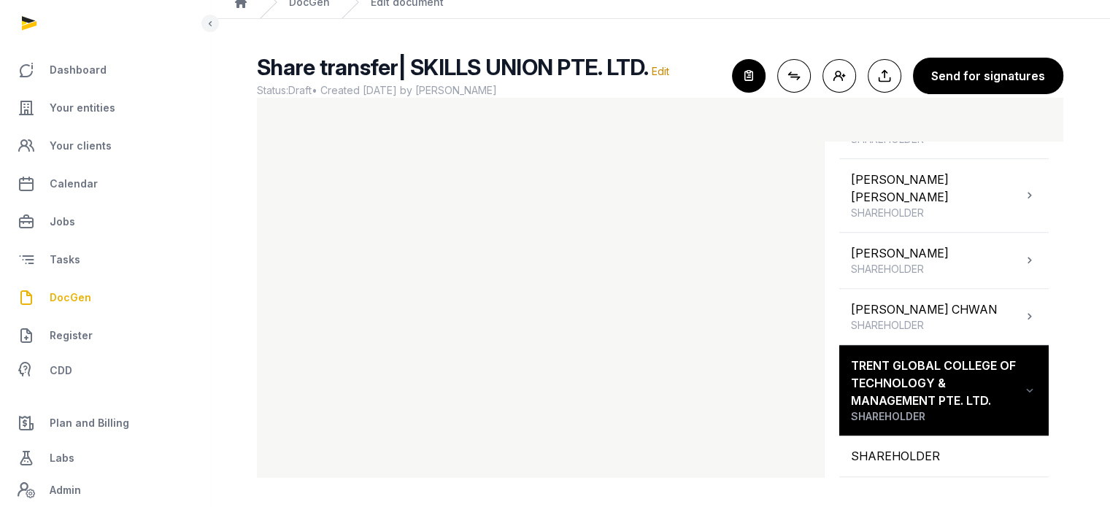
scroll to position [1271, 0]
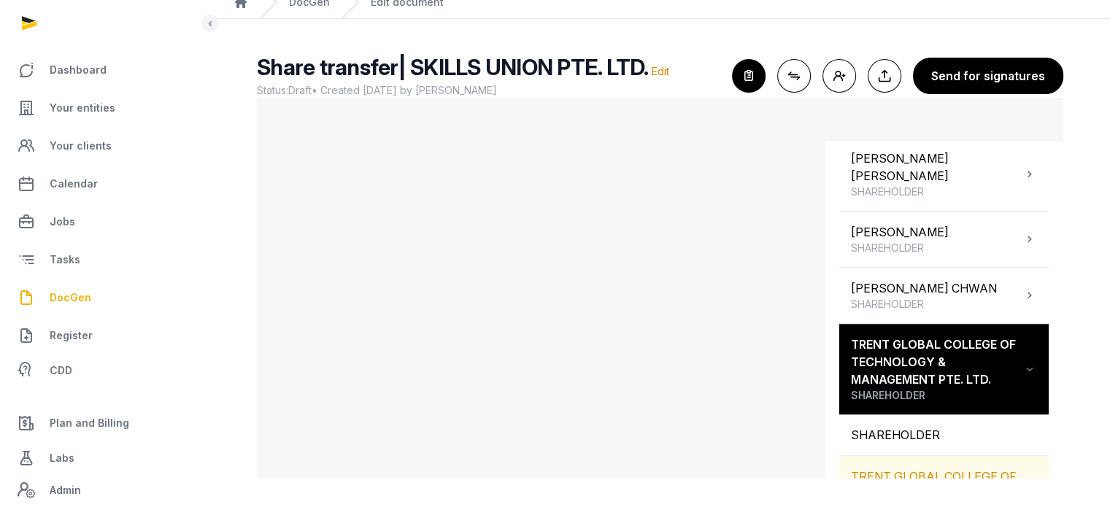
click at [948, 456] on div "TRENT GLOBAL COLLEGE OF TECHNOLOGY & MANAGEMENT PTE. LTD." at bounding box center [944, 494] width 210 height 76
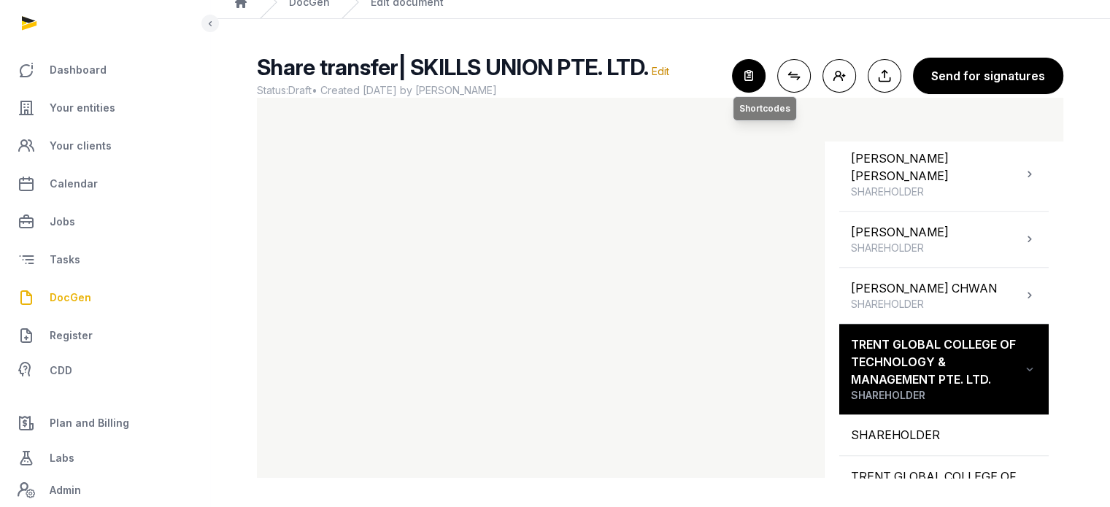
click at [754, 77] on icon "button" at bounding box center [749, 76] width 32 height 32
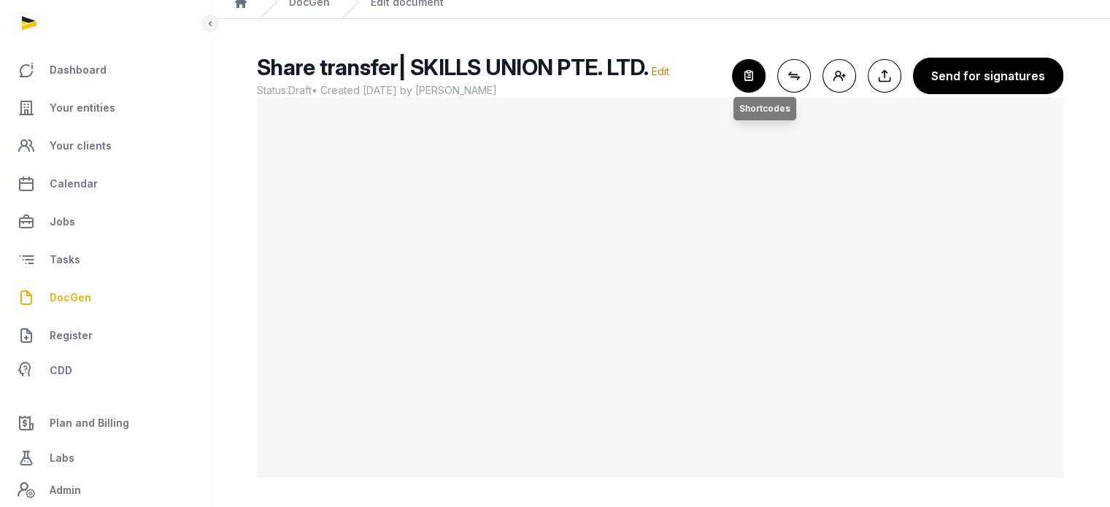
click at [765, 75] on icon "button" at bounding box center [749, 76] width 32 height 32
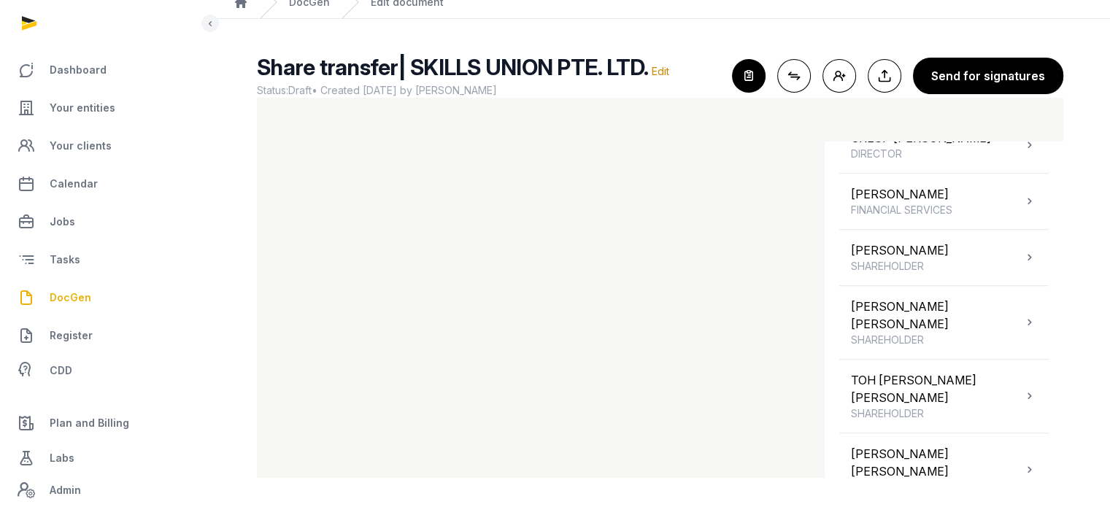
scroll to position [978, 0]
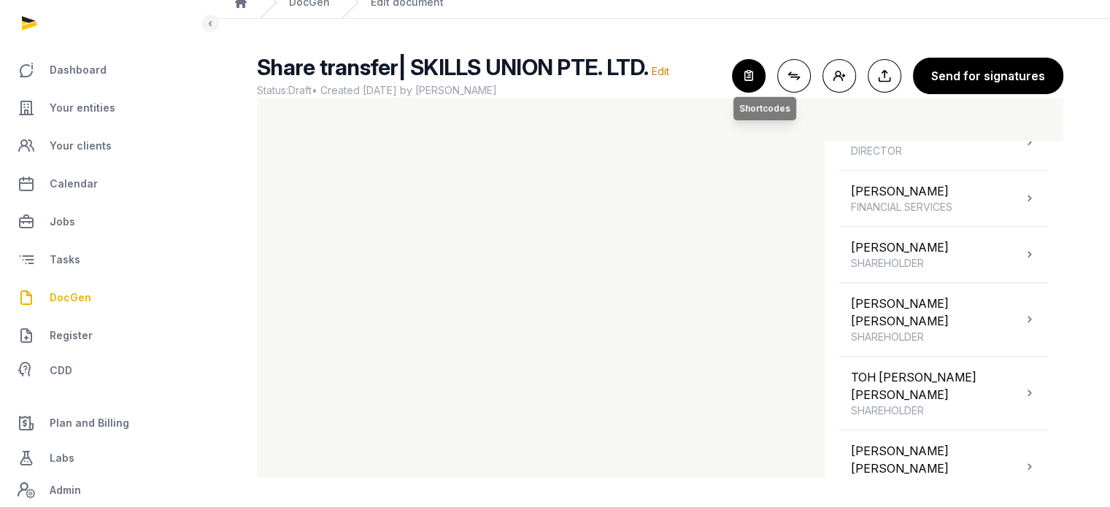
click at [740, 75] on icon "button" at bounding box center [749, 76] width 32 height 32
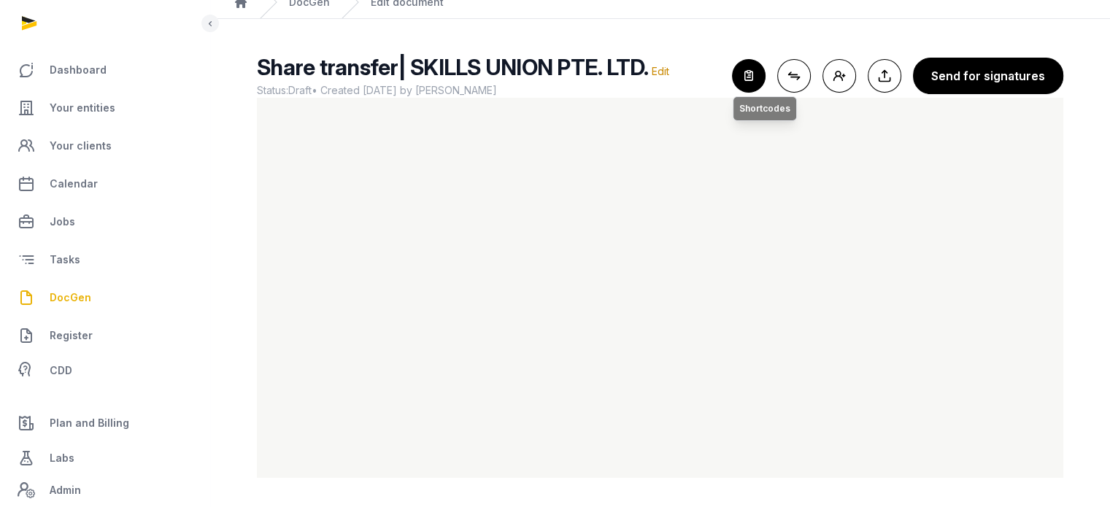
click at [758, 80] on icon "button" at bounding box center [749, 76] width 32 height 32
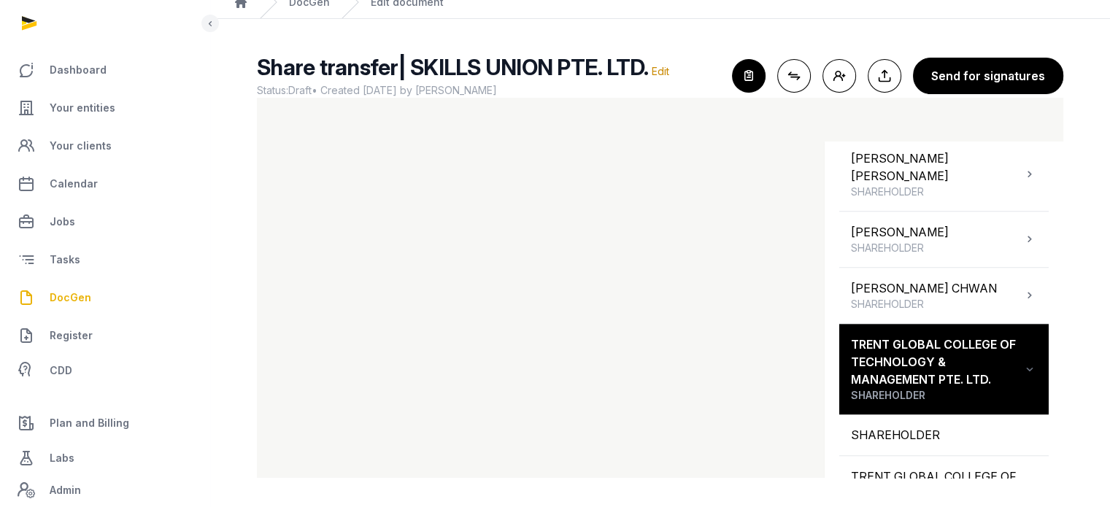
scroll to position [1271, 0]
click at [745, 75] on icon "button" at bounding box center [749, 76] width 32 height 32
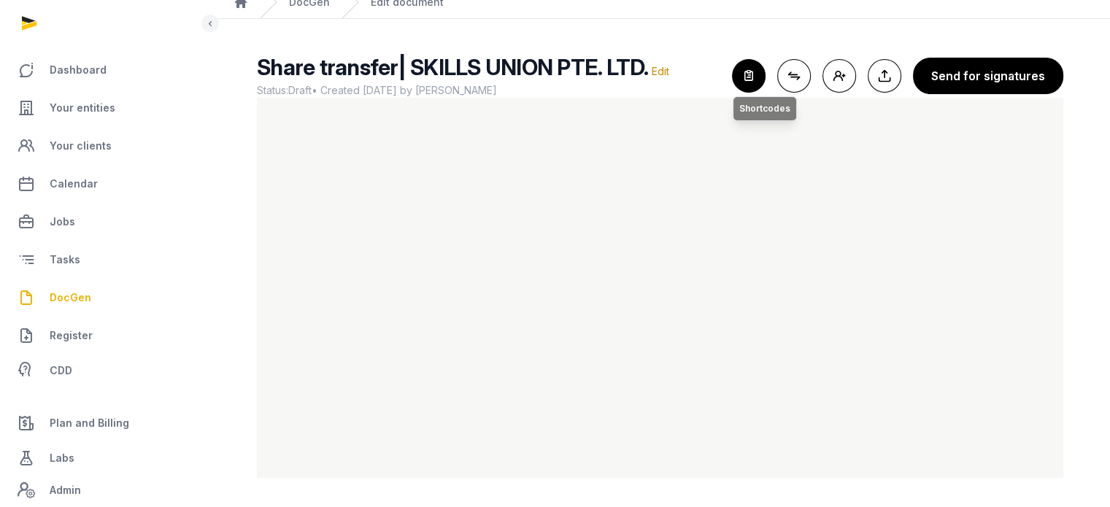
click at [753, 73] on icon "button" at bounding box center [749, 76] width 32 height 32
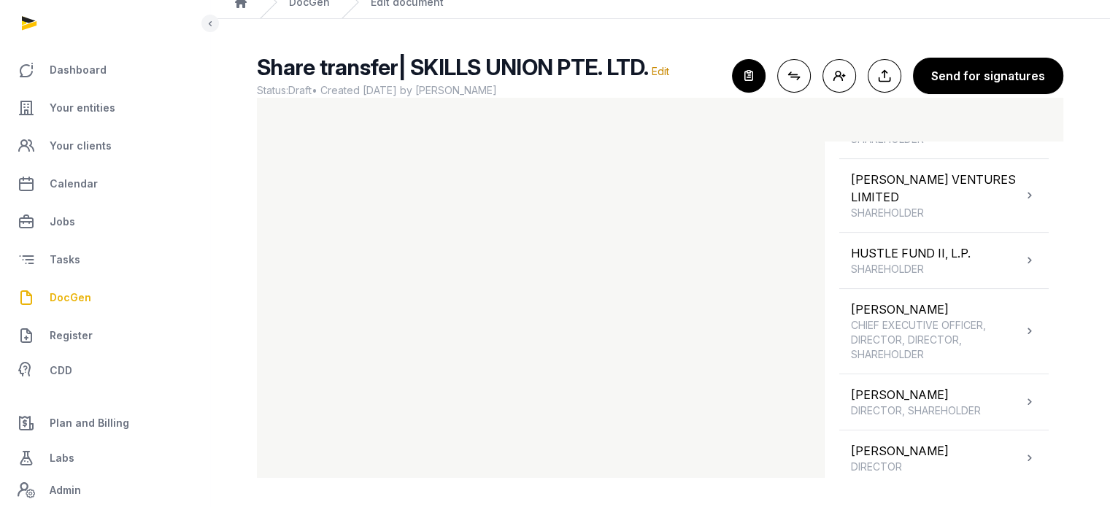
scroll to position [461, 0]
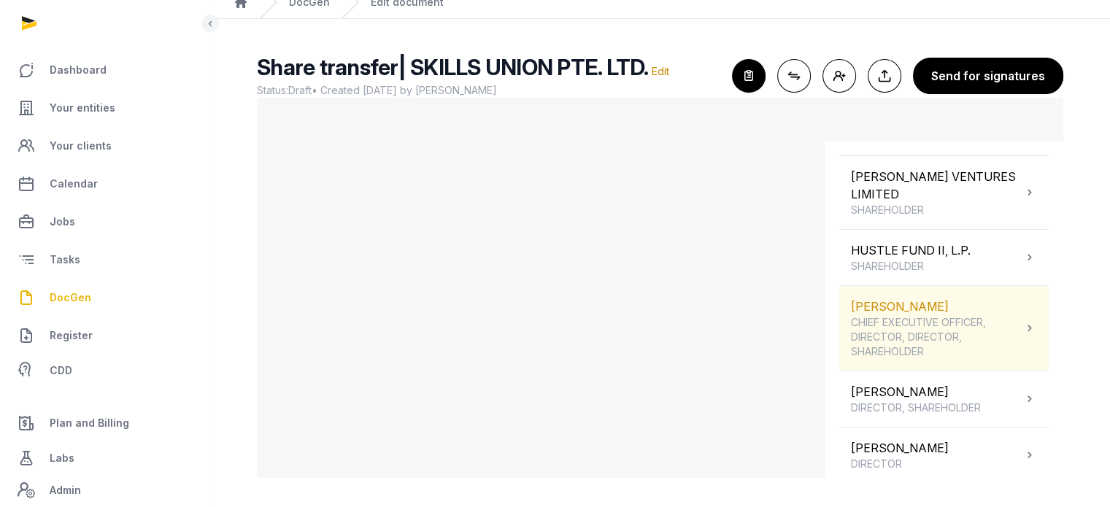
click at [937, 324] on span "CHIEF EXECUTIVE OFFICER, DIRECTOR, DIRECTOR, SHAREHOLDER" at bounding box center [937, 337] width 172 height 44
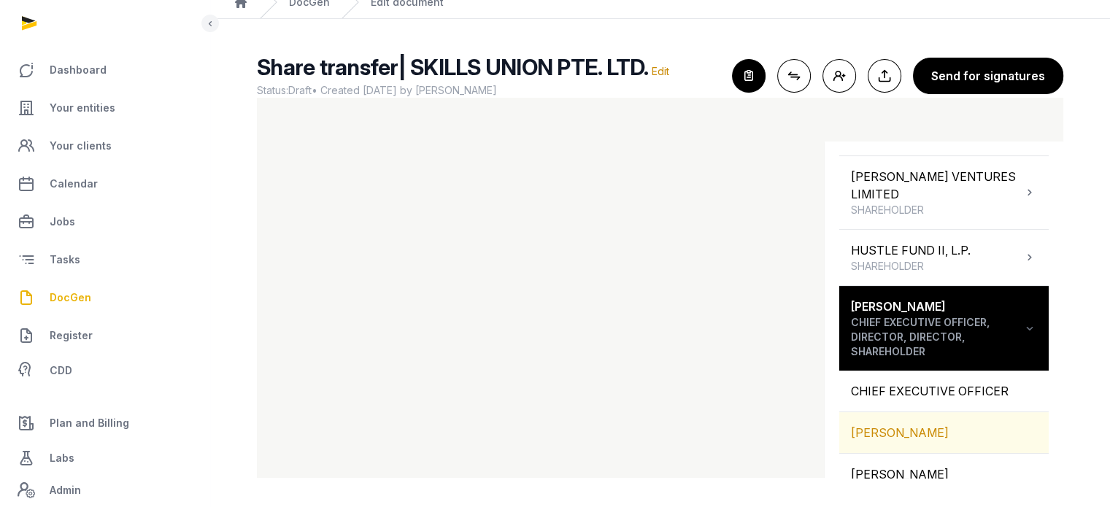
click at [953, 412] on div "[PERSON_NAME]" at bounding box center [944, 432] width 210 height 41
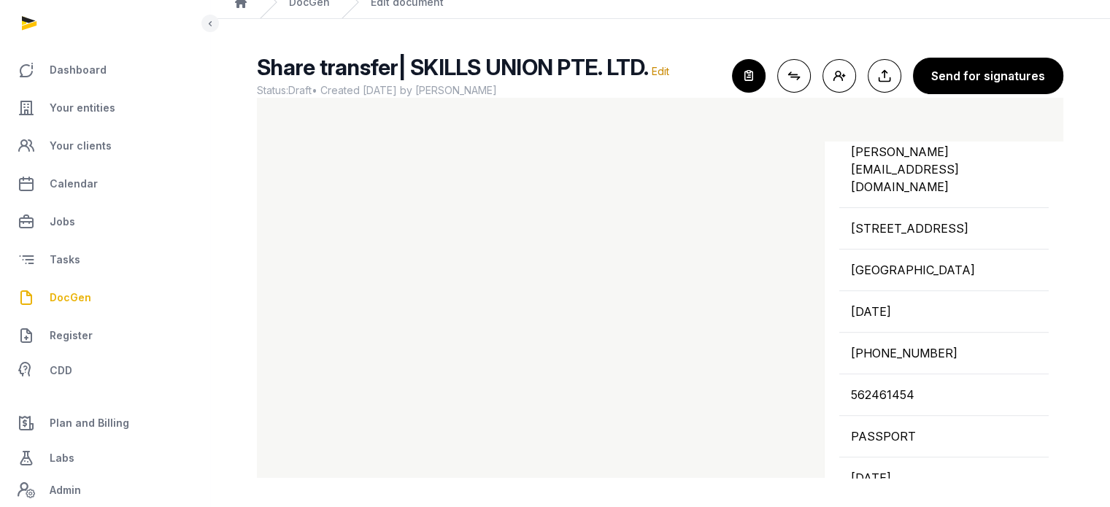
scroll to position [883, 0]
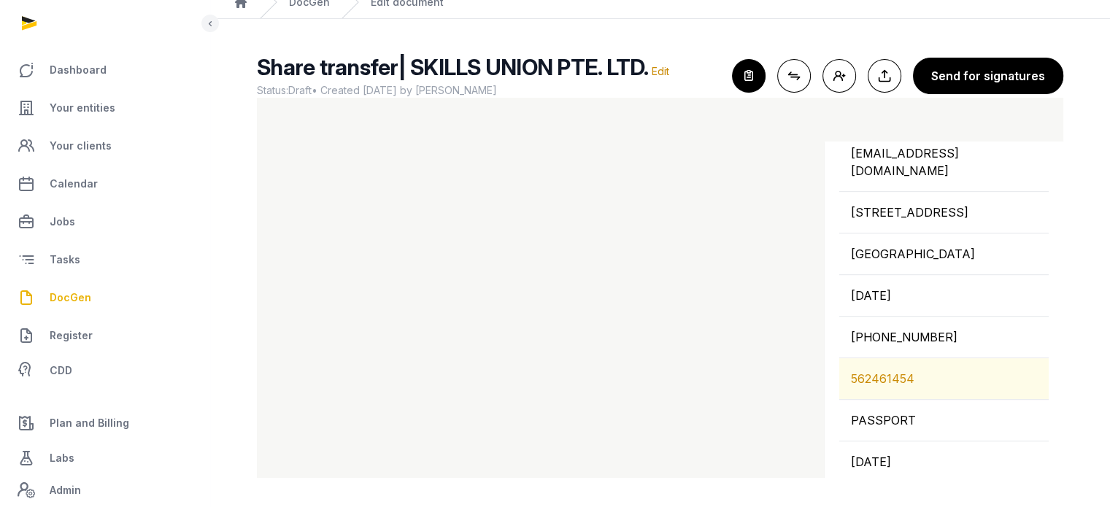
click at [892, 365] on div "562461454" at bounding box center [944, 378] width 210 height 41
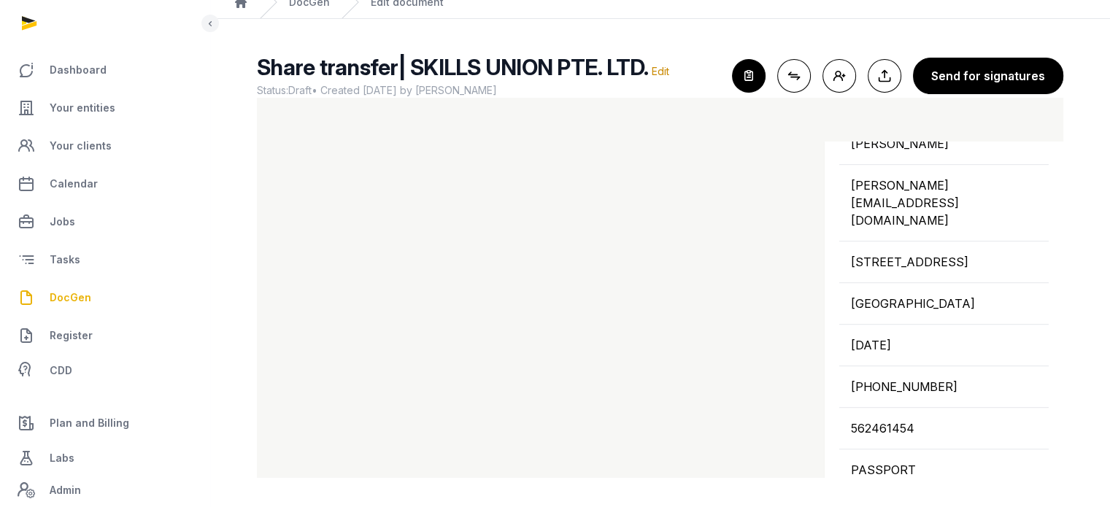
scroll to position [861, 0]
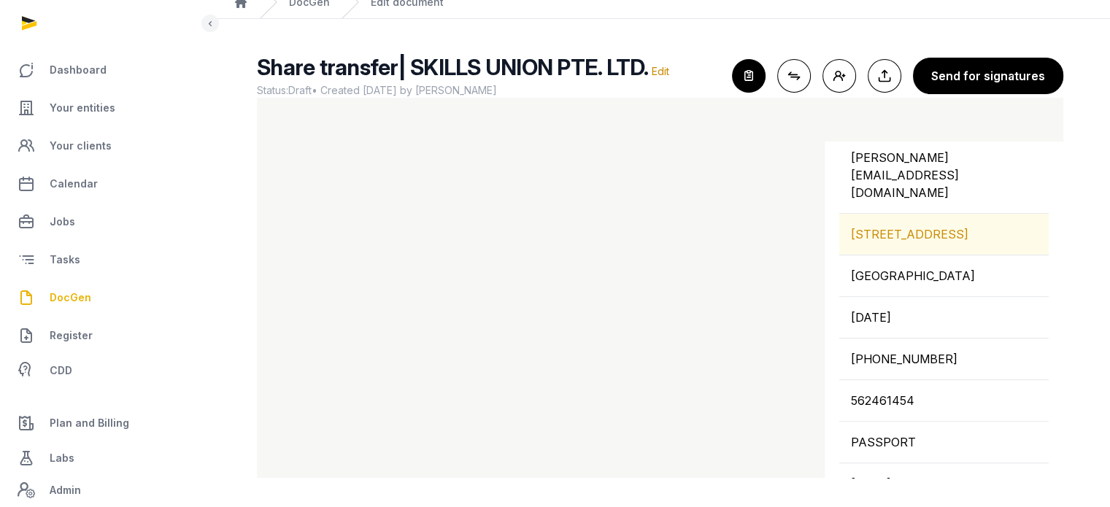
click at [934, 214] on div "[STREET_ADDRESS]" at bounding box center [944, 234] width 210 height 41
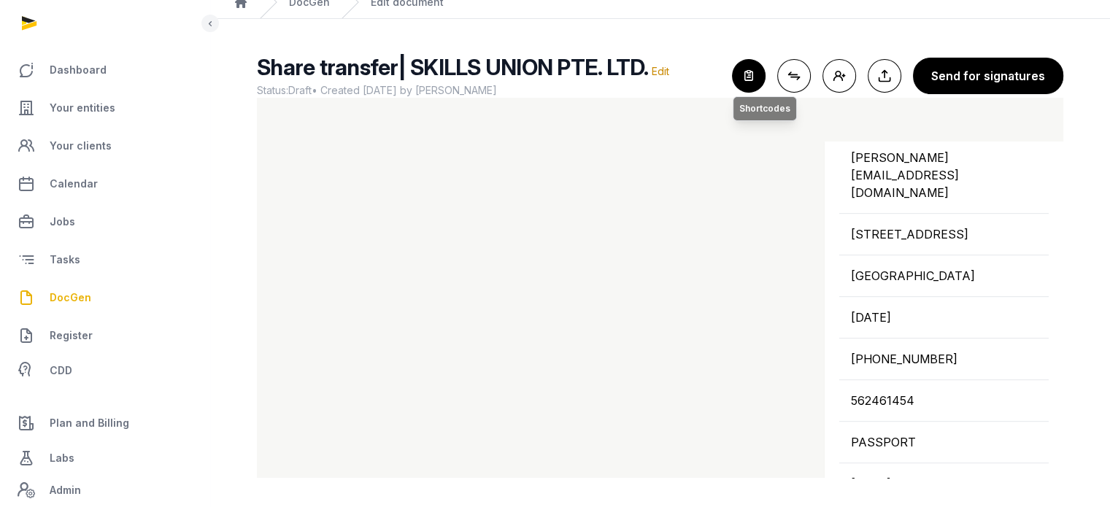
click at [744, 70] on icon "button" at bounding box center [749, 76] width 32 height 32
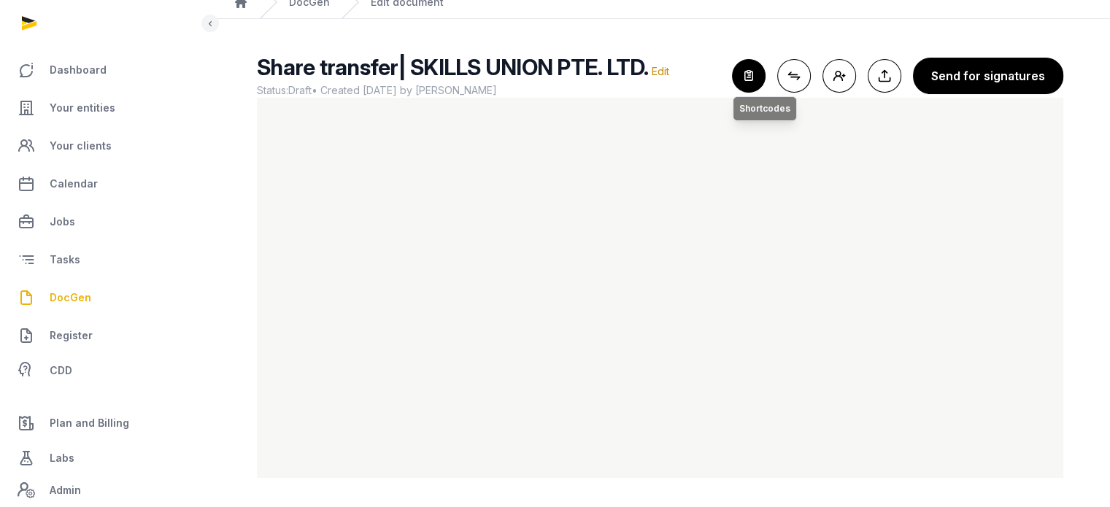
click at [741, 61] on icon "button" at bounding box center [749, 76] width 32 height 32
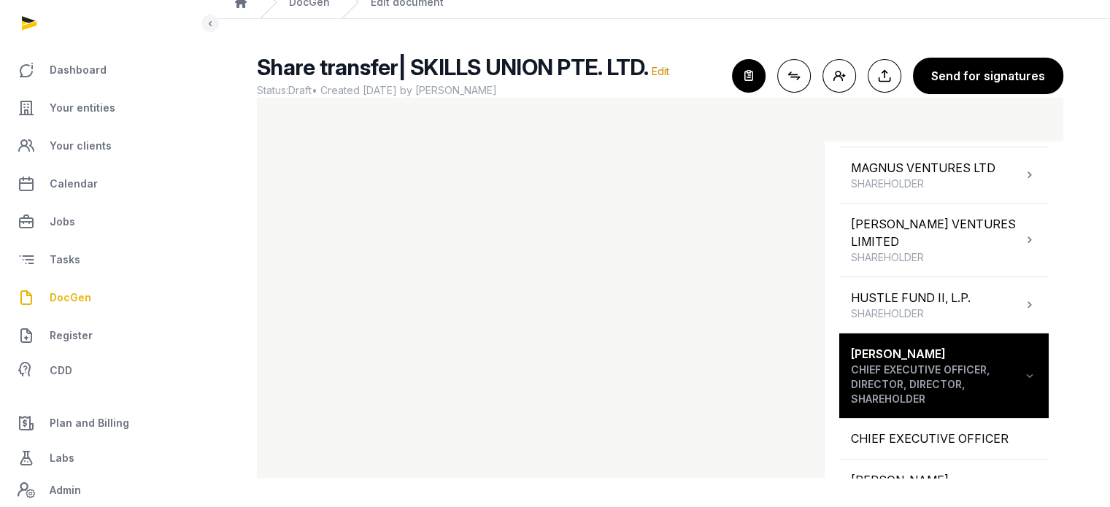
scroll to position [422, 0]
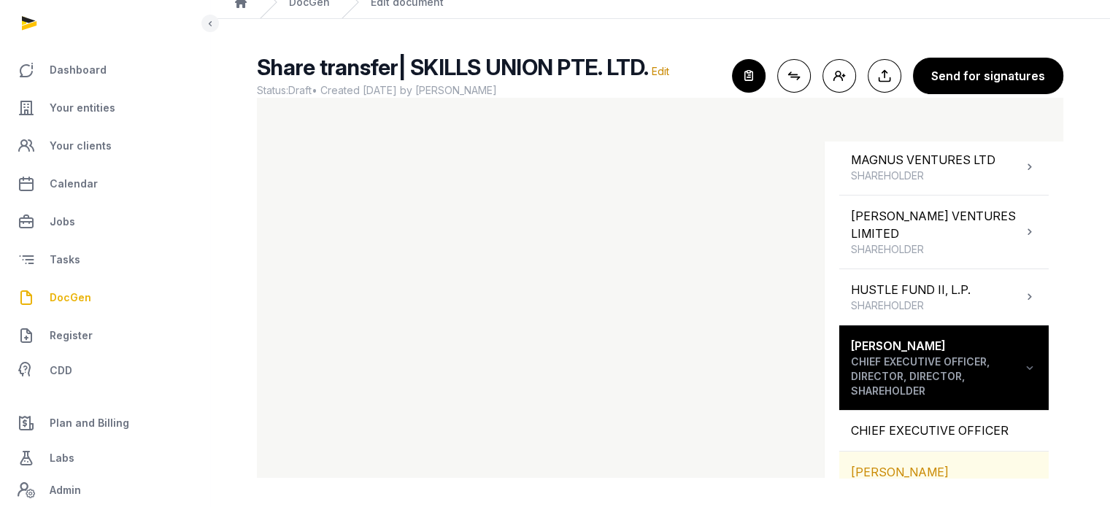
click at [923, 463] on div "[PERSON_NAME]" at bounding box center [944, 472] width 210 height 41
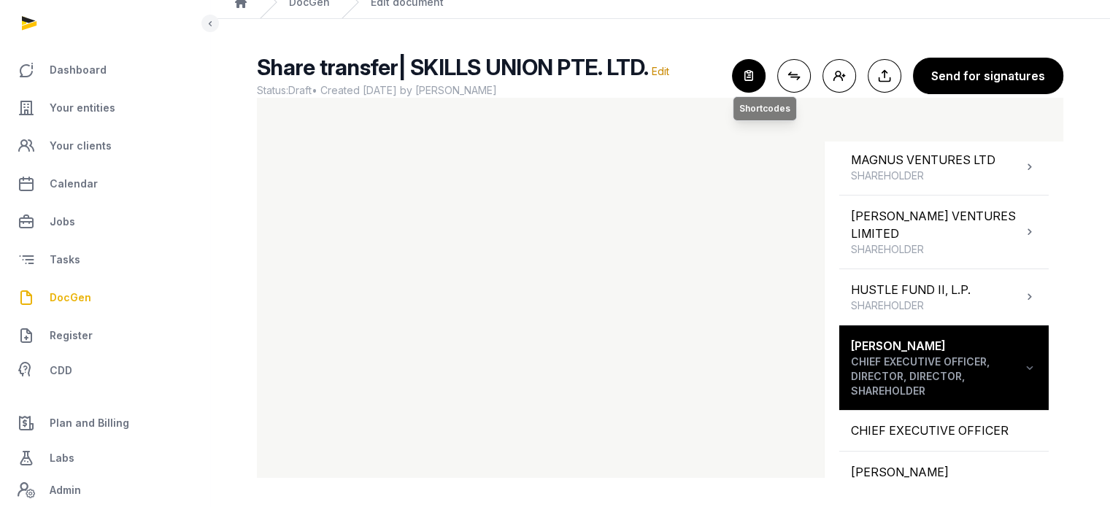
click at [754, 64] on icon "button" at bounding box center [749, 76] width 32 height 32
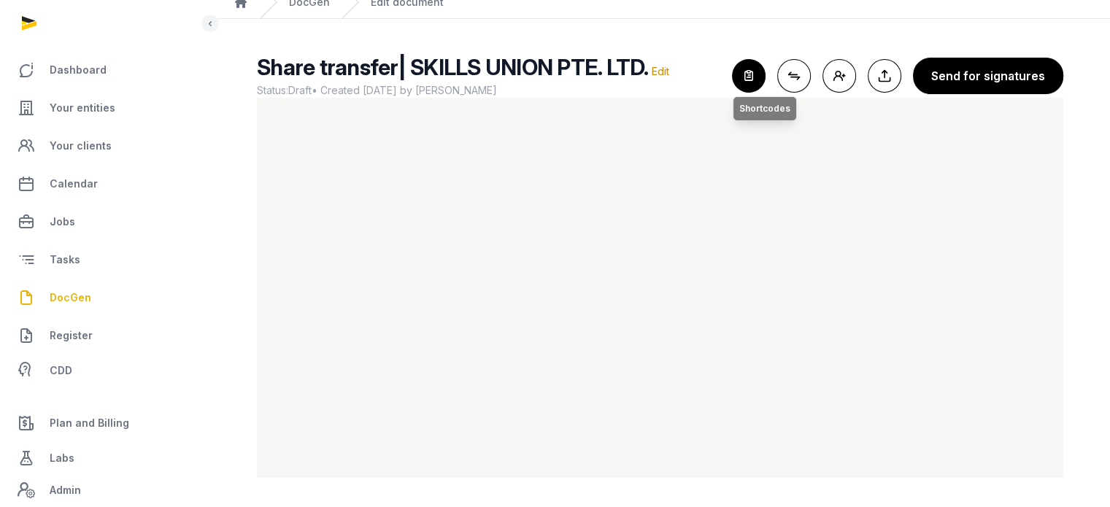
click at [753, 70] on icon "button" at bounding box center [749, 76] width 32 height 32
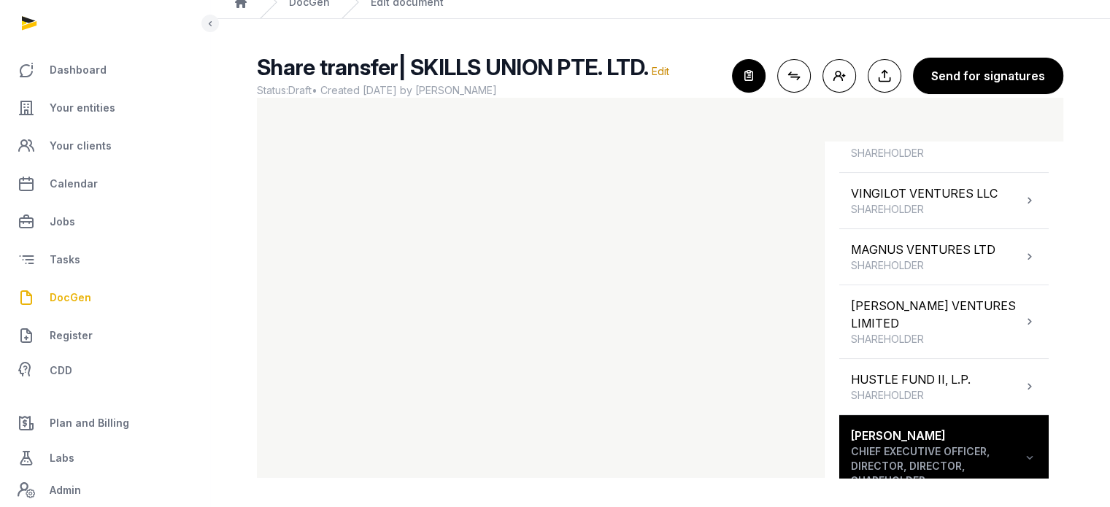
scroll to position [336, 0]
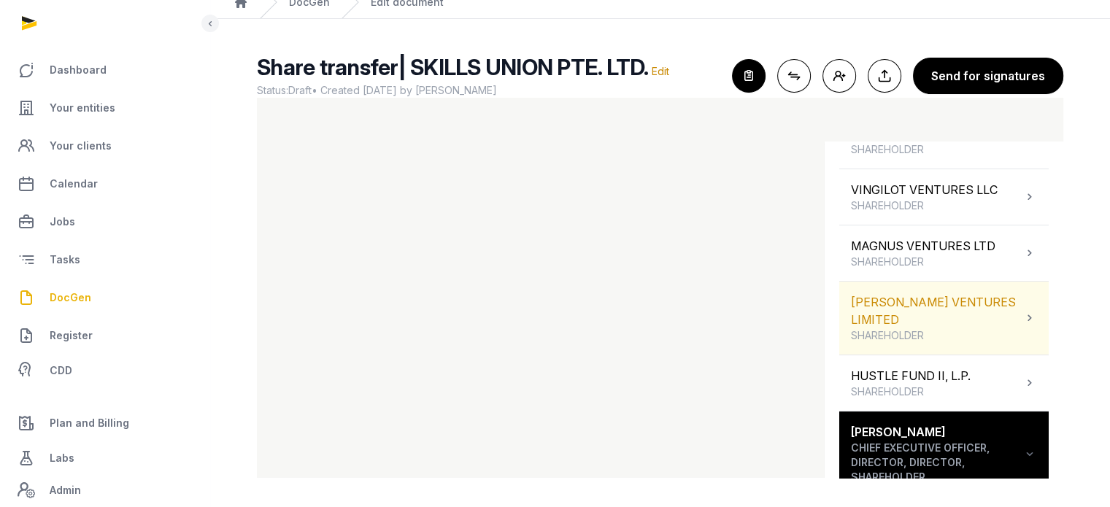
click at [1019, 326] on div "[PERSON_NAME] VENTURES LIMITED SHAREHOLDER" at bounding box center [944, 318] width 210 height 73
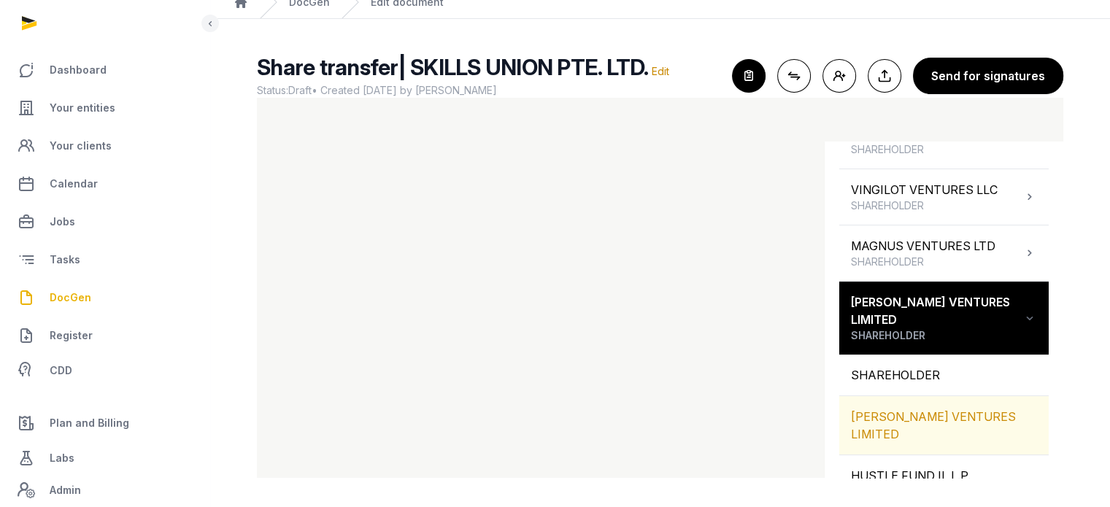
click at [952, 401] on div "[PERSON_NAME] VENTURES LIMITED" at bounding box center [944, 425] width 210 height 58
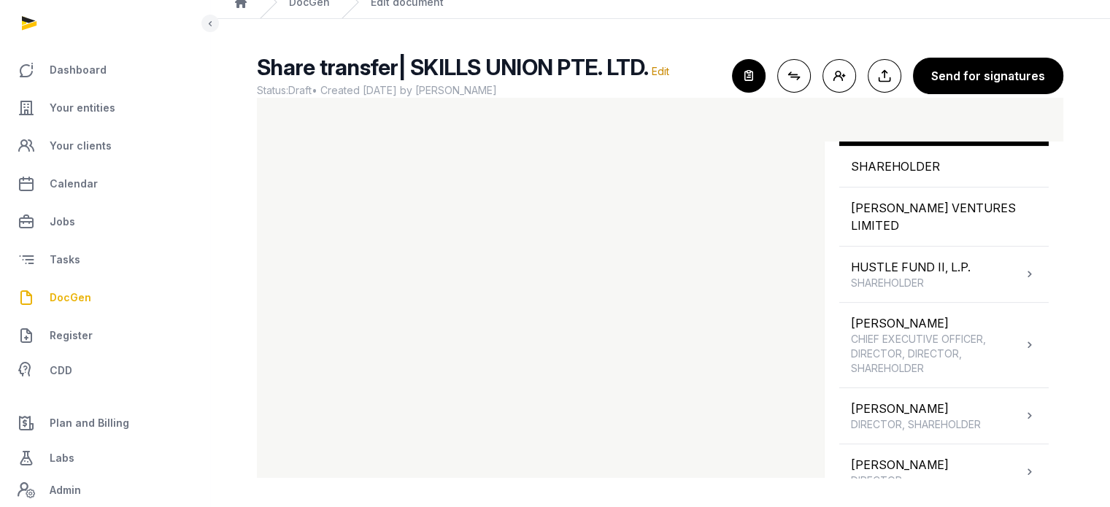
scroll to position [567, 0]
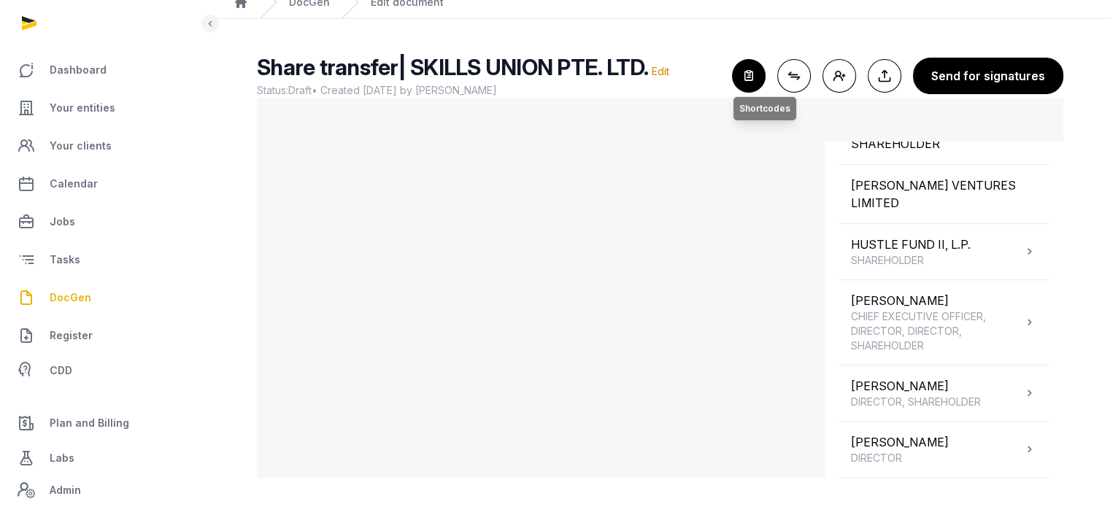
click at [765, 69] on icon "button" at bounding box center [749, 76] width 32 height 32
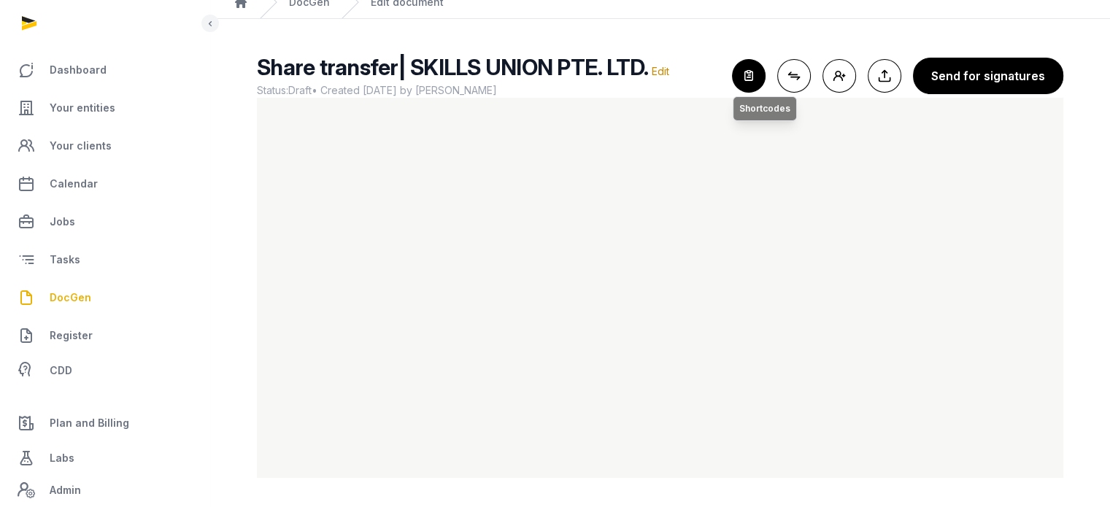
click at [739, 78] on icon "button" at bounding box center [749, 76] width 32 height 32
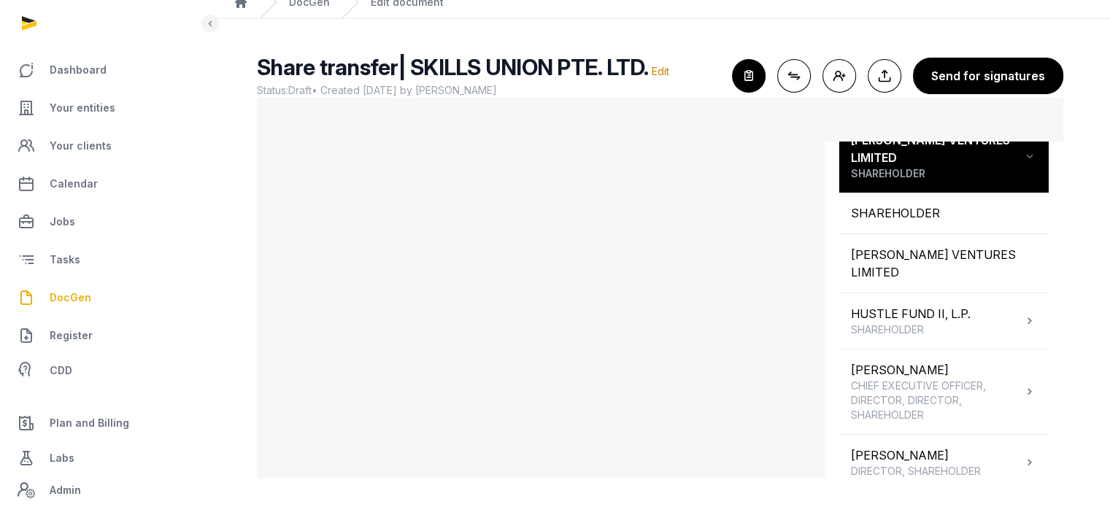
scroll to position [506, 0]
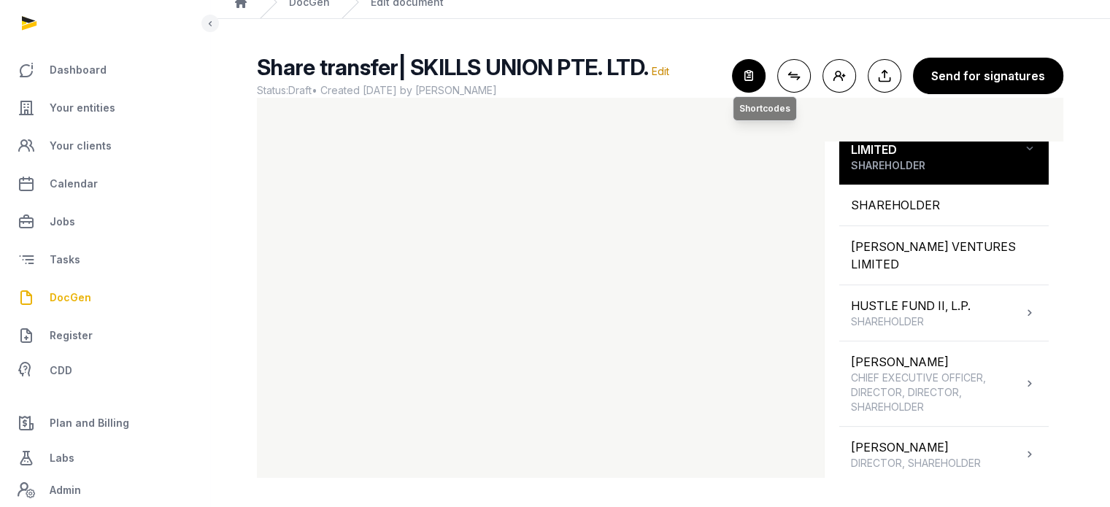
click at [754, 77] on icon "button" at bounding box center [749, 76] width 32 height 32
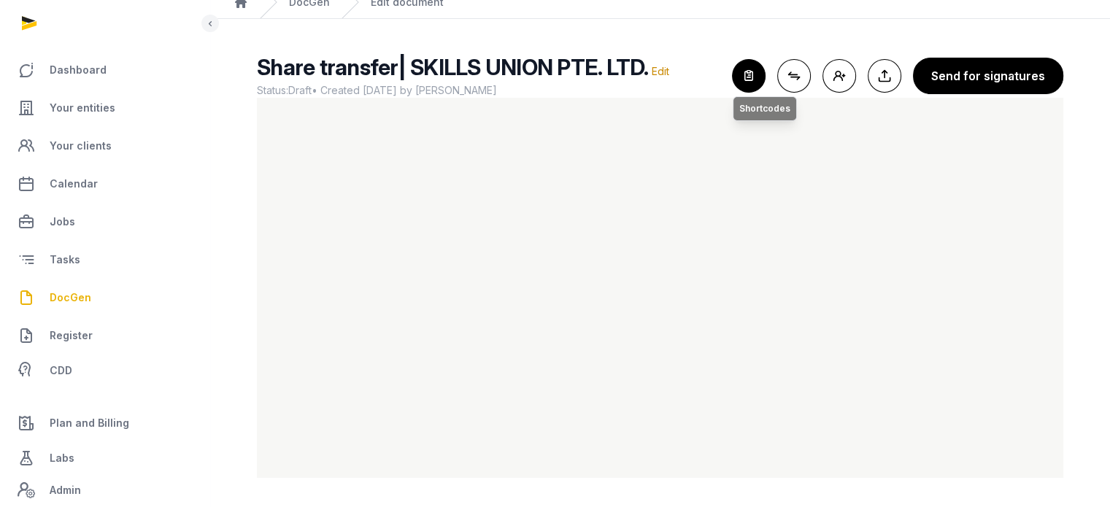
click at [757, 72] on icon "button" at bounding box center [749, 76] width 32 height 32
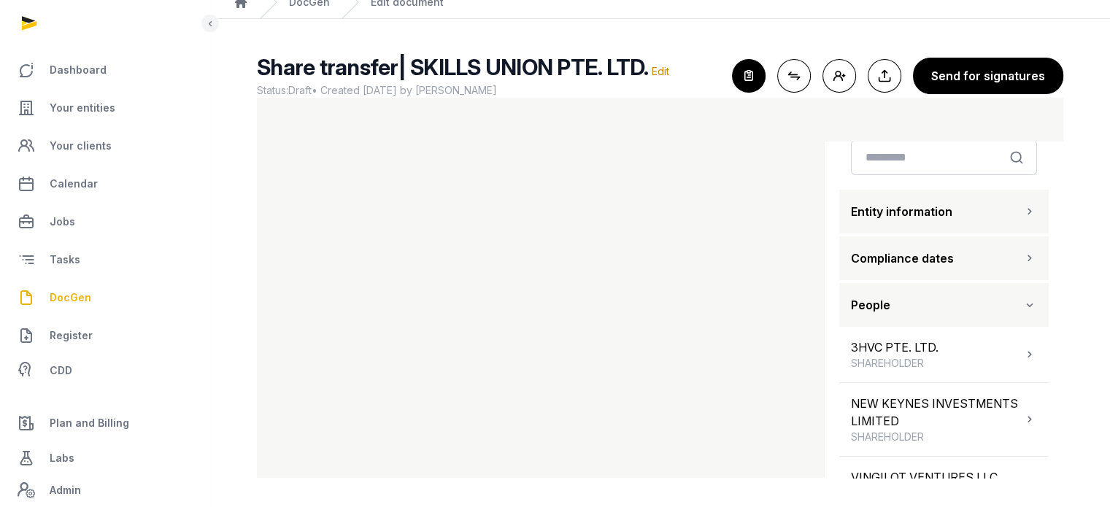
scroll to position [34, 0]
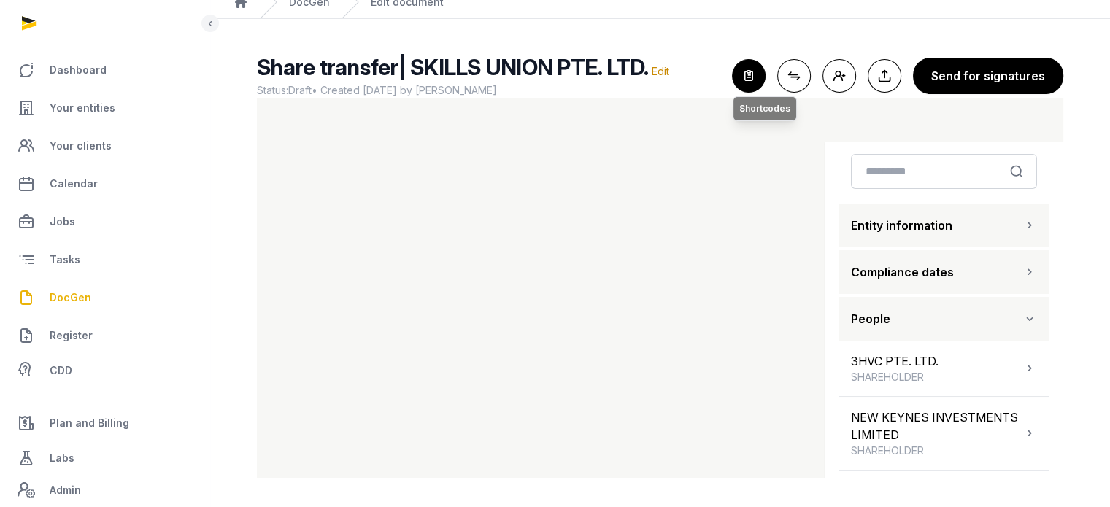
click at [762, 84] on icon "button" at bounding box center [749, 76] width 32 height 32
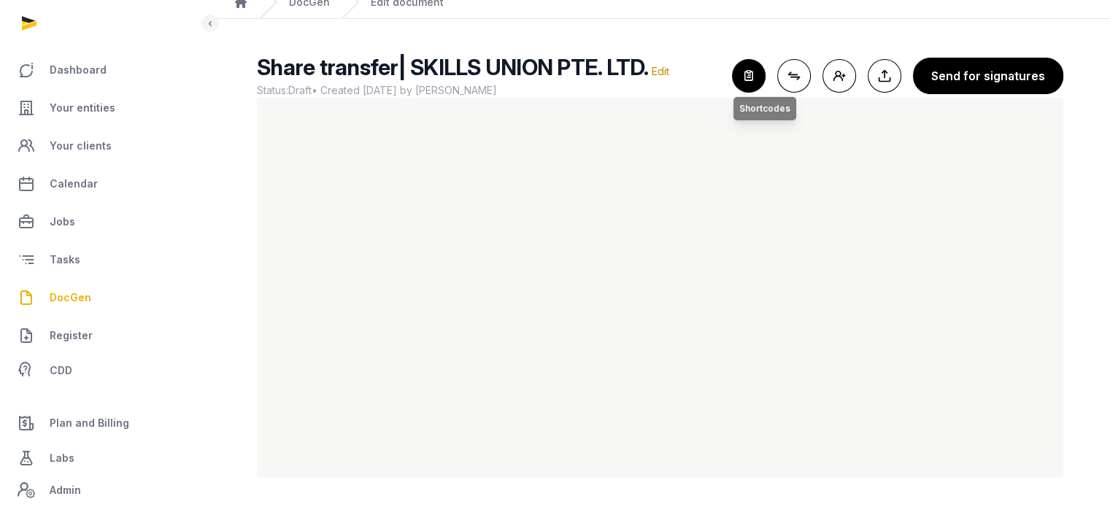
click at [762, 69] on icon "button" at bounding box center [749, 76] width 32 height 32
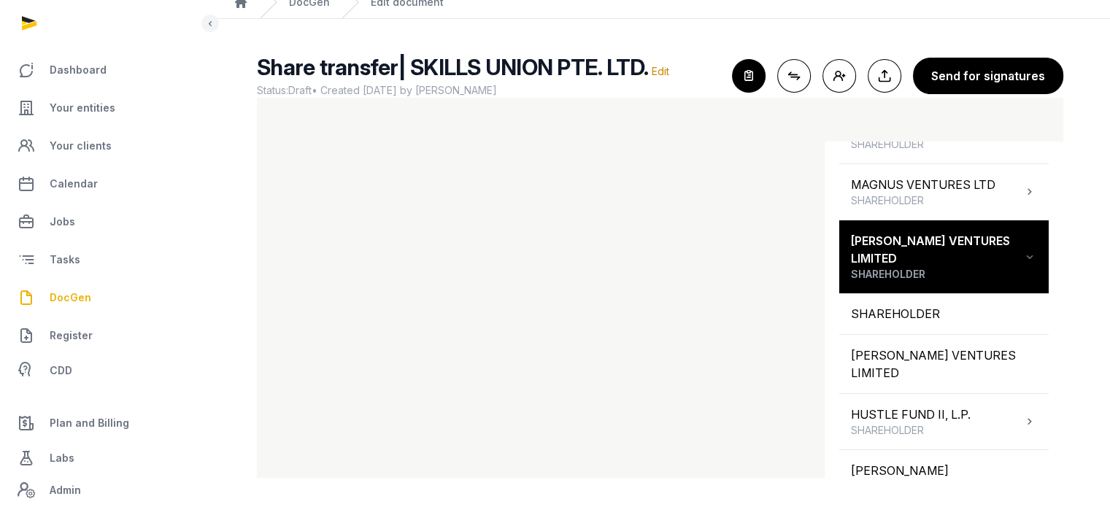
scroll to position [399, 0]
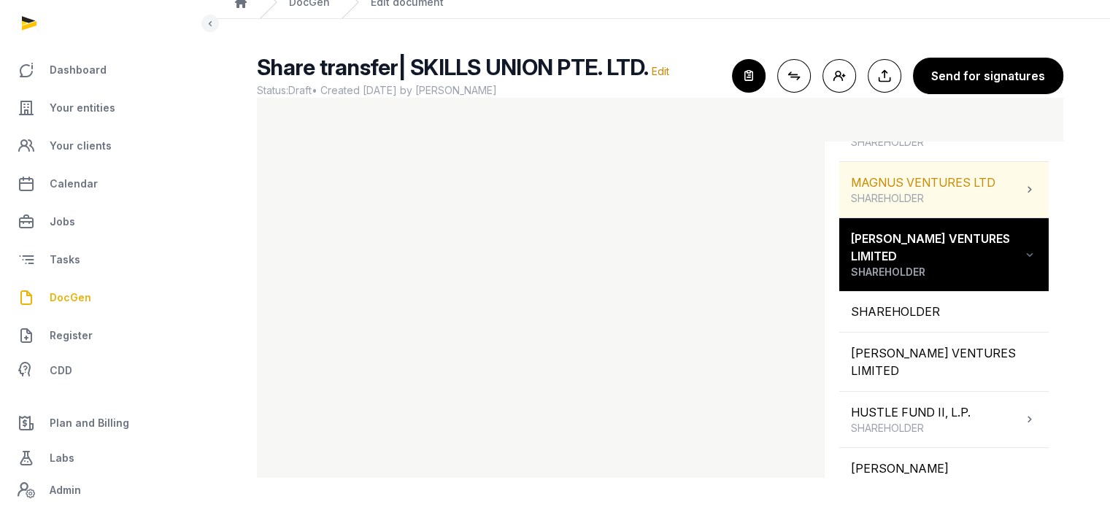
click at [885, 182] on div "MAGNUS VENTURES LTD SHAREHOLDER" at bounding box center [923, 190] width 145 height 32
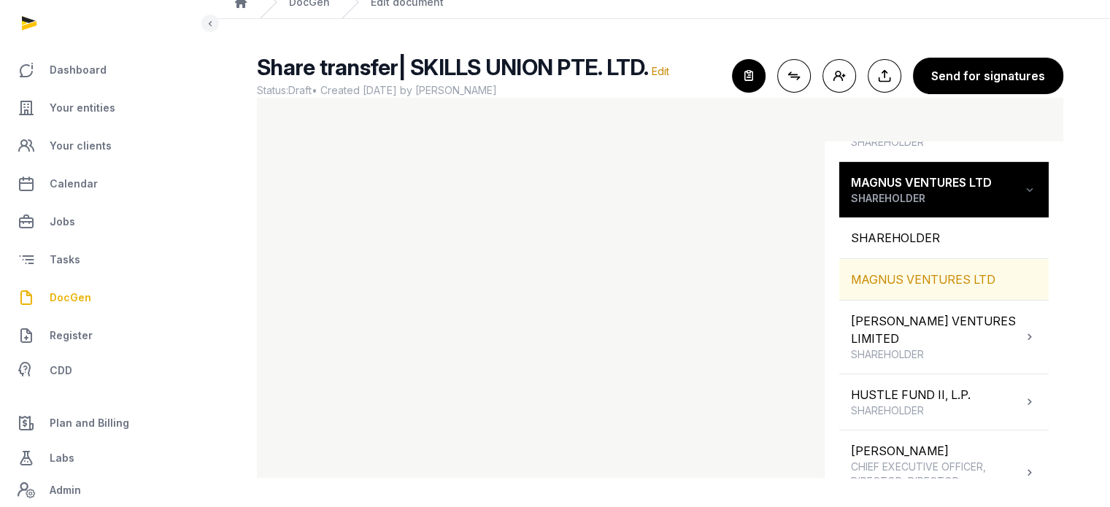
click at [891, 277] on div "MAGNUS VENTURES LTD" at bounding box center [944, 279] width 210 height 41
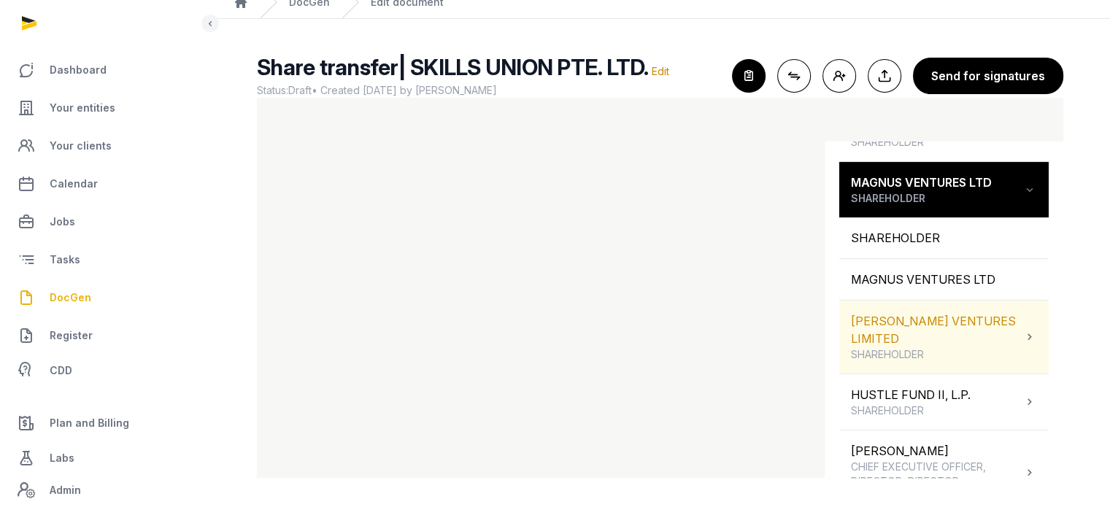
click at [966, 347] on span "SHAREHOLDER" at bounding box center [937, 354] width 172 height 15
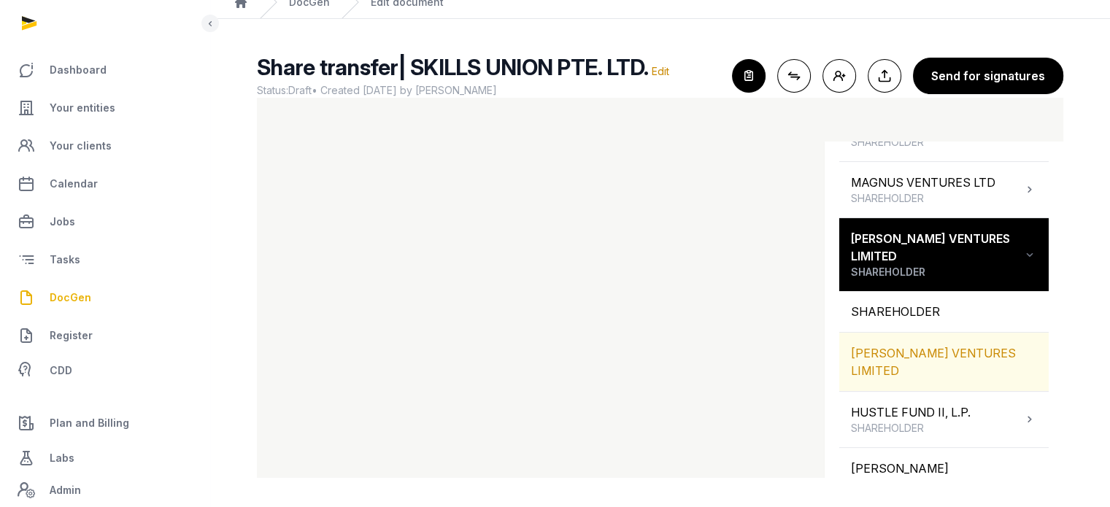
click at [954, 333] on div "[PERSON_NAME] VENTURES LIMITED" at bounding box center [944, 362] width 210 height 58
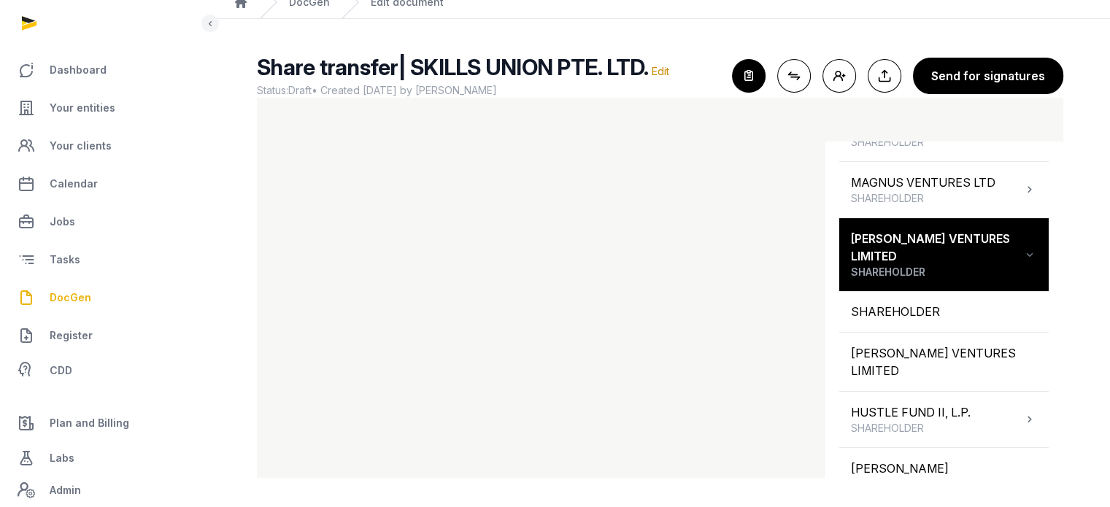
click at [53, 293] on span "DocGen" at bounding box center [71, 298] width 42 height 18
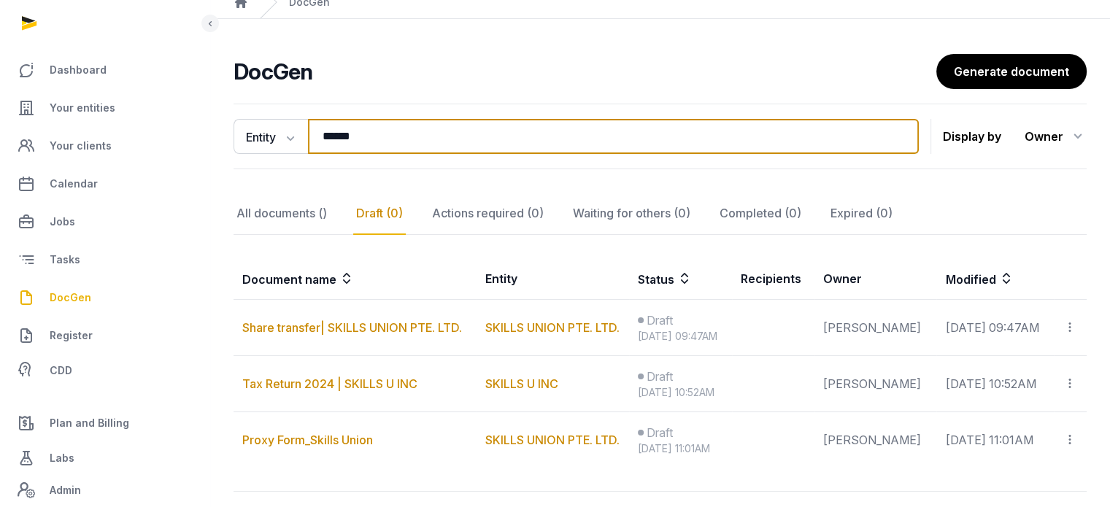
click at [382, 122] on input "******" at bounding box center [613, 136] width 611 height 35
type input "******"
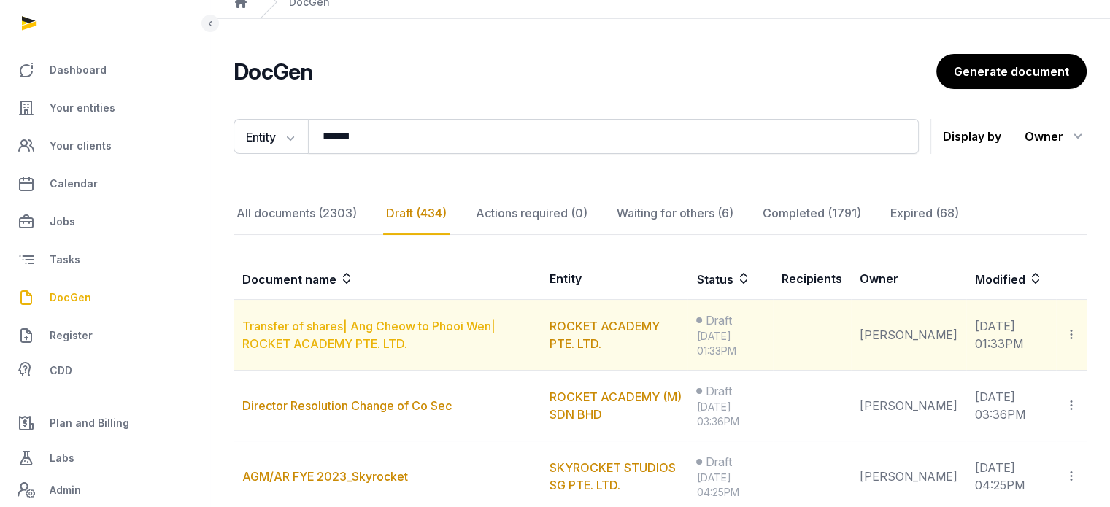
click at [345, 329] on link "Transfer of shares| Ang Cheow to Phooi Wen| ROCKET ACADEMY PTE. LTD." at bounding box center [368, 335] width 253 height 32
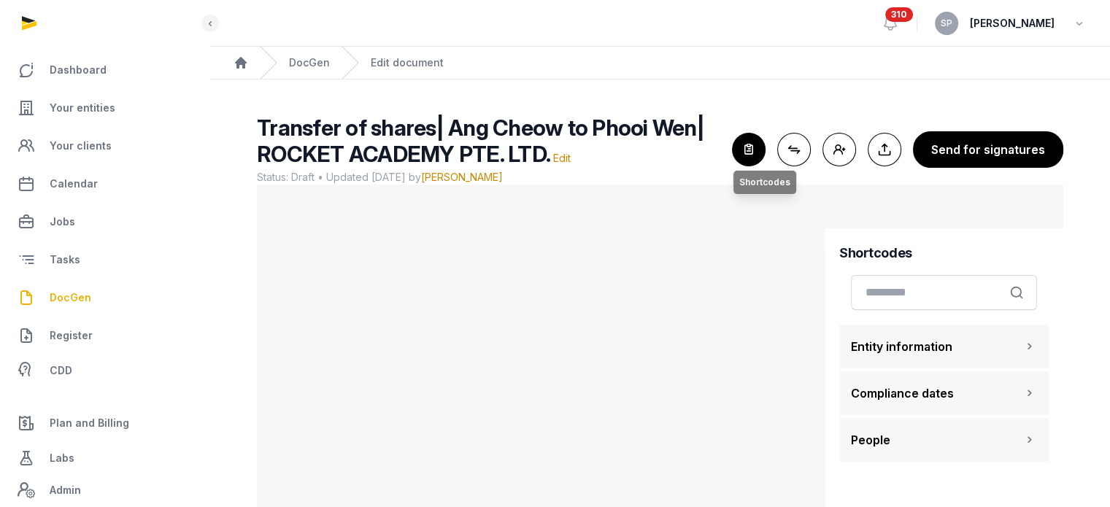
click at [761, 158] on icon "button" at bounding box center [749, 150] width 32 height 32
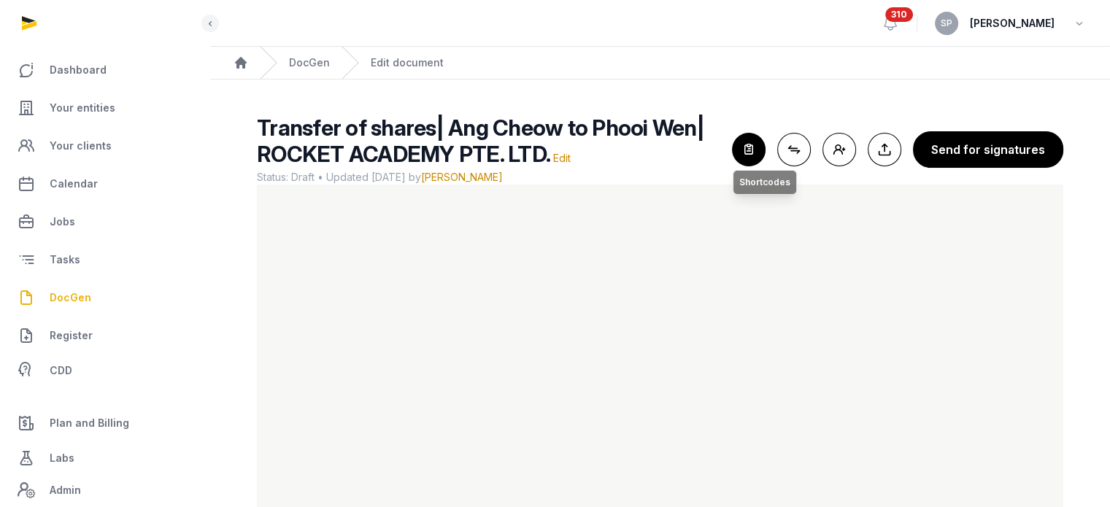
click at [759, 148] on icon "button" at bounding box center [749, 150] width 32 height 32
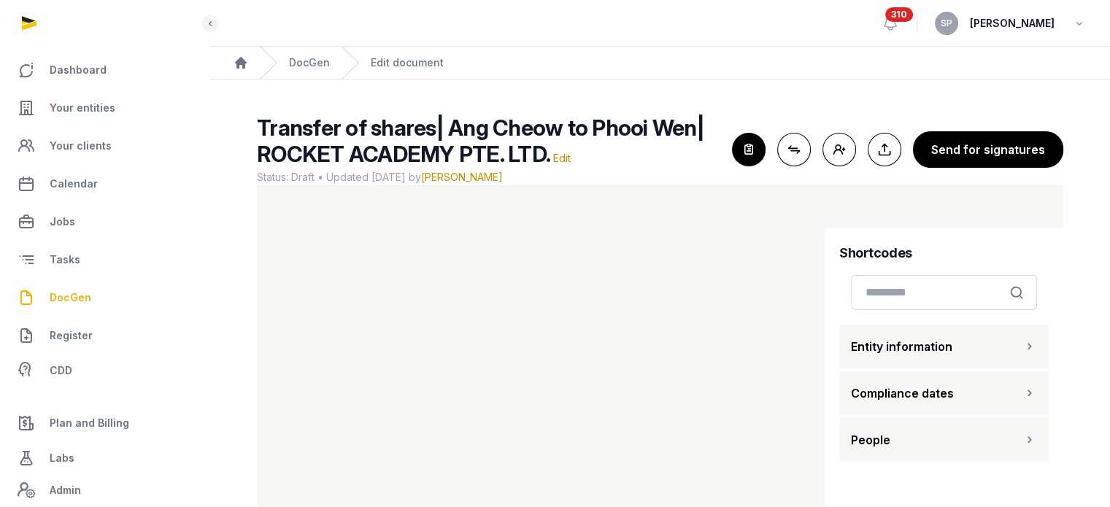
click at [981, 442] on button "People" at bounding box center [944, 440] width 210 height 44
click at [1065, 330] on div "Transfer of shares| Ang Cheow to Phooi Wen| ROCKET ACADEMY PTE. LTD. Edit Statu…" at bounding box center [660, 340] width 853 height 450
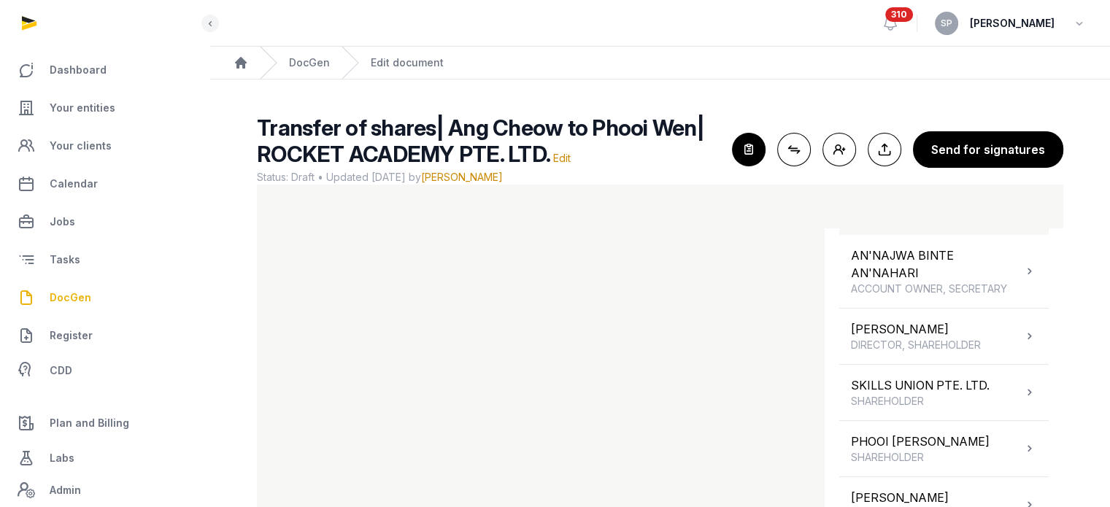
scroll to position [220, 0]
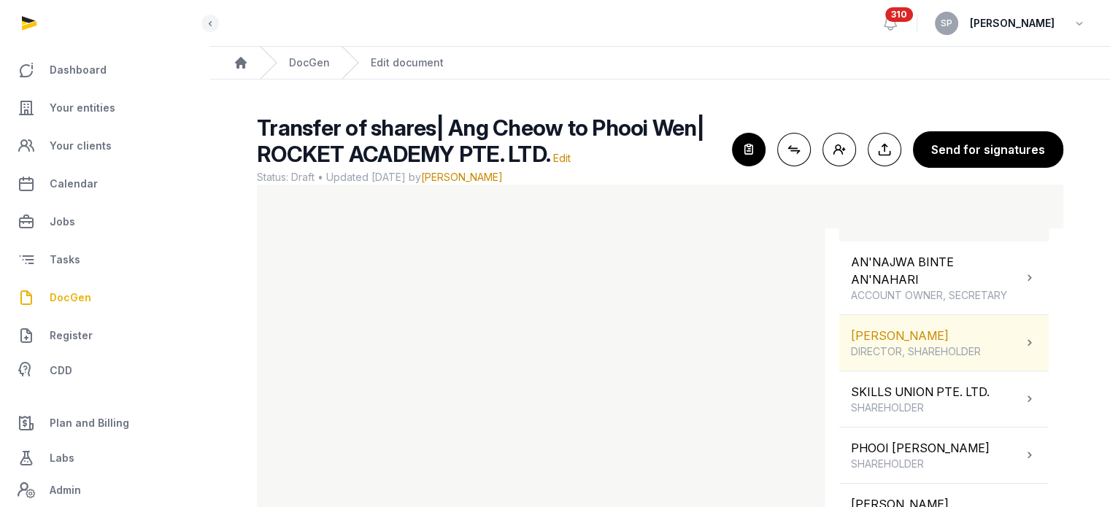
click at [953, 359] on div "[PERSON_NAME] DIRECTOR, SHAREHOLDER" at bounding box center [916, 343] width 130 height 32
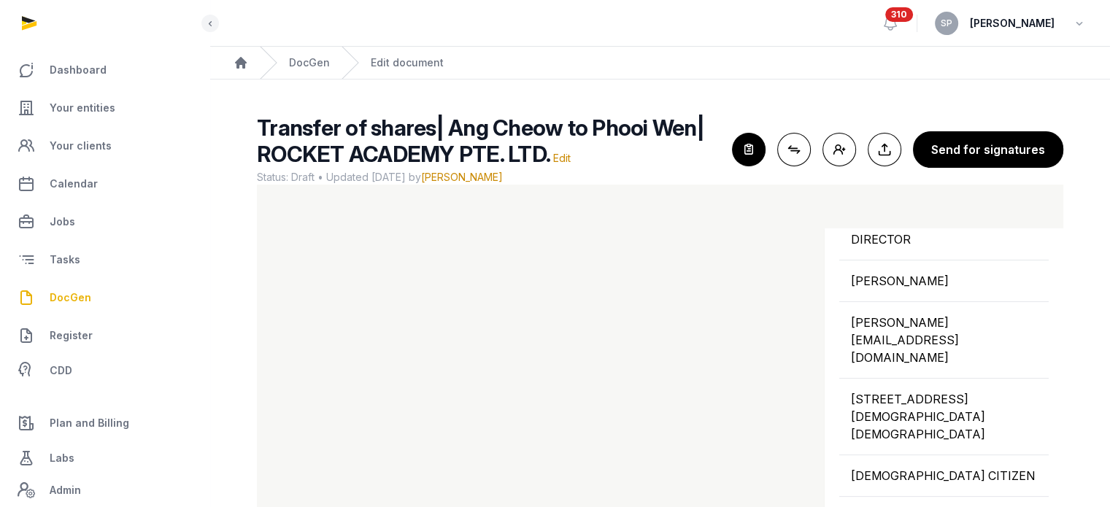
scroll to position [395, 0]
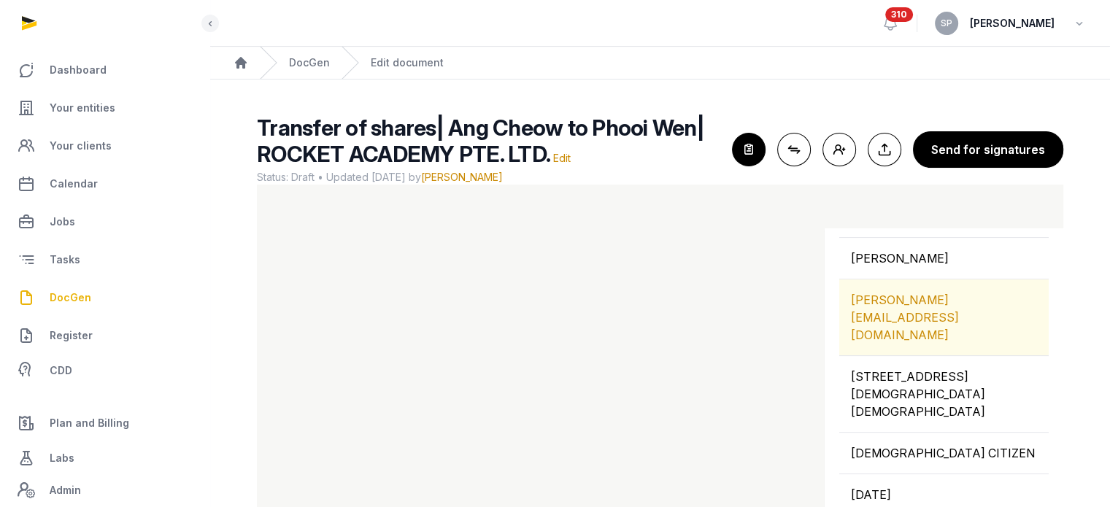
click at [963, 337] on div "[PERSON_NAME][EMAIL_ADDRESS][DOMAIN_NAME]" at bounding box center [944, 318] width 210 height 76
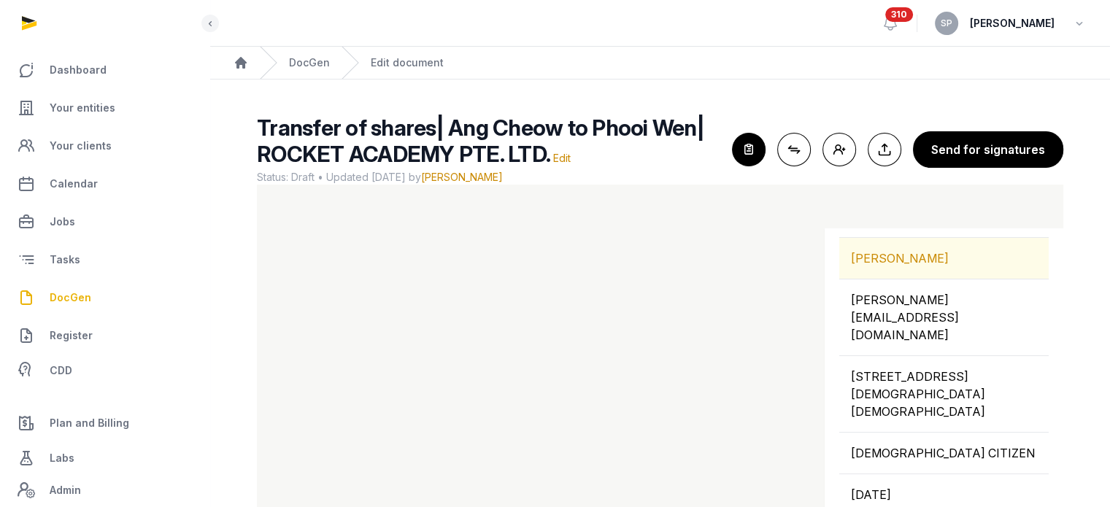
click at [939, 266] on div "[PERSON_NAME]" at bounding box center [944, 258] width 210 height 41
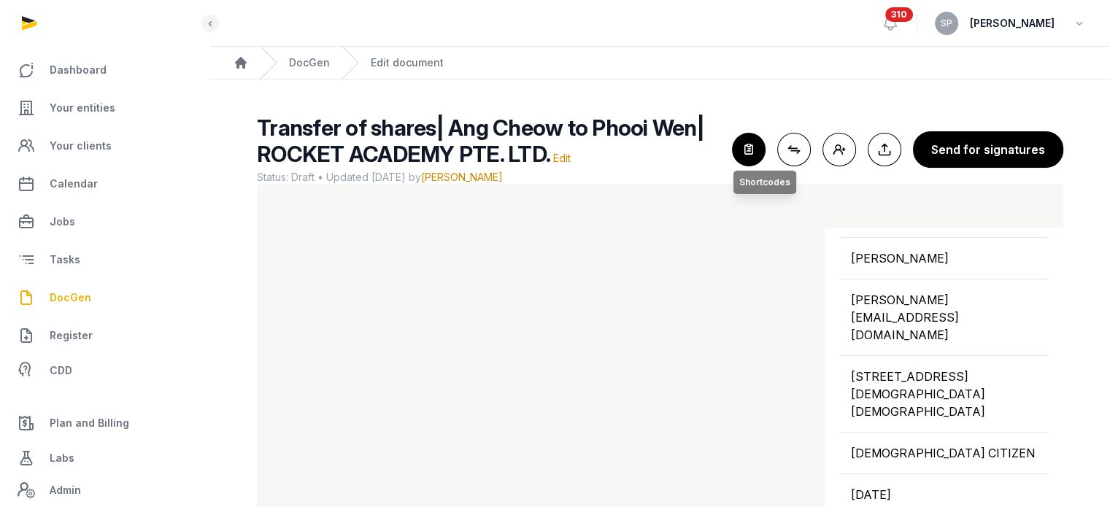
click at [758, 148] on icon "button" at bounding box center [749, 150] width 32 height 32
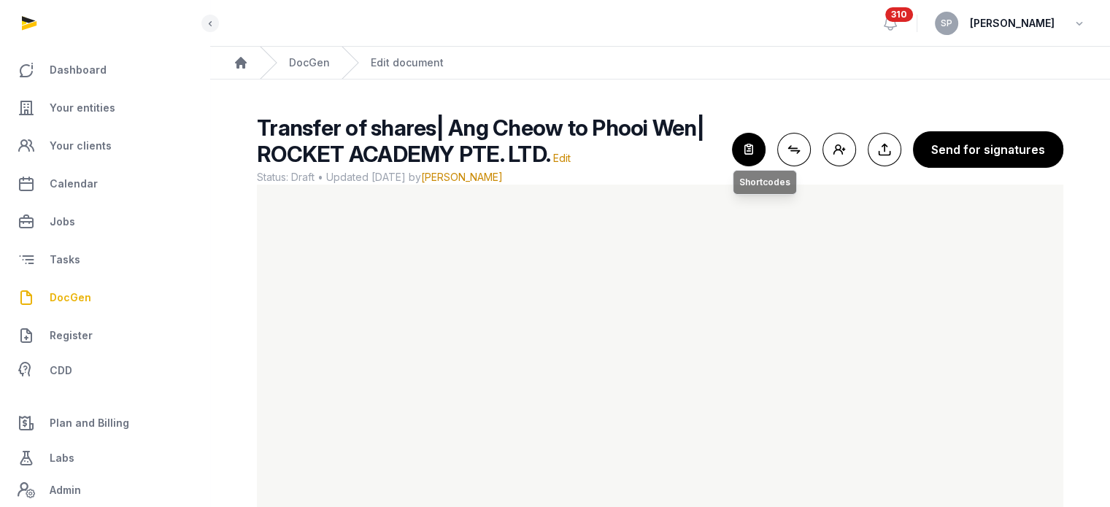
click at [759, 145] on icon "button" at bounding box center [749, 150] width 32 height 32
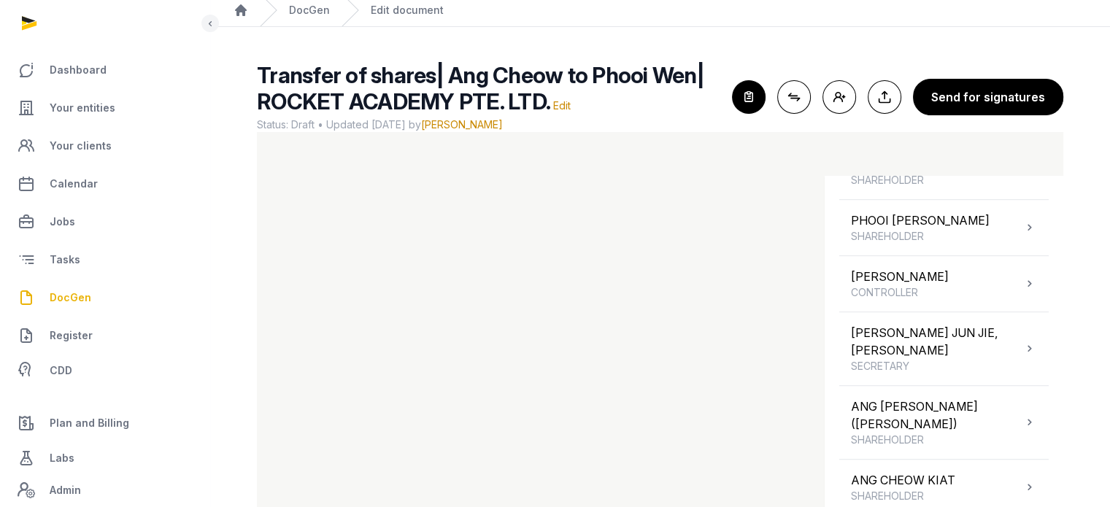
scroll to position [87, 0]
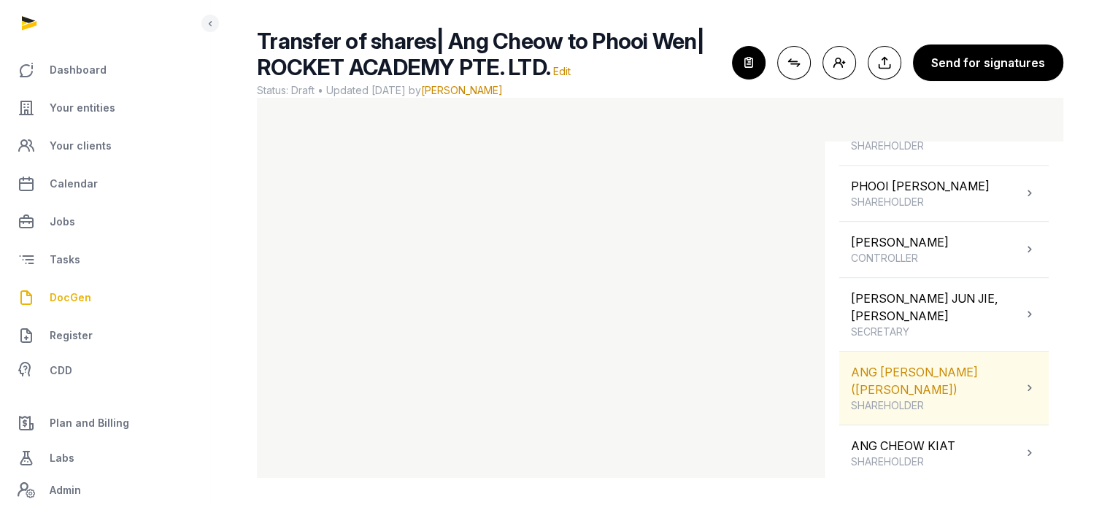
click at [1009, 386] on div "ANG [PERSON_NAME] ([PERSON_NAME]) SHAREHOLDER" at bounding box center [937, 389] width 172 height 50
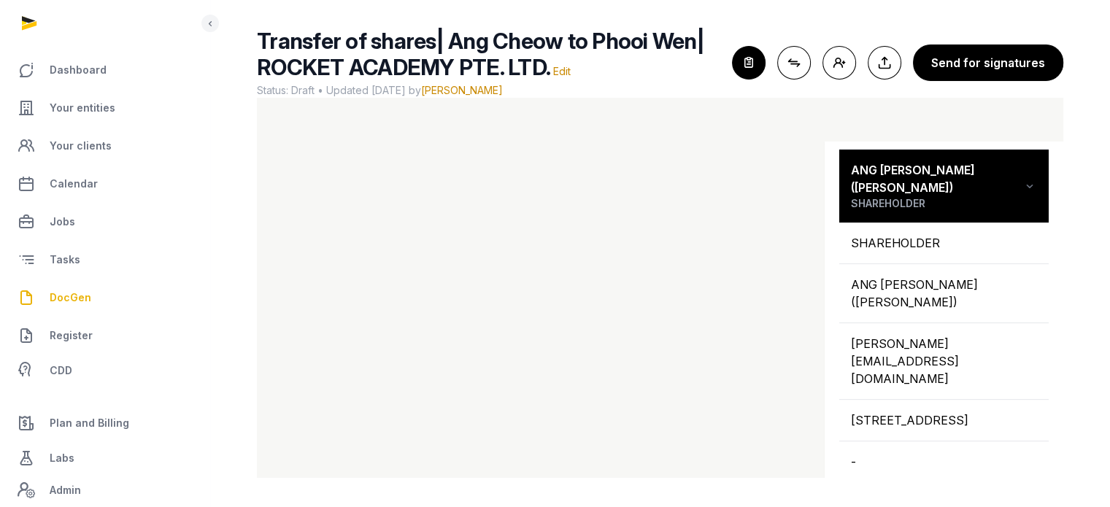
scroll to position [607, 0]
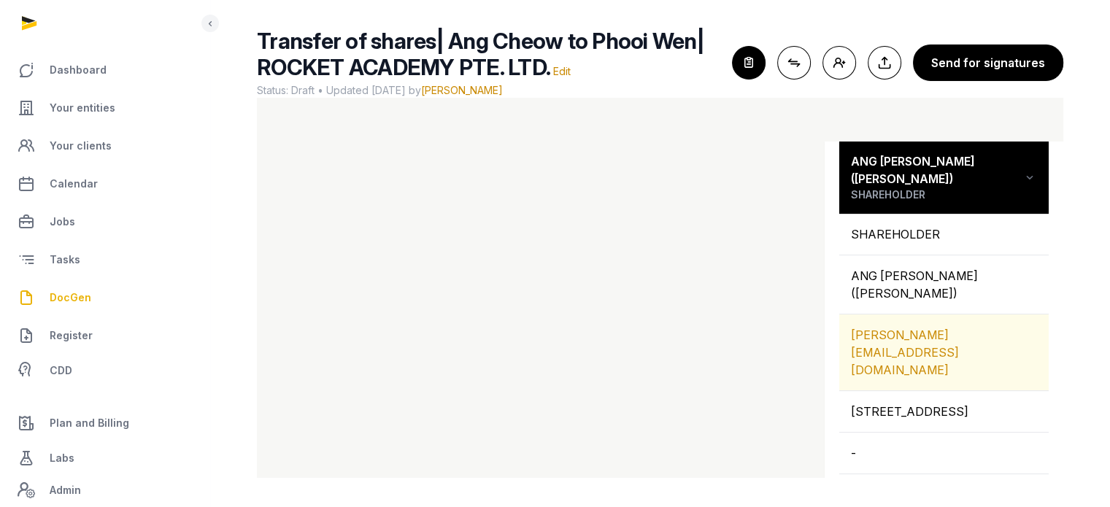
click at [942, 331] on div "[PERSON_NAME][EMAIL_ADDRESS][DOMAIN_NAME]" at bounding box center [944, 353] width 210 height 76
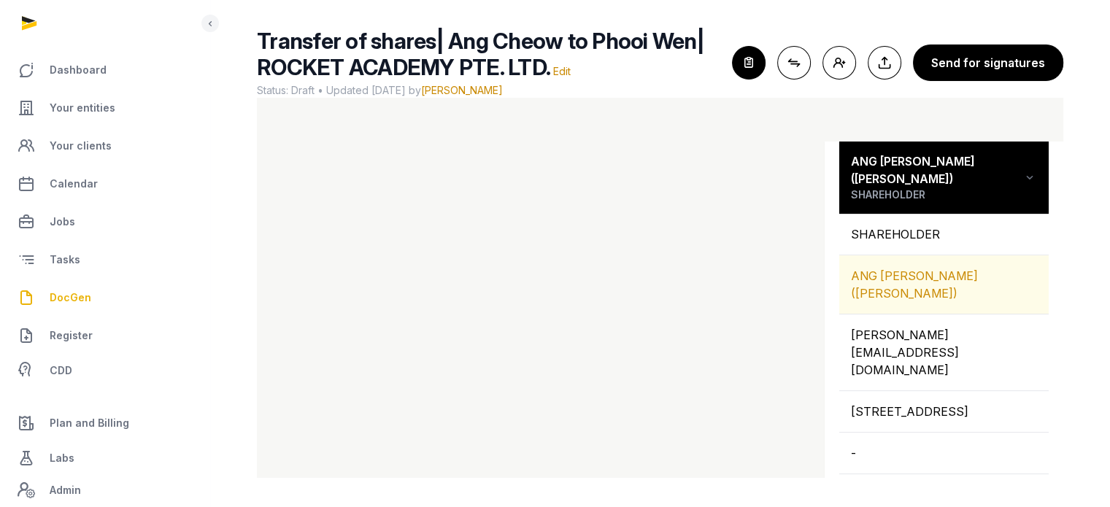
click at [893, 273] on div "ANG [PERSON_NAME] ([PERSON_NAME])" at bounding box center [944, 284] width 210 height 58
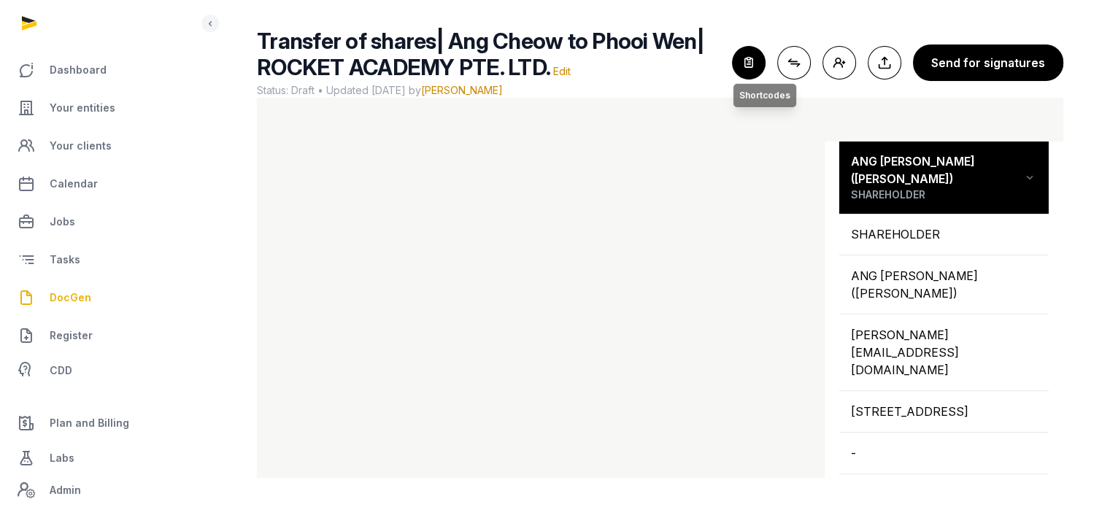
click at [762, 59] on icon "button" at bounding box center [749, 63] width 32 height 32
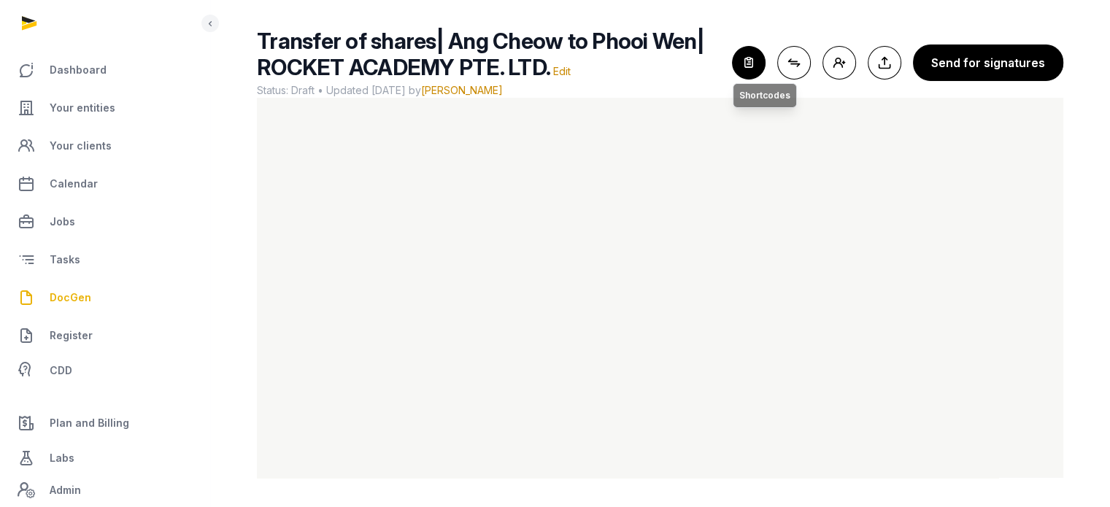
click at [761, 65] on icon "button" at bounding box center [749, 63] width 32 height 32
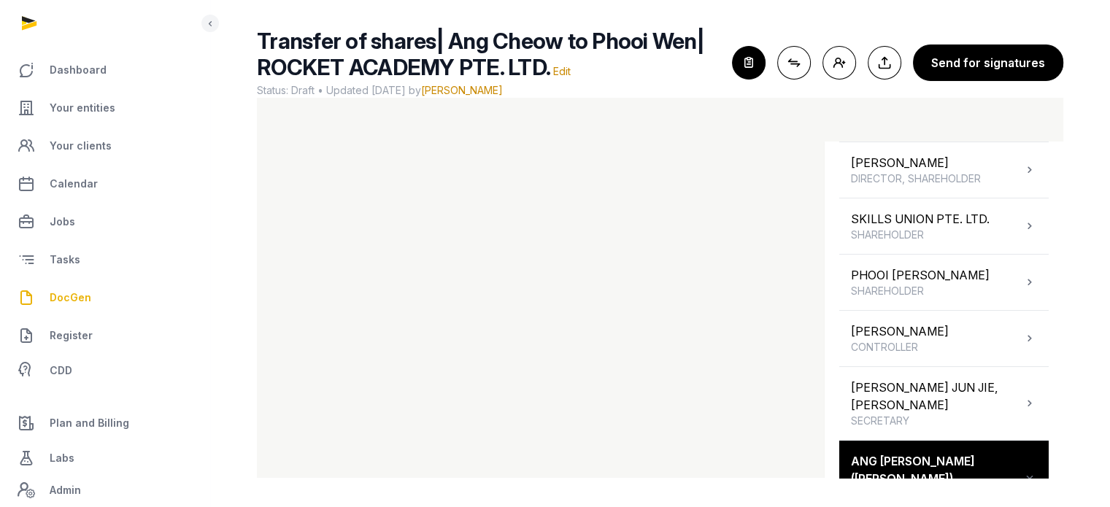
scroll to position [304, 0]
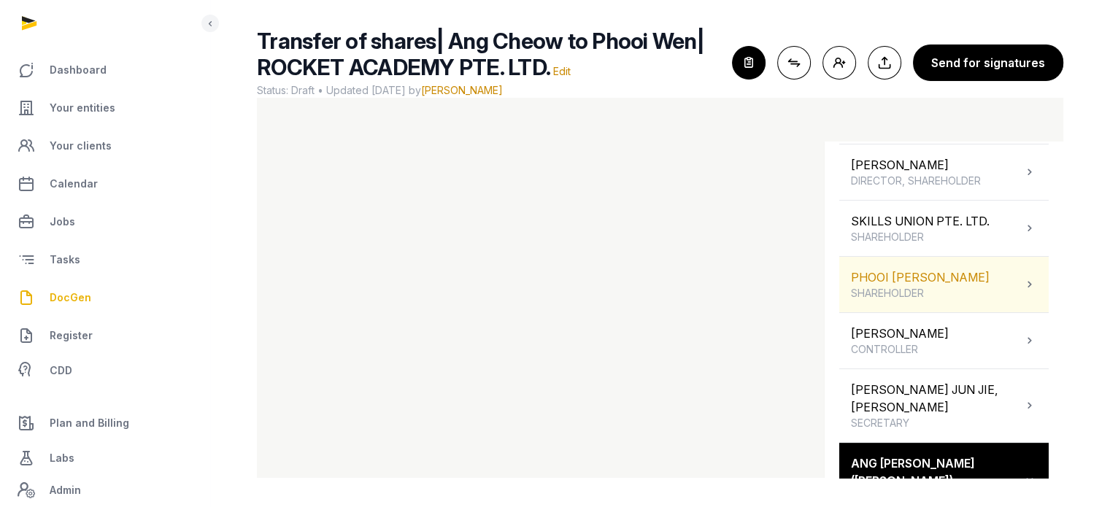
click at [990, 301] on span "SHAREHOLDER" at bounding box center [920, 293] width 139 height 15
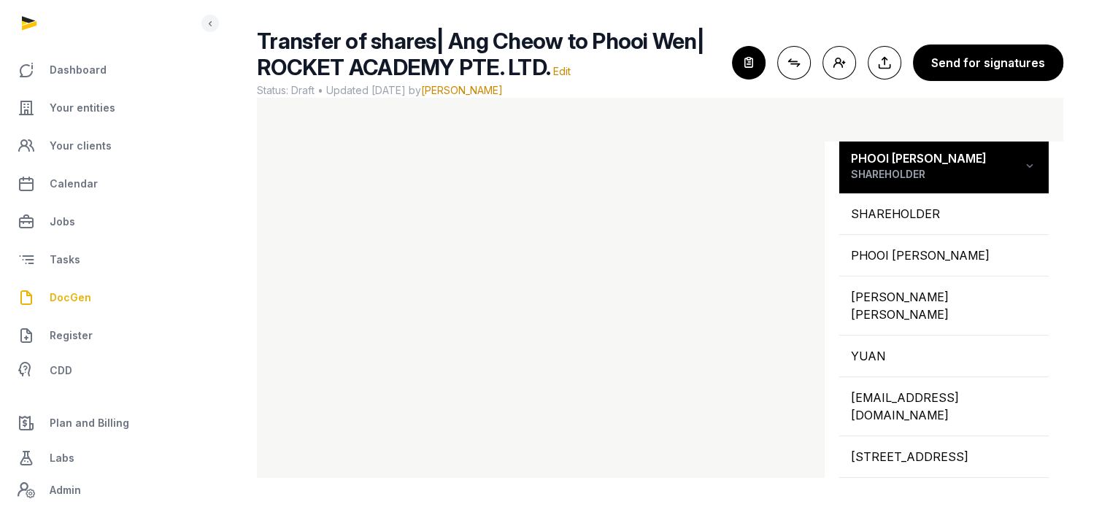
scroll to position [426, 0]
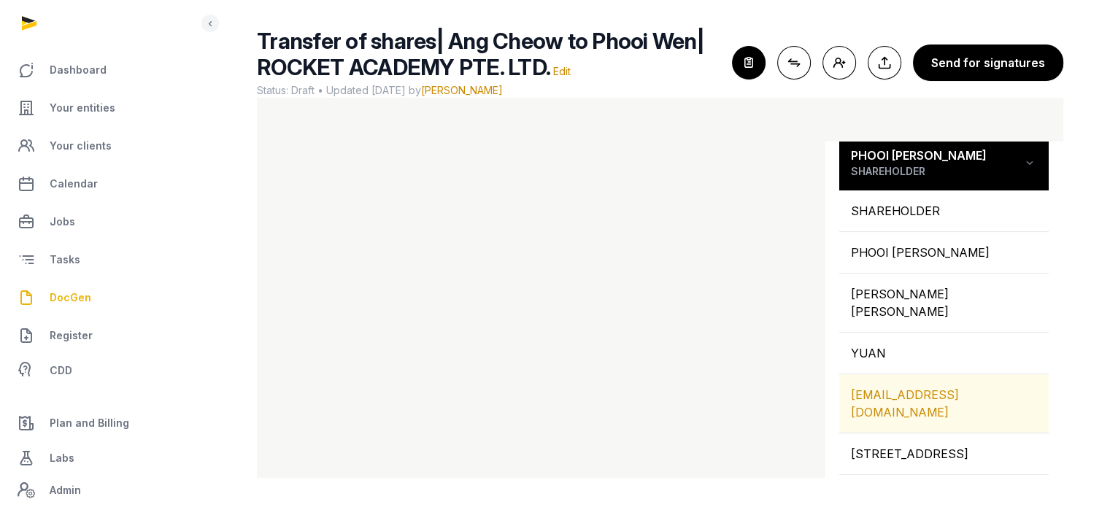
click at [946, 396] on div "[EMAIL_ADDRESS][DOMAIN_NAME]" at bounding box center [944, 403] width 210 height 58
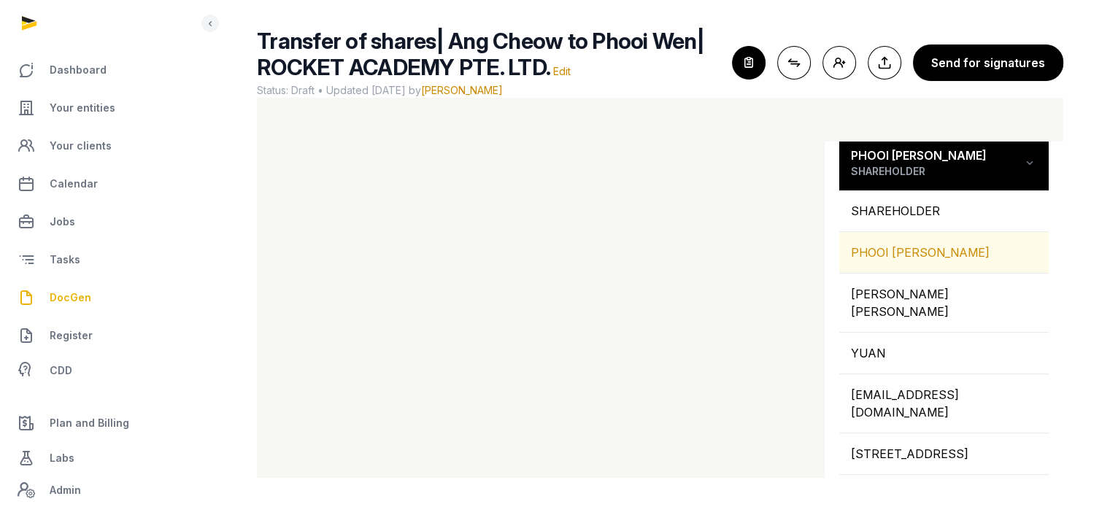
click at [931, 269] on div "PHOOI [PERSON_NAME]" at bounding box center [944, 252] width 210 height 41
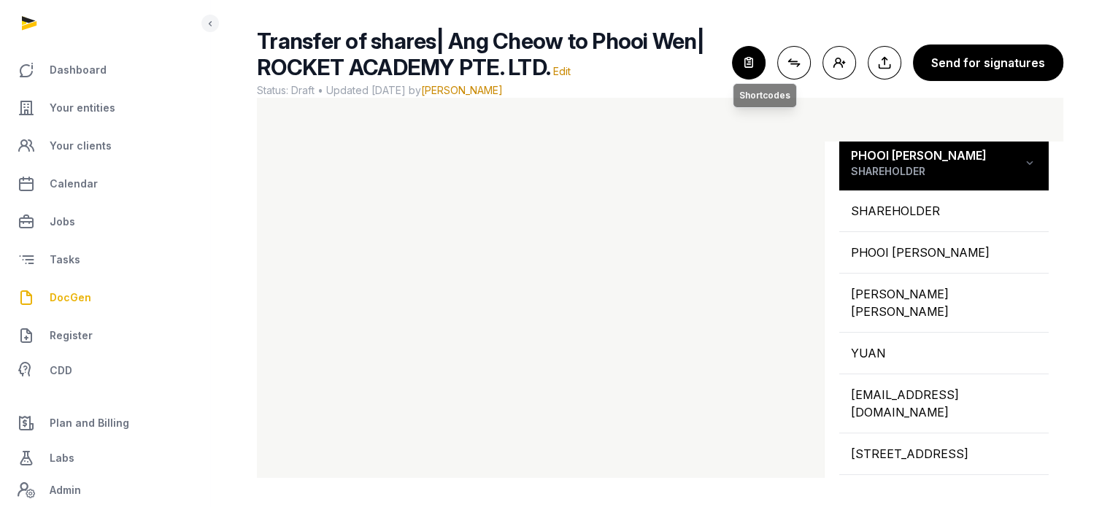
click at [753, 67] on icon "button" at bounding box center [749, 63] width 32 height 32
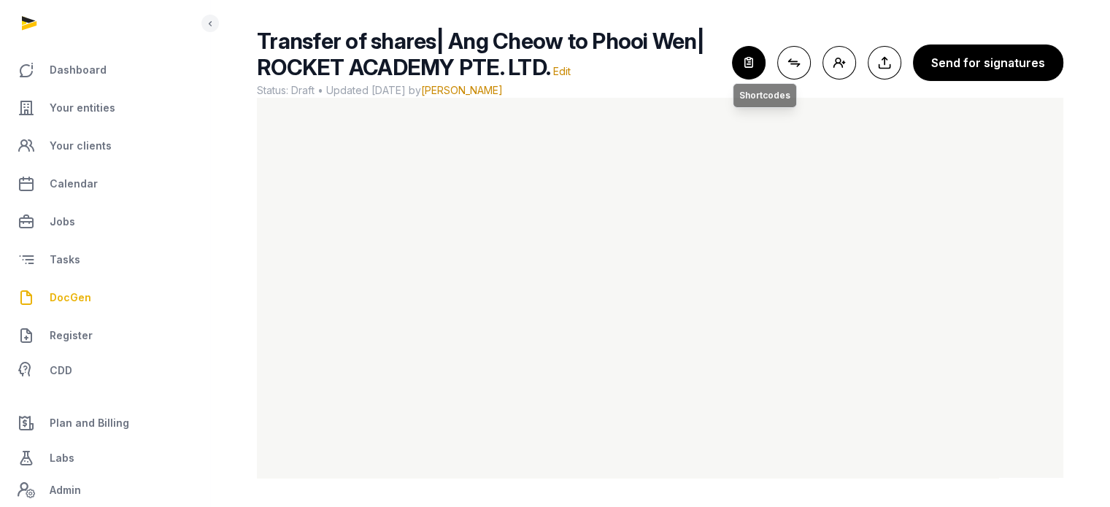
click at [765, 62] on icon "button" at bounding box center [749, 63] width 32 height 32
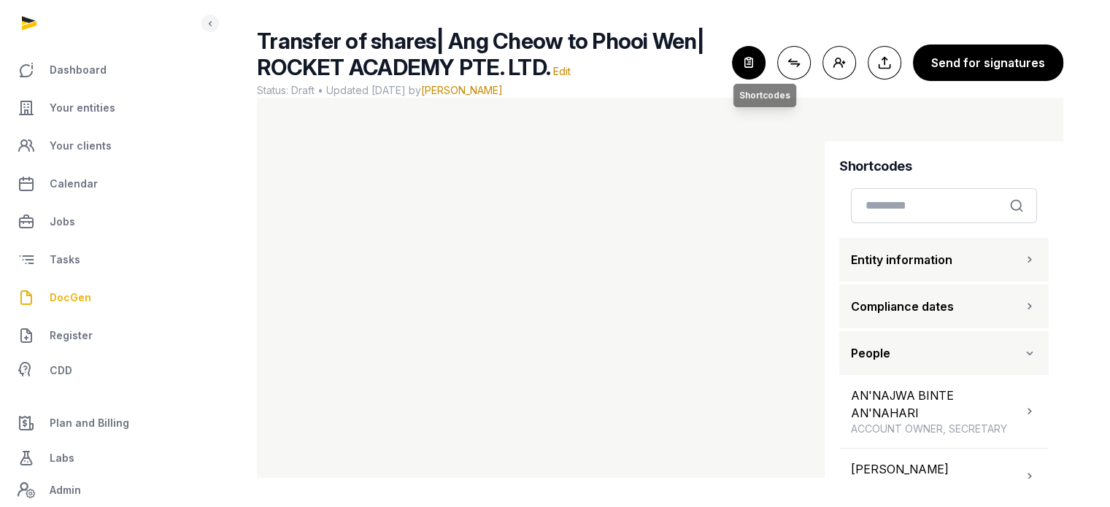
click at [751, 63] on icon "button" at bounding box center [749, 63] width 32 height 32
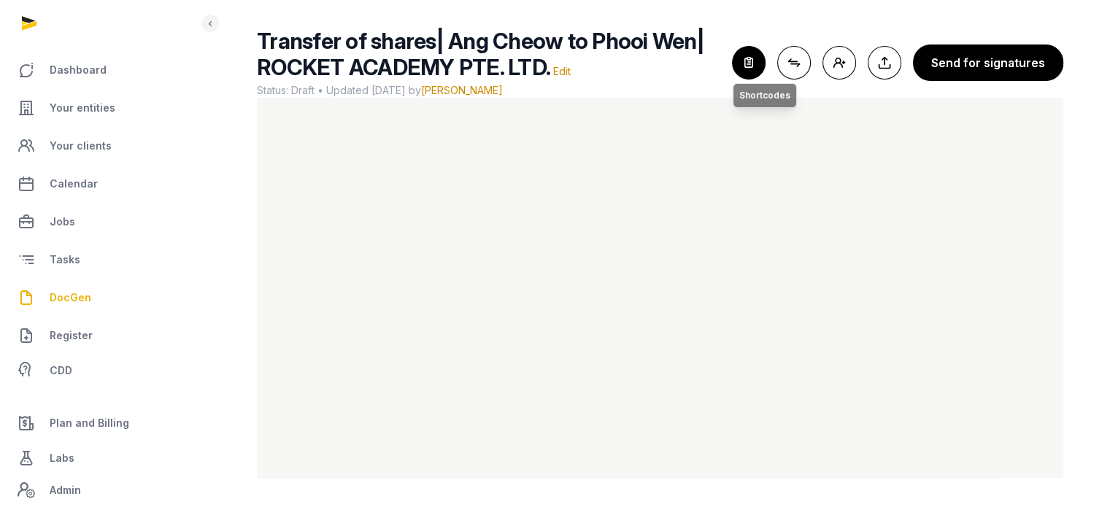
click at [750, 66] on icon "button" at bounding box center [749, 63] width 32 height 32
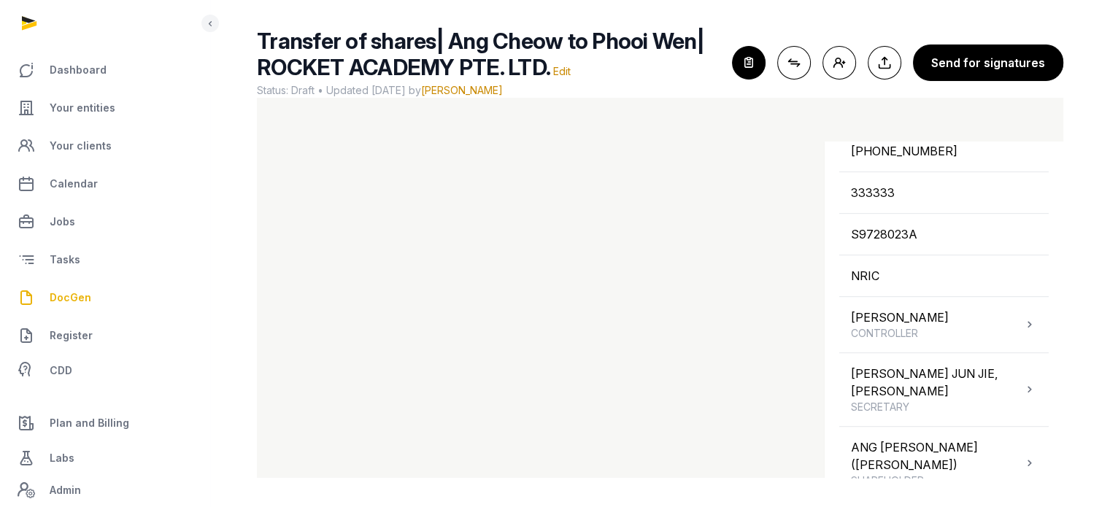
scroll to position [881, 0]
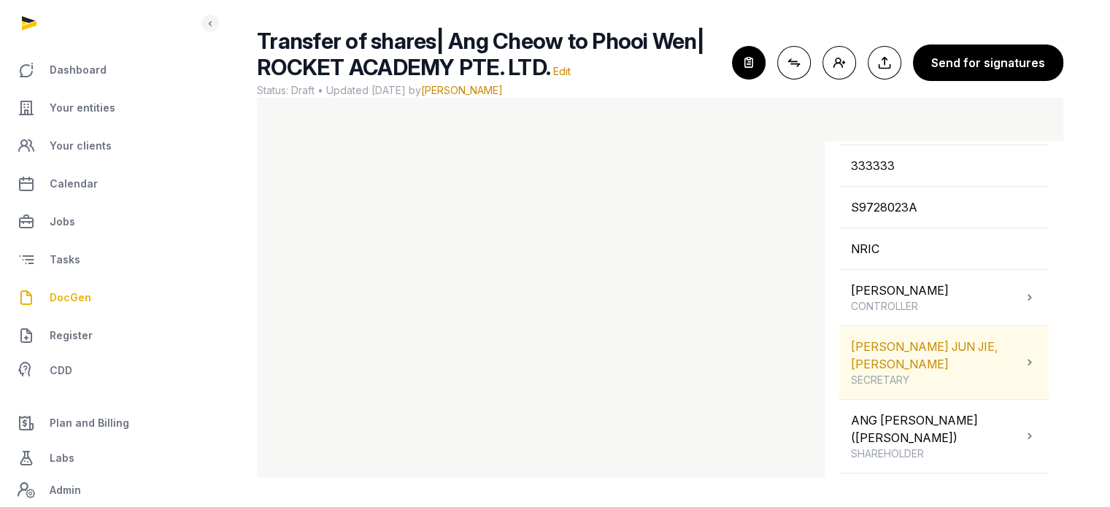
click at [952, 341] on div "[PERSON_NAME], [PERSON_NAME]" at bounding box center [937, 363] width 172 height 50
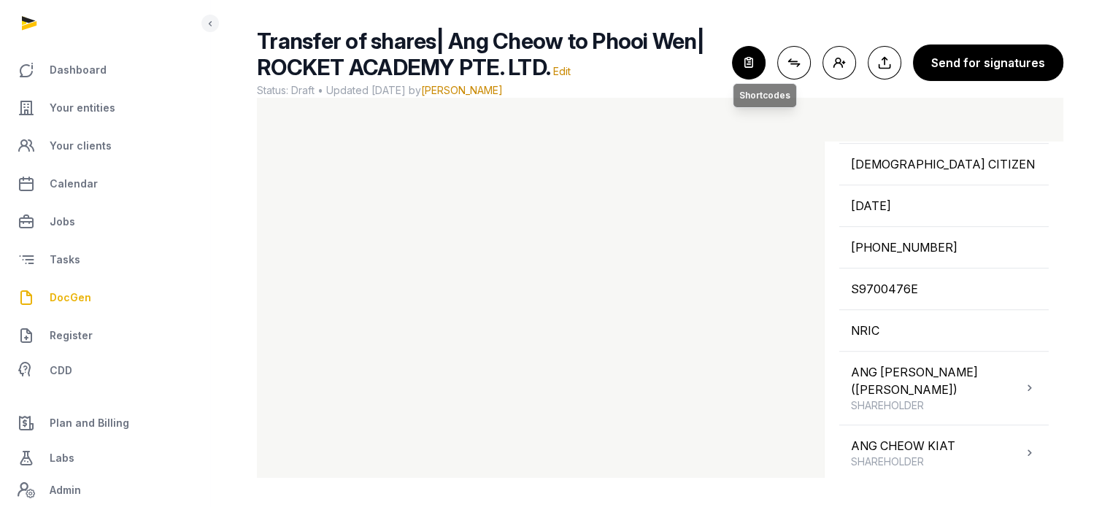
click at [762, 56] on icon "button" at bounding box center [749, 63] width 32 height 32
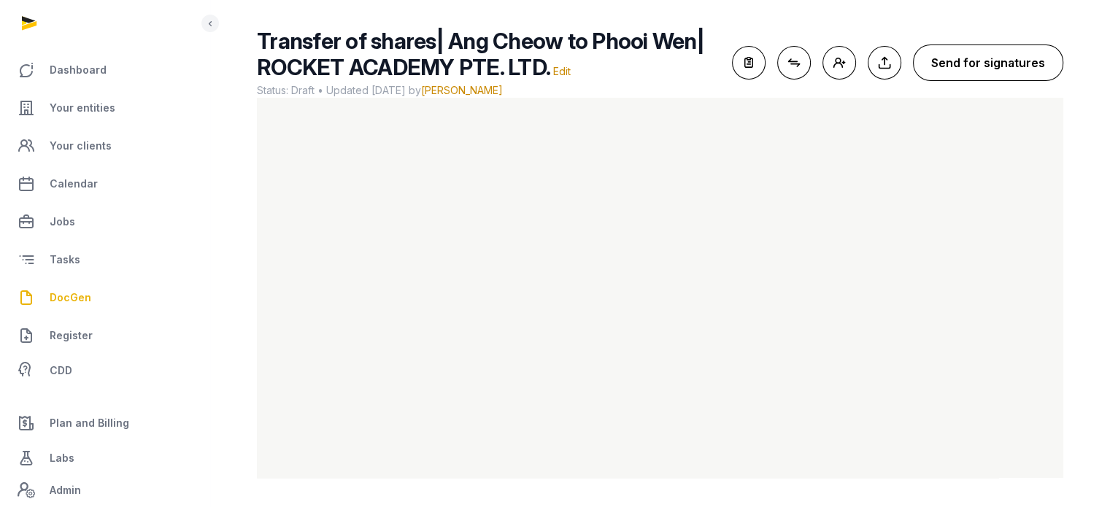
click at [988, 51] on button "Send for signatures" at bounding box center [988, 63] width 150 height 36
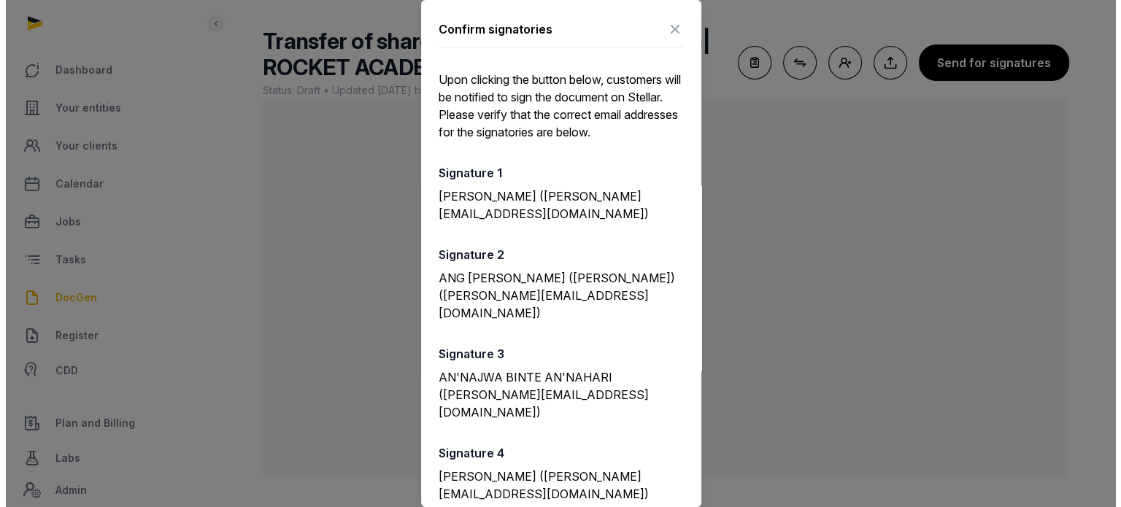
scroll to position [123, 0]
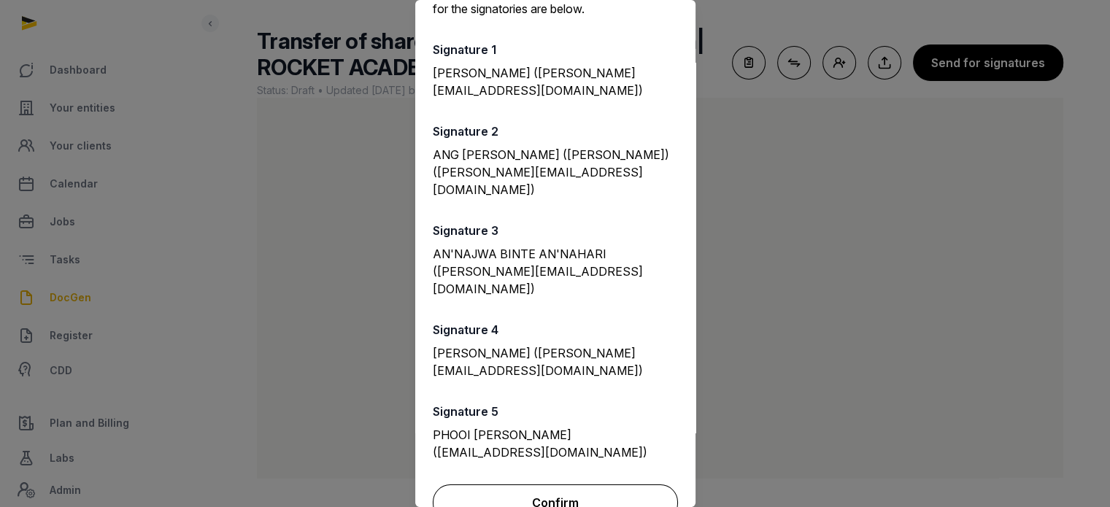
click at [599, 485] on button "Confirm" at bounding box center [555, 503] width 245 height 36
